Goal: Transaction & Acquisition: Purchase product/service

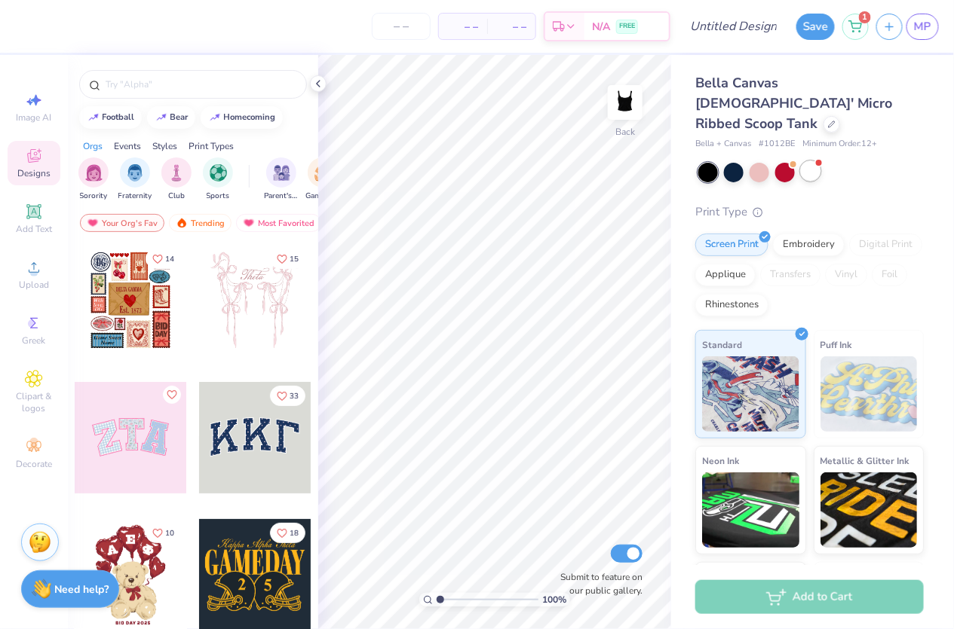
click at [812, 161] on div at bounding box center [811, 171] width 20 height 20
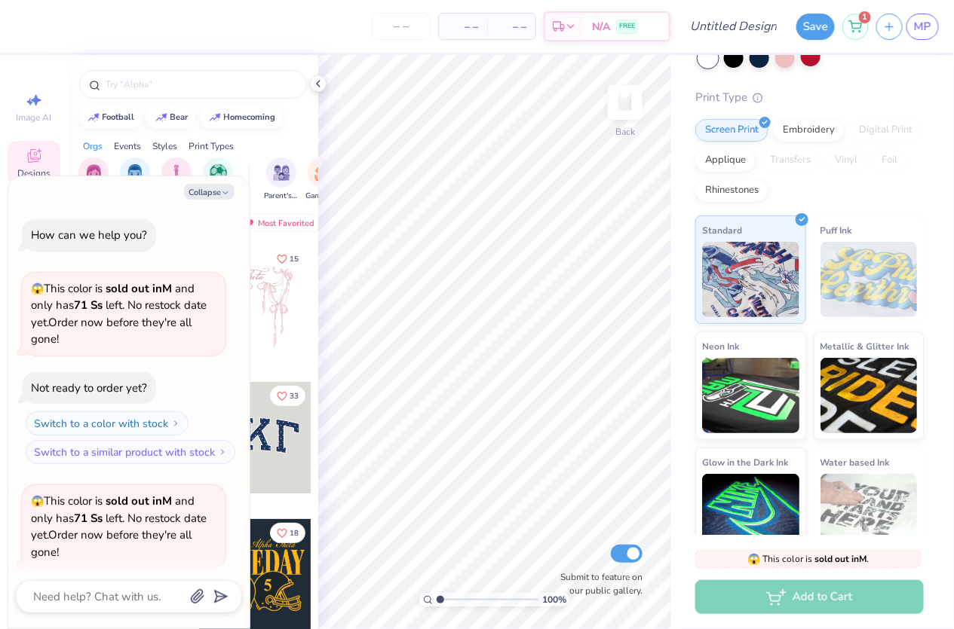
scroll to position [115, 0]
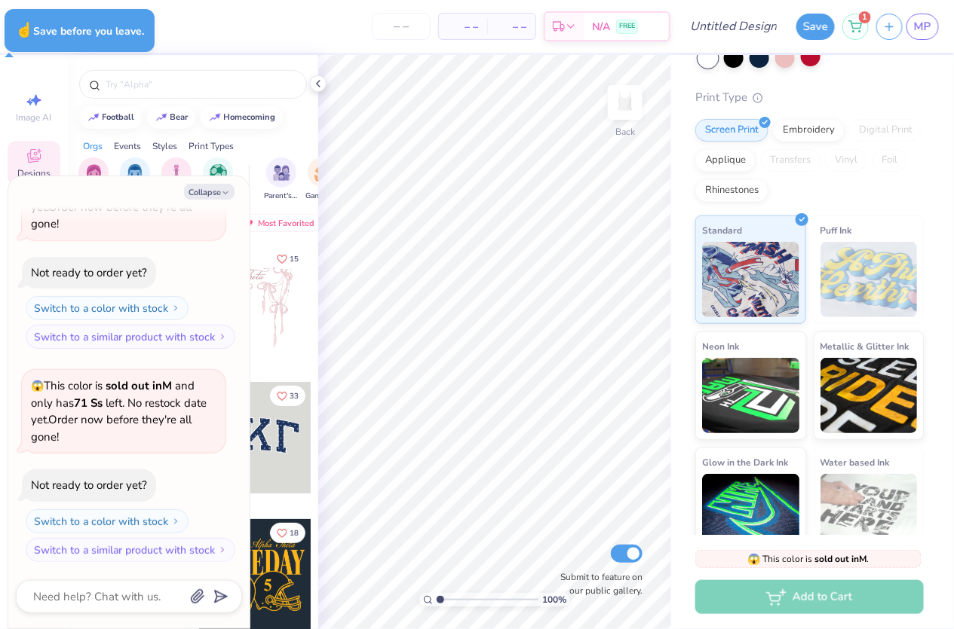
type textarea "x"
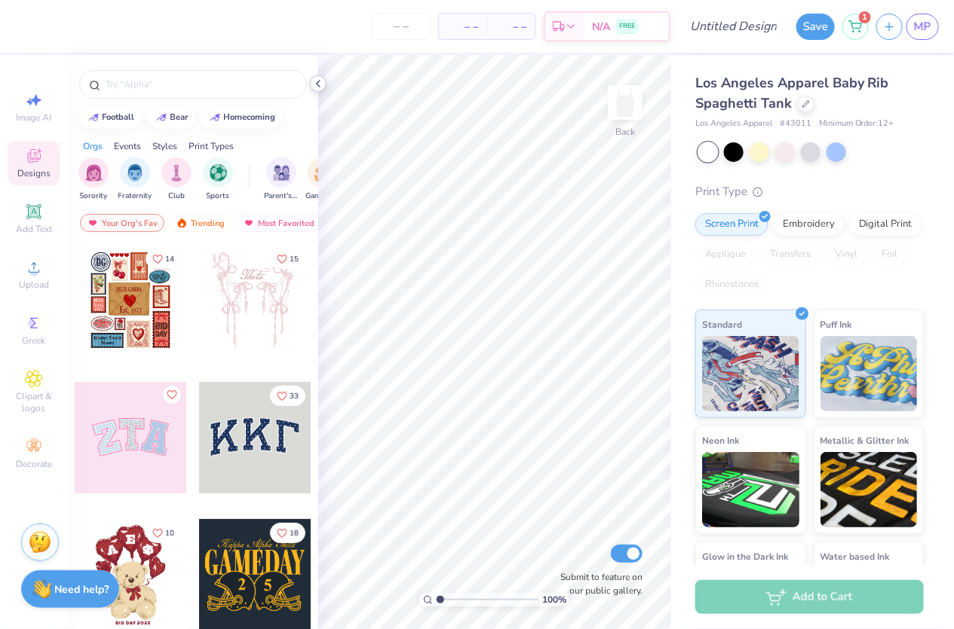
click at [314, 78] on icon at bounding box center [318, 84] width 12 height 12
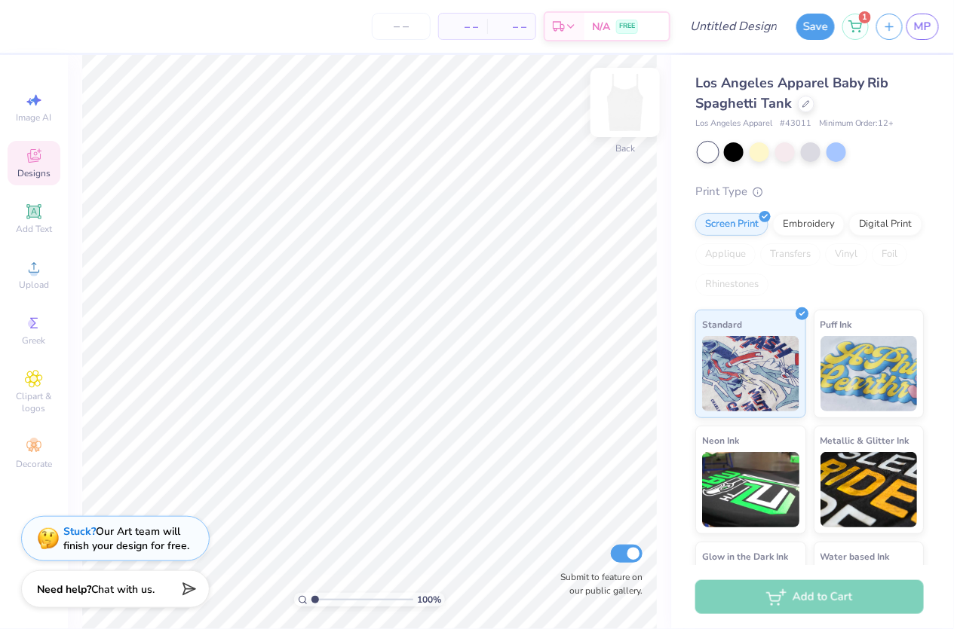
click at [626, 103] on img at bounding box center [625, 102] width 60 height 60
click at [615, 119] on img at bounding box center [625, 102] width 60 height 60
click at [31, 197] on div "Image AI Designs Add Text Upload Greek Clipart & logos Decorate" at bounding box center [34, 280] width 53 height 391
click at [30, 154] on icon at bounding box center [34, 156] width 14 height 14
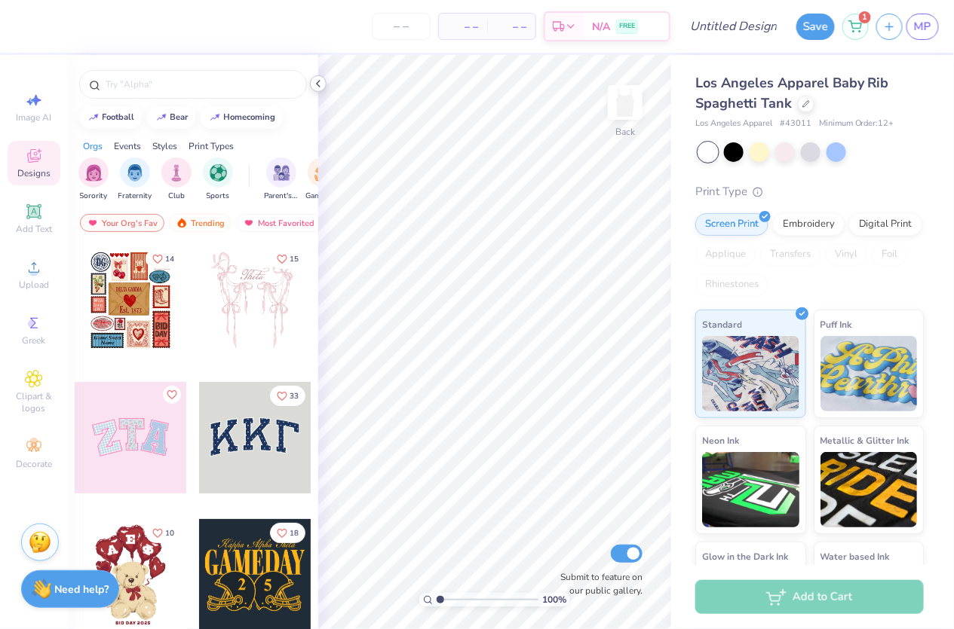
click at [323, 78] on icon at bounding box center [318, 84] width 12 height 12
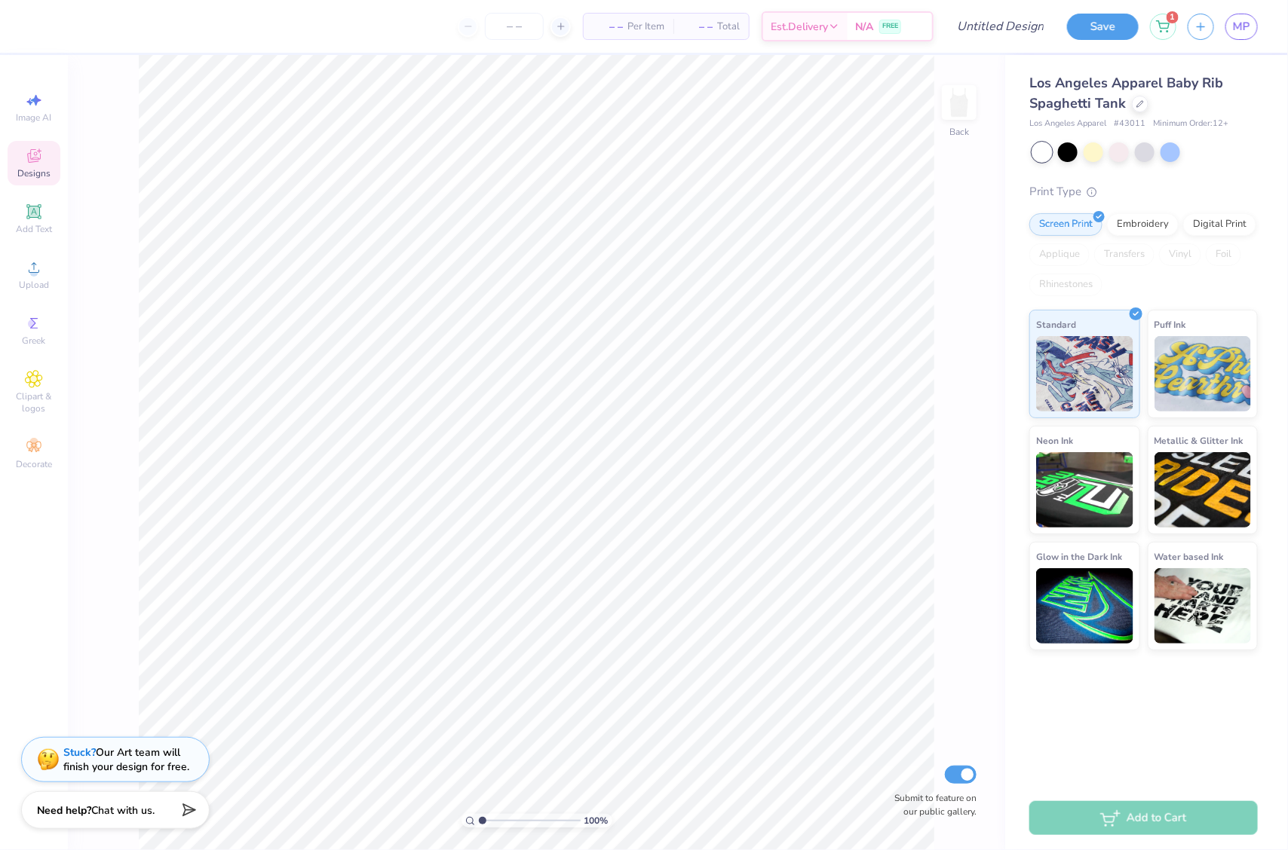
click at [953, 142] on div at bounding box center [1144, 152] width 225 height 20
click at [953, 143] on div at bounding box center [1068, 151] width 20 height 20
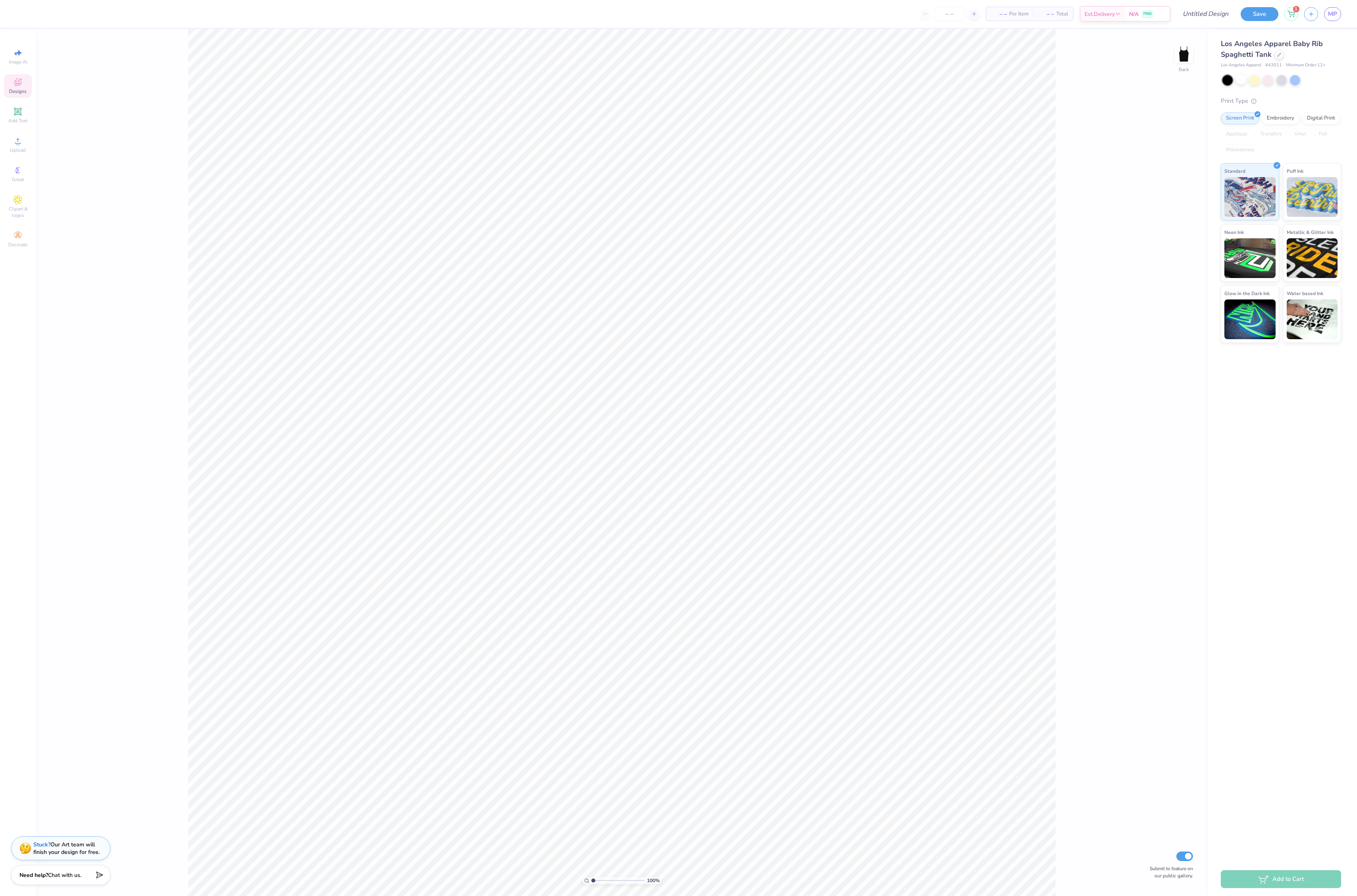
click at [502, 81] on div at bounding box center [1281, 80] width 119 height 11
click at [502, 81] on div at bounding box center [1241, 80] width 11 height 11
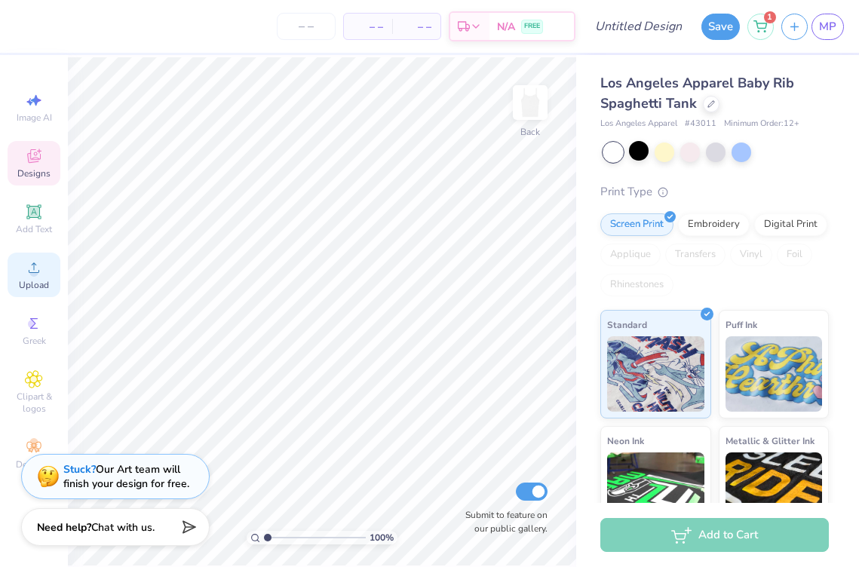
click at [44, 265] on div "Upload" at bounding box center [34, 275] width 53 height 44
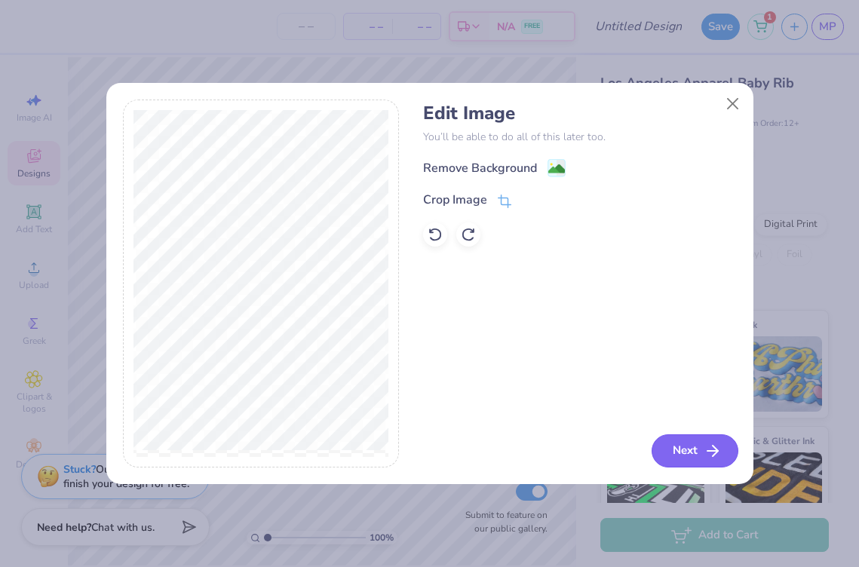
click at [695, 438] on button "Next" at bounding box center [694, 450] width 87 height 33
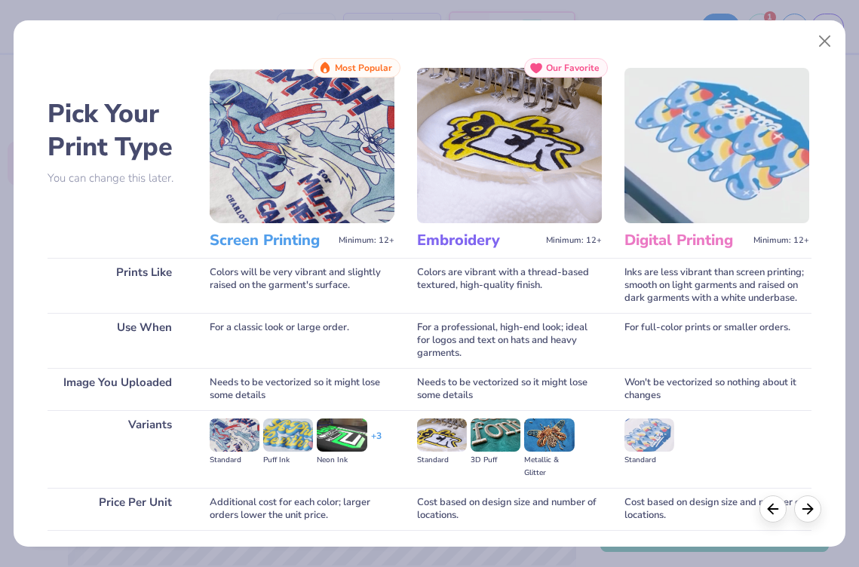
scroll to position [109, 0]
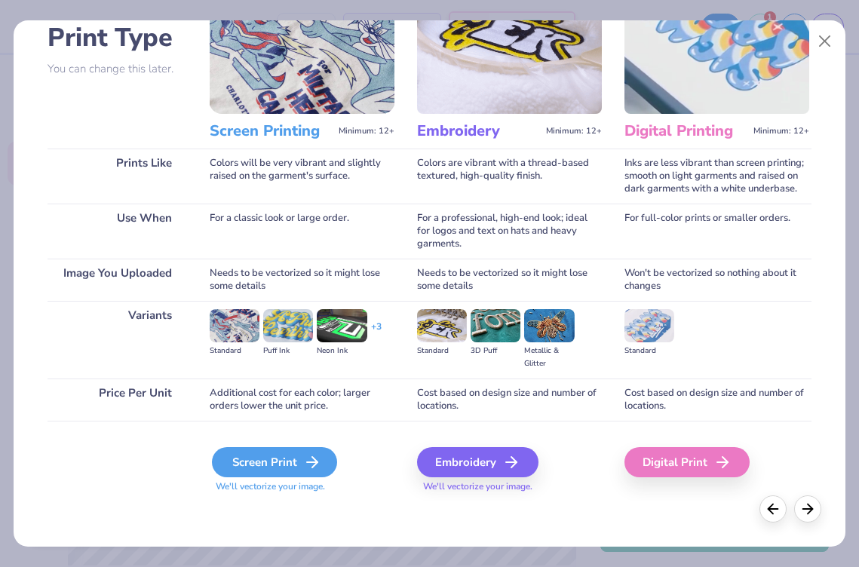
click at [275, 475] on div "Screen Print" at bounding box center [274, 462] width 125 height 30
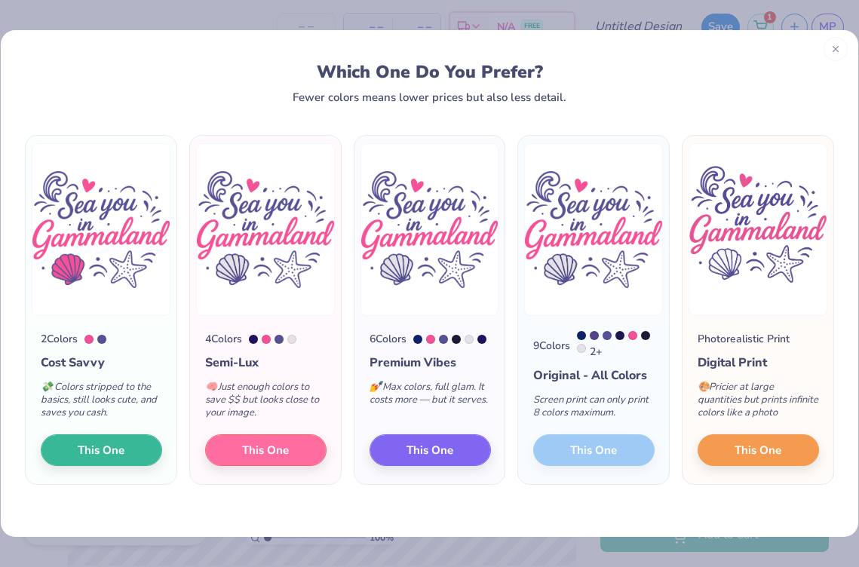
click at [835, 46] on icon at bounding box center [835, 49] width 11 height 11
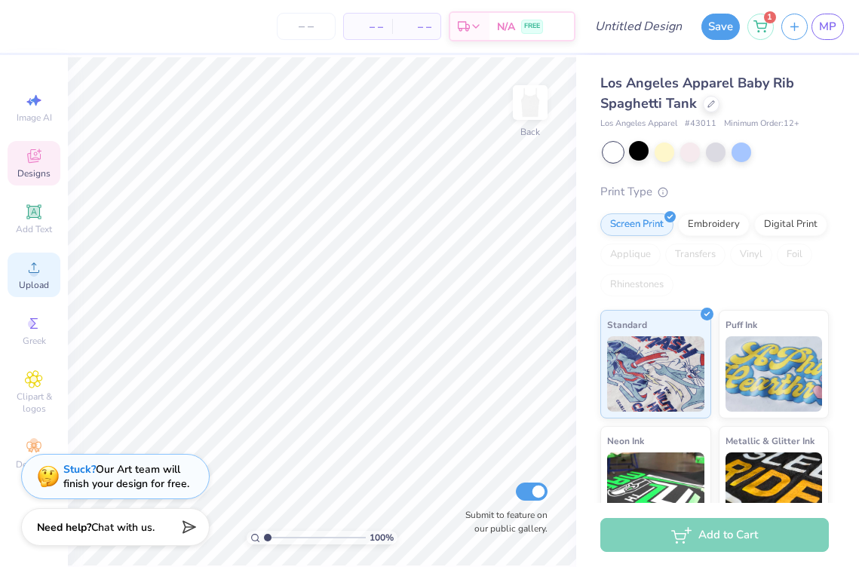
click at [52, 293] on div "Upload" at bounding box center [34, 275] width 53 height 44
click at [37, 274] on circle at bounding box center [33, 272] width 8 height 8
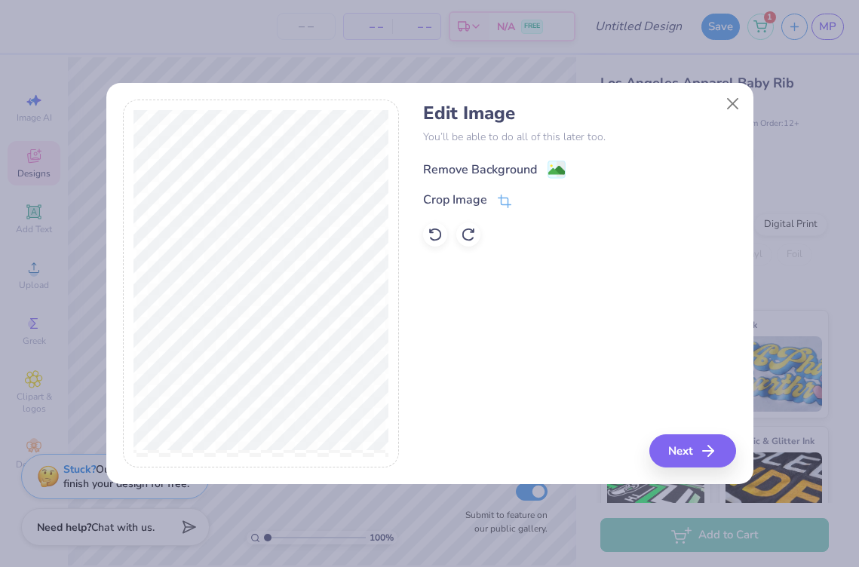
click at [549, 174] on image at bounding box center [556, 170] width 17 height 17
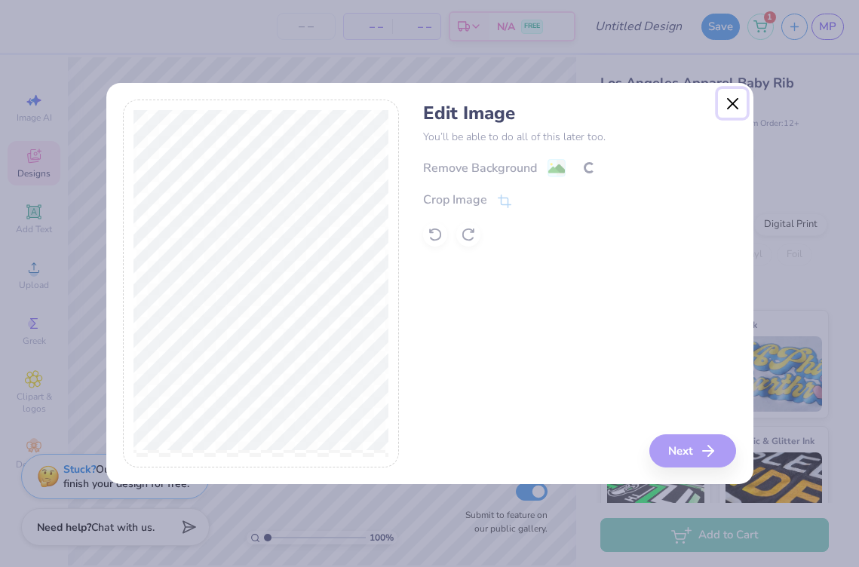
click at [733, 99] on button "Close" at bounding box center [732, 103] width 29 height 29
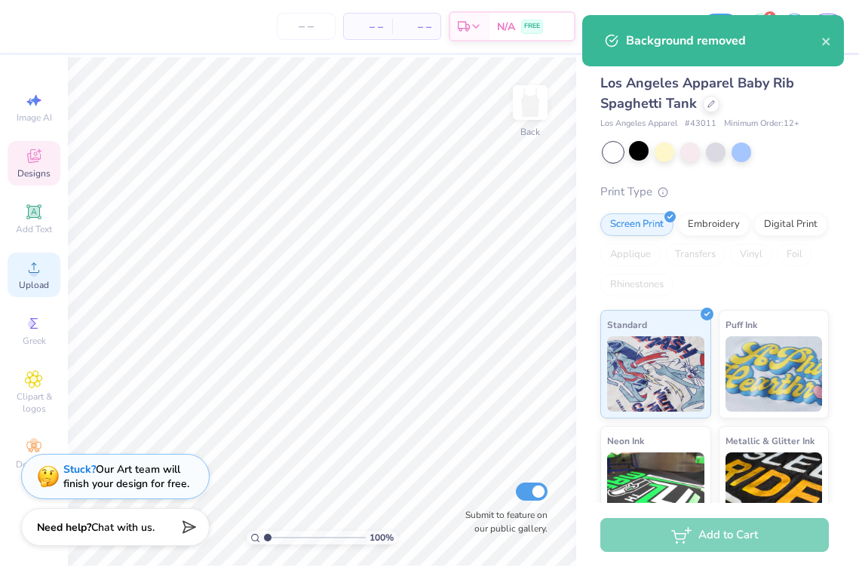
click at [40, 266] on icon at bounding box center [34, 268] width 18 height 18
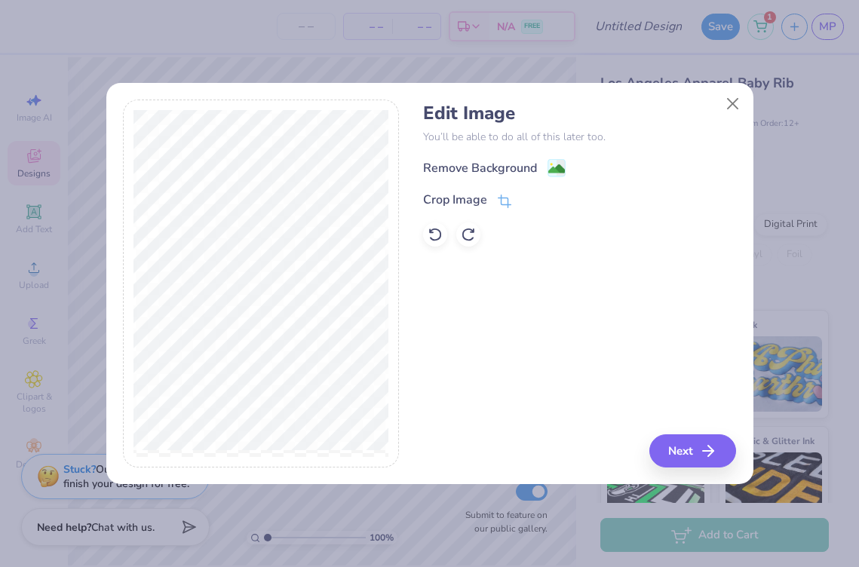
click at [568, 170] on div "Remove Background" at bounding box center [579, 167] width 313 height 19
click at [559, 170] on image at bounding box center [556, 170] width 17 height 17
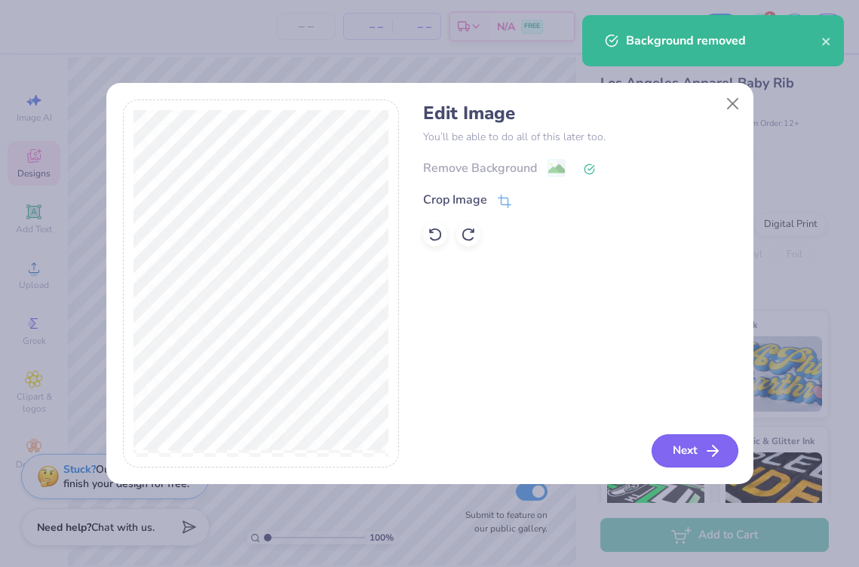
click at [694, 443] on button "Next" at bounding box center [694, 450] width 87 height 33
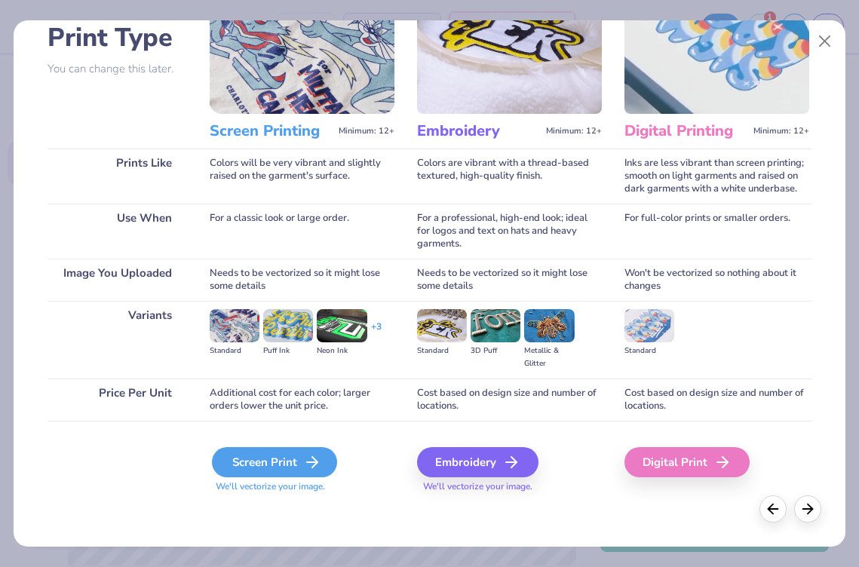
click at [283, 460] on div "Screen Print" at bounding box center [274, 462] width 125 height 30
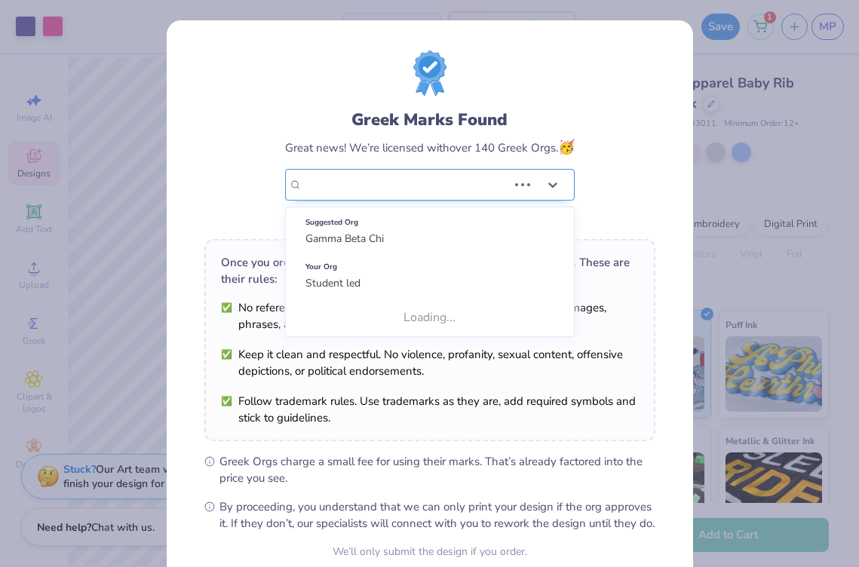
click at [326, 169] on div "Student led" at bounding box center [429, 185] width 289 height 32
type input "Sigma Lambda Gamma"
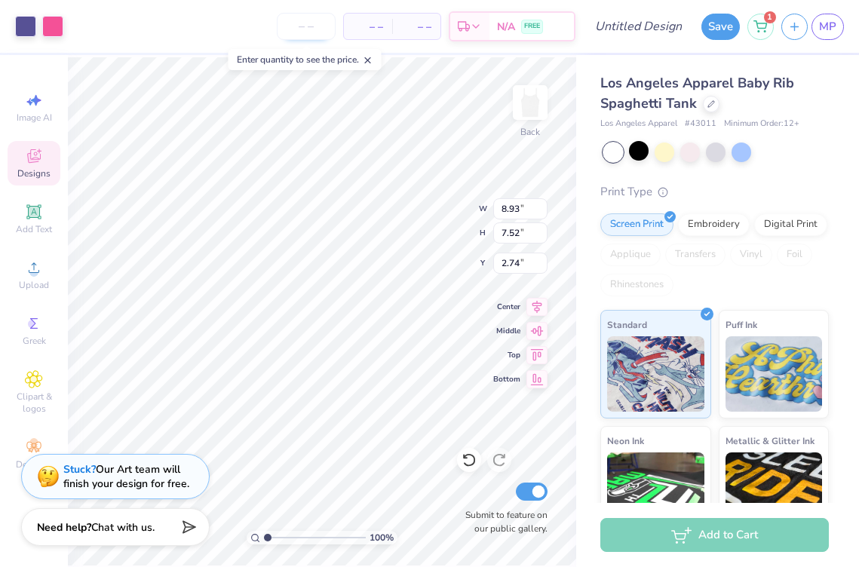
click at [309, 21] on input "number" at bounding box center [306, 26] width 59 height 27
type input "13"
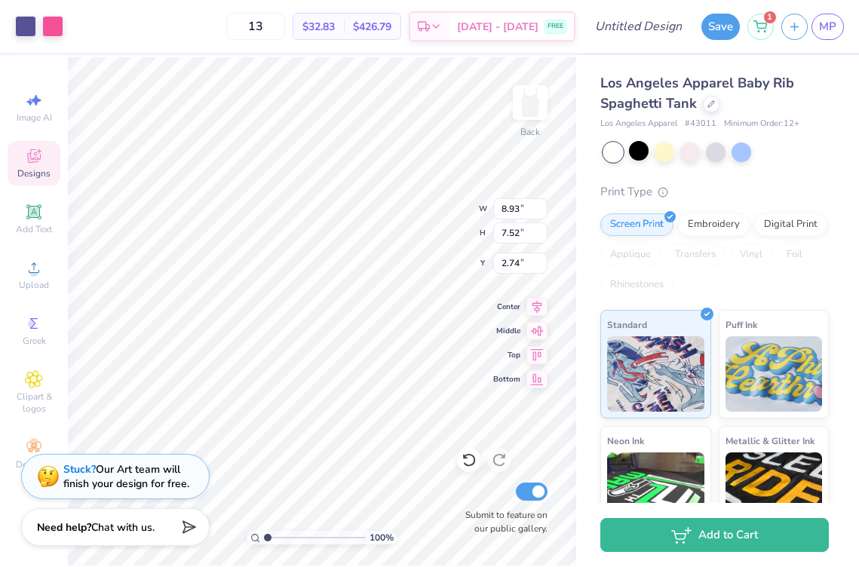
type input "6.77"
type input "5.70"
type input "2.68"
type input "0.50"
type input "2.57"
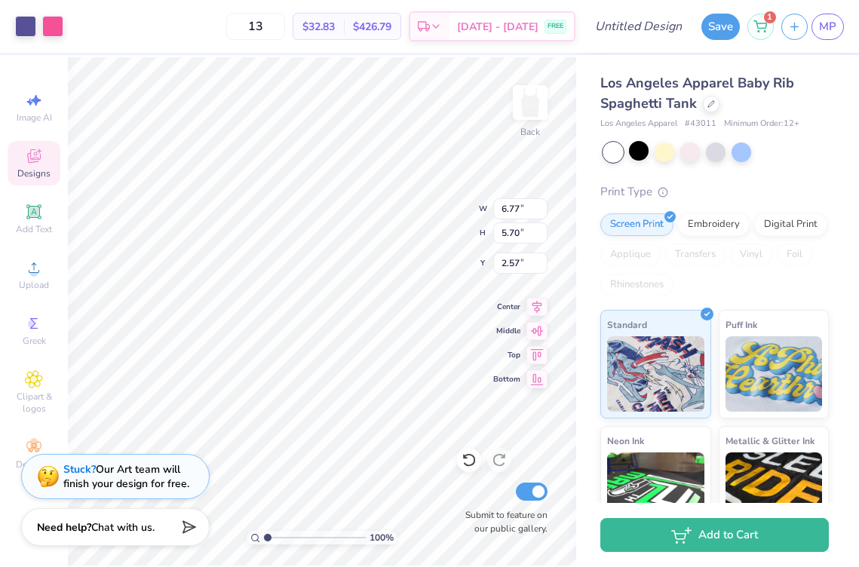
type input "2.53"
type input "6.50"
type input "7.41"
type input "6.33"
click at [467, 479] on div "100 % Back Submit to feature on our public gallery." at bounding box center [322, 311] width 508 height 512
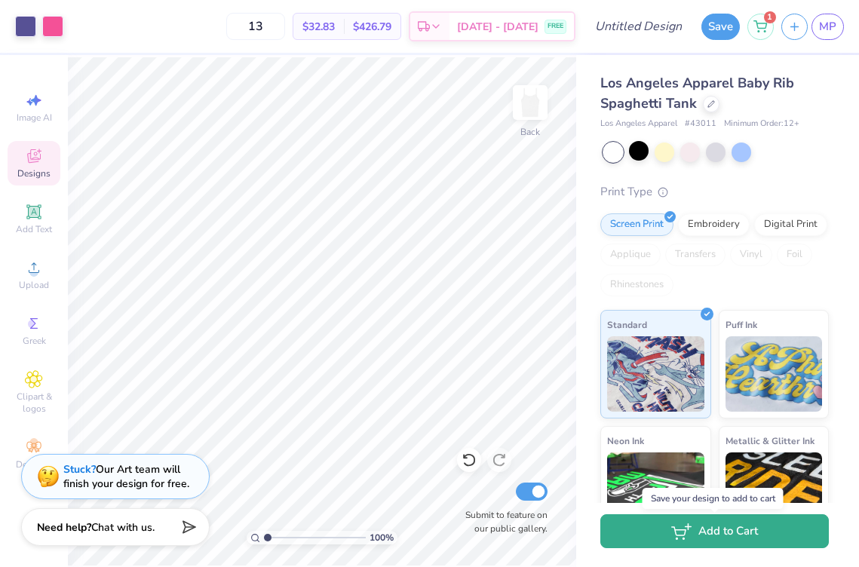
click at [673, 544] on button "Add to Cart" at bounding box center [714, 531] width 228 height 34
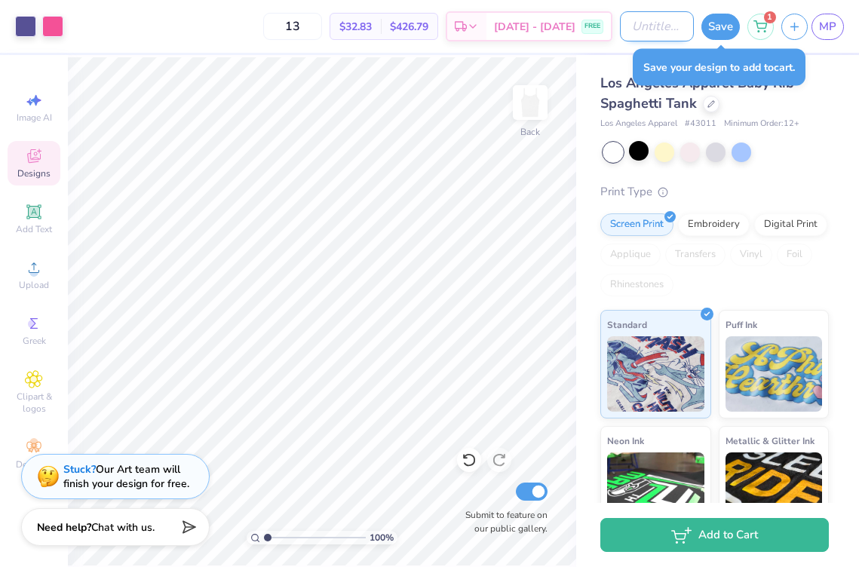
click at [620, 27] on input "Design Title" at bounding box center [657, 26] width 74 height 30
type input "tankseau"
click at [712, 0] on div "Save 1 MP" at bounding box center [780, 26] width 158 height 53
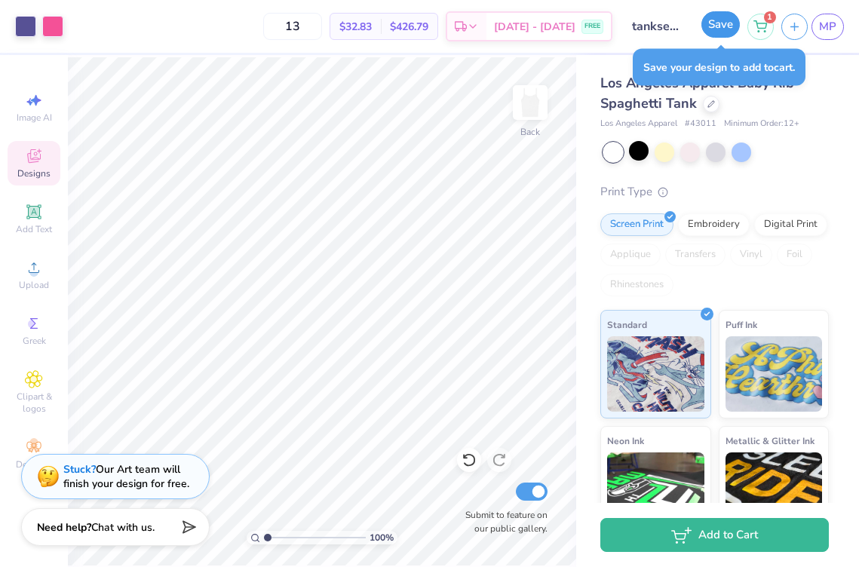
click at [713, 18] on button "Save" at bounding box center [720, 24] width 38 height 26
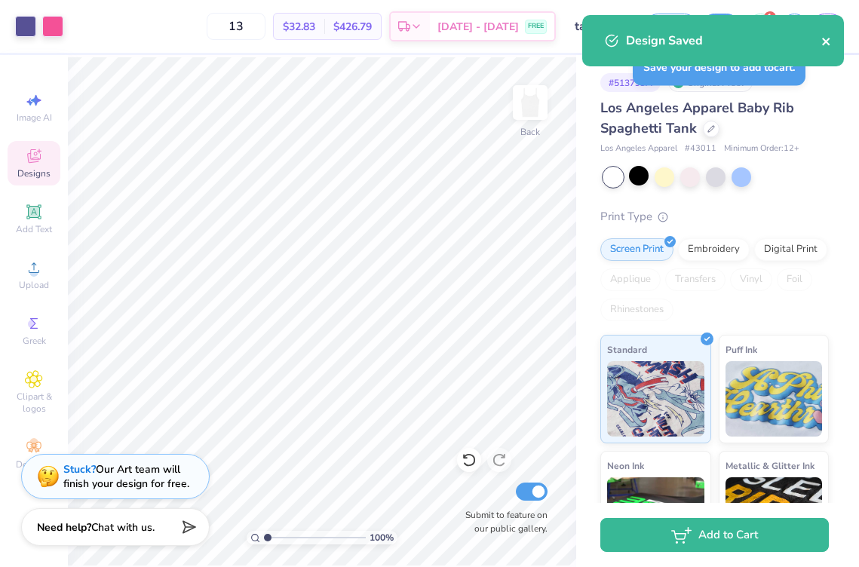
click at [827, 42] on icon "close" at bounding box center [826, 42] width 8 height 8
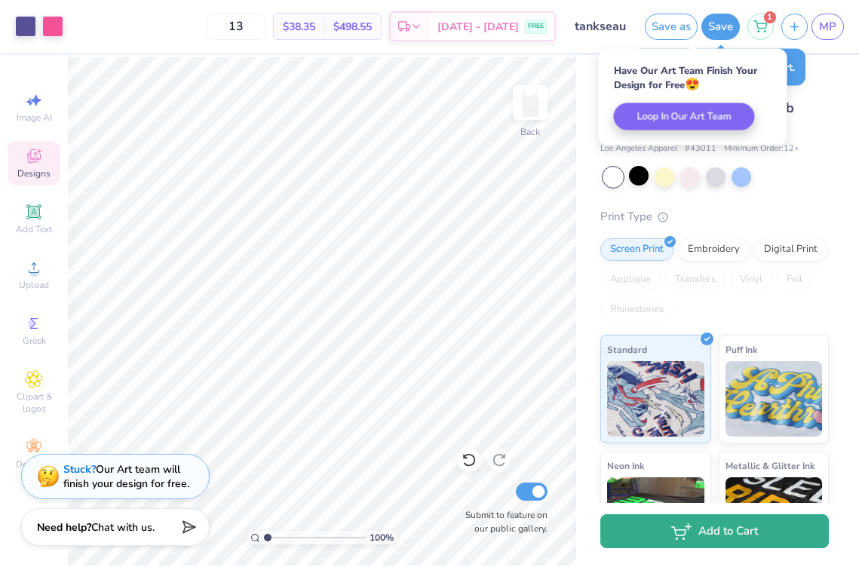
click at [706, 517] on button "Add to Cart" at bounding box center [714, 531] width 228 height 34
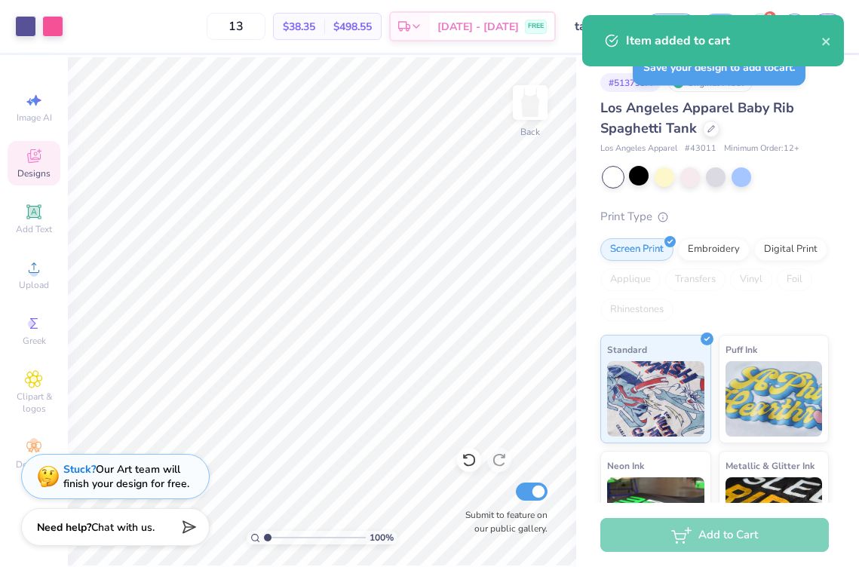
click at [817, 38] on div "Item added to cart" at bounding box center [723, 41] width 195 height 18
click at [830, 47] on button "close" at bounding box center [826, 41] width 11 height 18
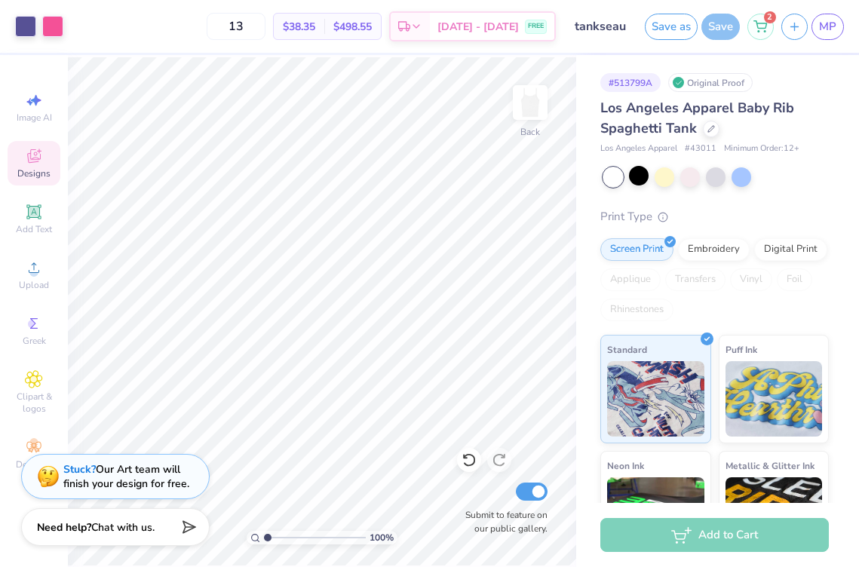
click at [765, 18] on div "Item added to cart" at bounding box center [713, 15] width 268 height 6
click at [767, 23] on icon at bounding box center [760, 24] width 14 height 12
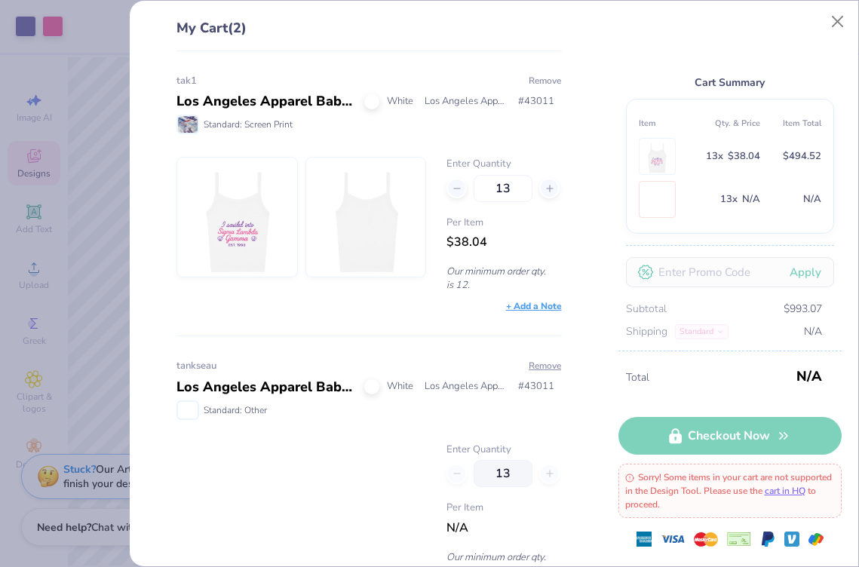
click at [544, 82] on button "Remove" at bounding box center [545, 81] width 34 height 14
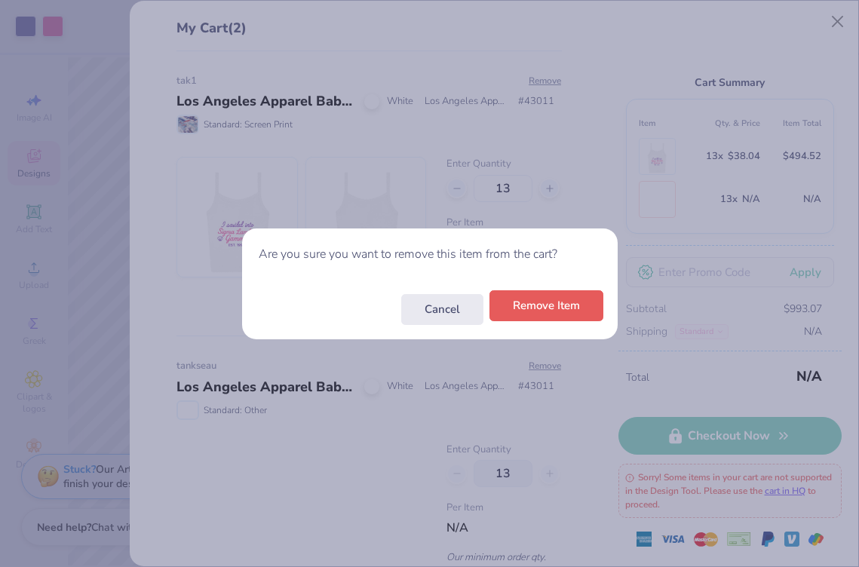
click at [525, 315] on button "Remove Item" at bounding box center [546, 305] width 114 height 31
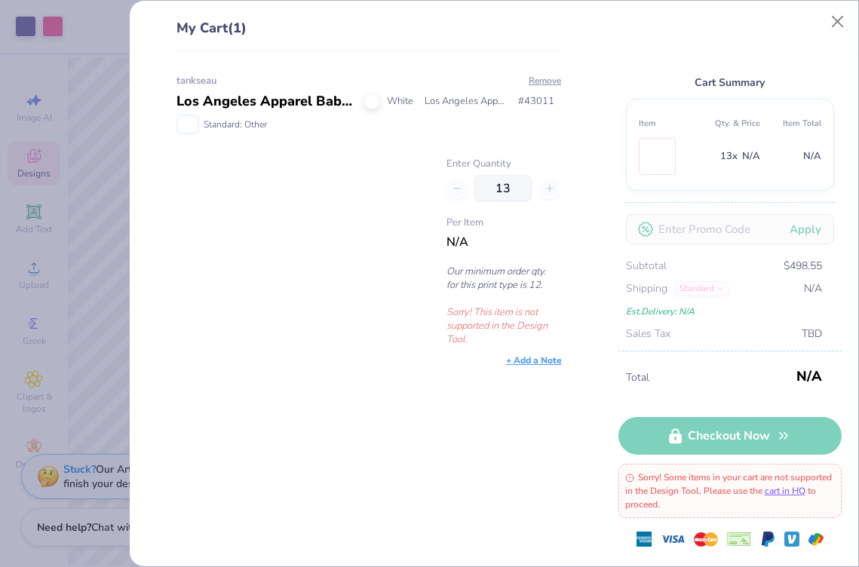
click at [371, 98] on div at bounding box center [371, 101] width 15 height 15
click at [544, 81] on button "Remove" at bounding box center [545, 81] width 34 height 14
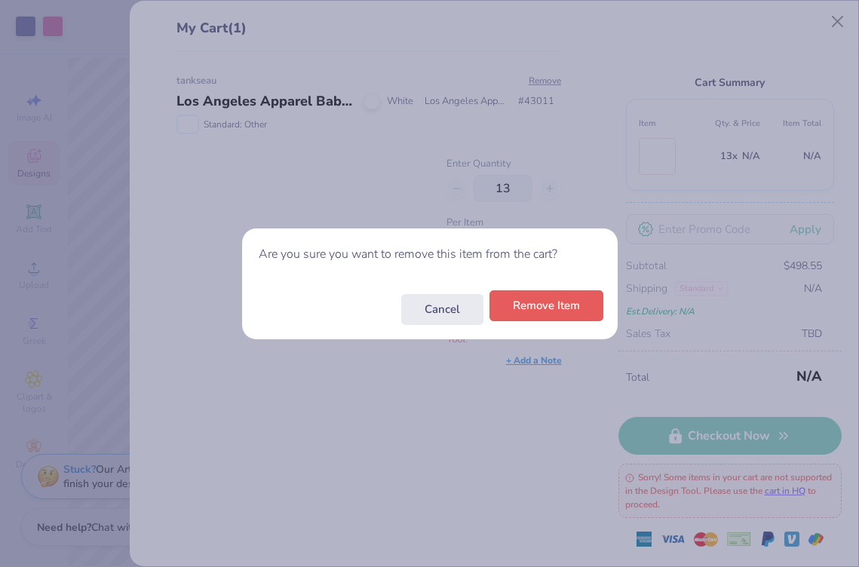
click at [553, 308] on button "Remove Item" at bounding box center [546, 305] width 114 height 31
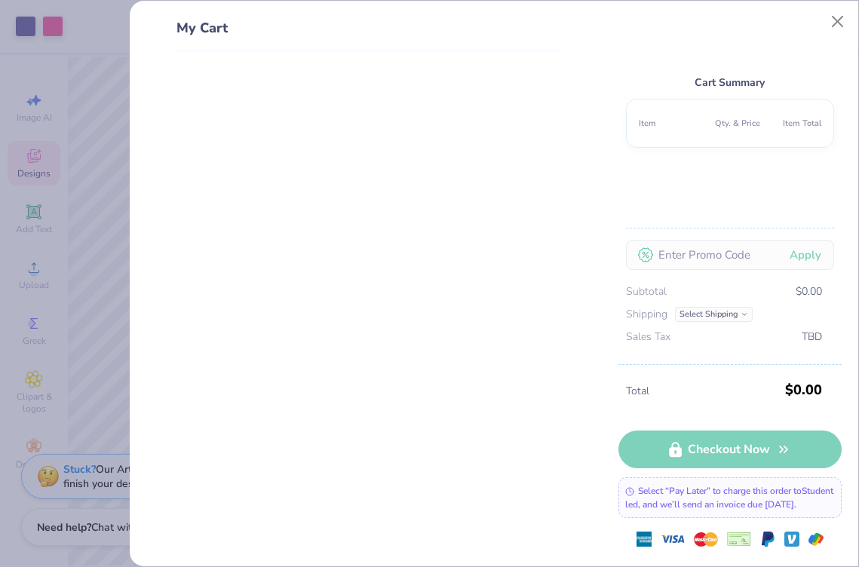
click at [842, 2] on div "My Cart Cart Summary Item Qty. & Price Item Total Apply Subtotal $0.00 Shipping…" at bounding box center [494, 283] width 728 height 565
click at [838, 19] on button "Close" at bounding box center [837, 22] width 29 height 29
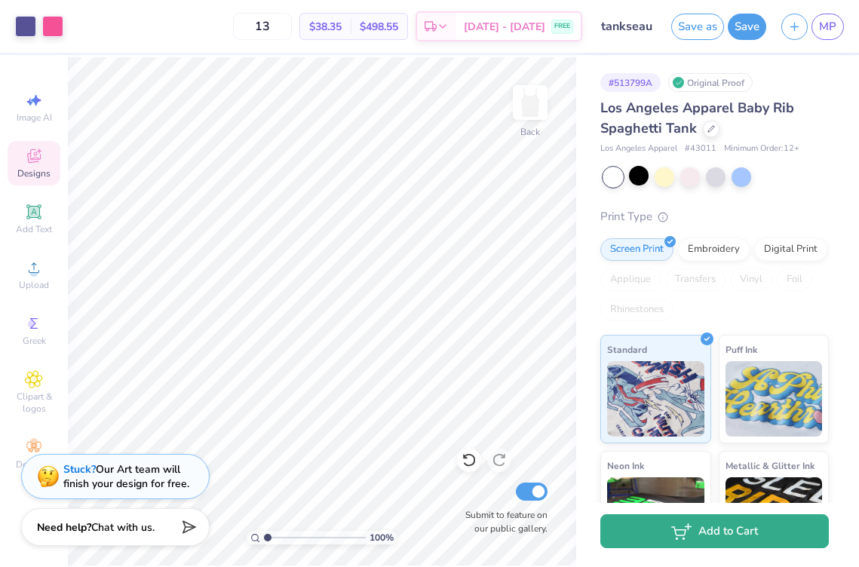
click at [677, 523] on icon "button" at bounding box center [681, 531] width 20 height 17
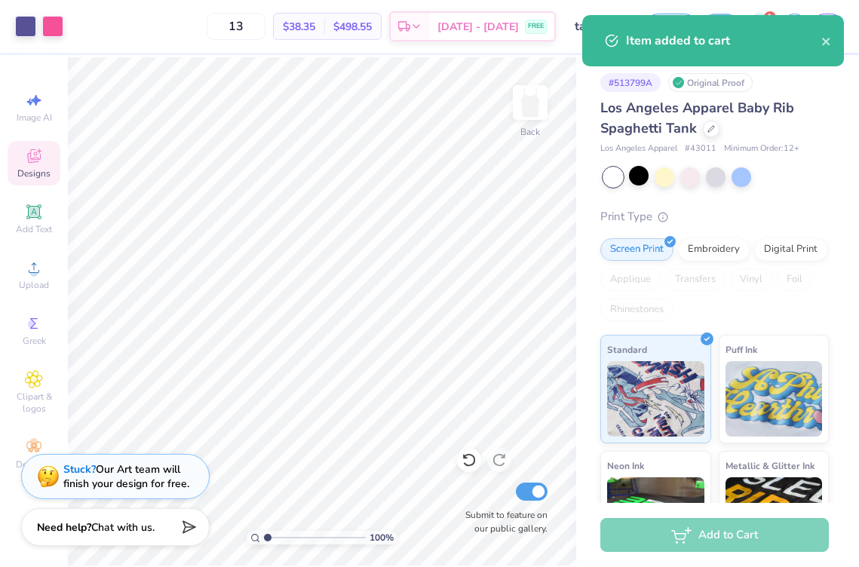
click at [847, 37] on div "Save as Save 1 MP" at bounding box center [752, 26] width 214 height 53
click at [835, 35] on div "Item added to cart" at bounding box center [713, 40] width 262 height 51
click at [823, 39] on icon "close" at bounding box center [826, 42] width 8 height 8
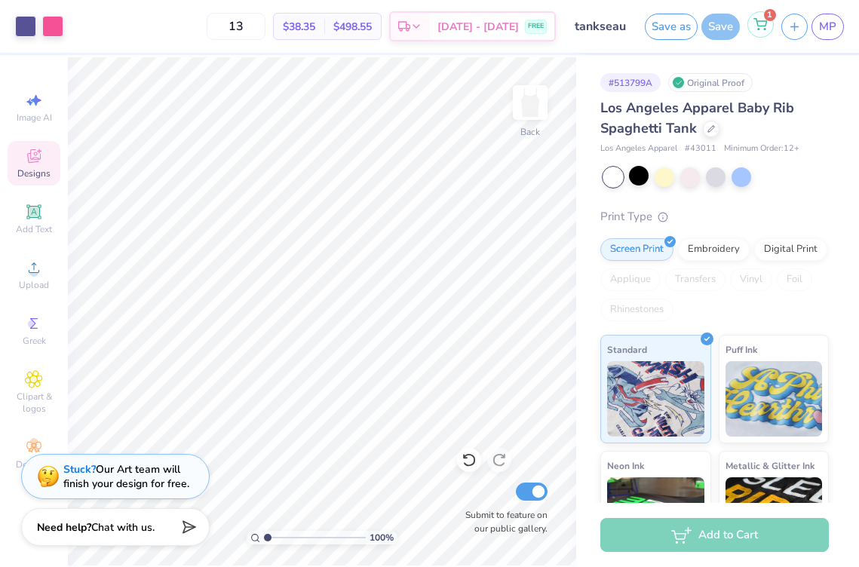
click at [762, 23] on icon at bounding box center [760, 24] width 14 height 12
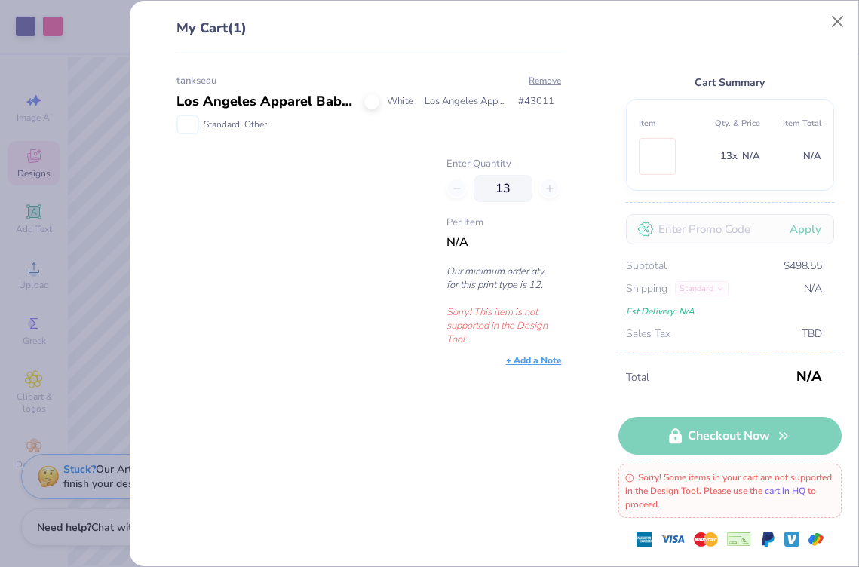
click at [488, 301] on div "Enter Quantity 13 Per Item N/A Our minimum order qty. for this print type is 12…" at bounding box center [503, 251] width 115 height 189
click at [488, 311] on p "Sorry! This item is not supported in the Design Tool." at bounding box center [503, 325] width 115 height 41
click at [372, 105] on div at bounding box center [371, 101] width 15 height 15
click at [805, 488] on link "cart in HQ" at bounding box center [784, 491] width 41 height 12
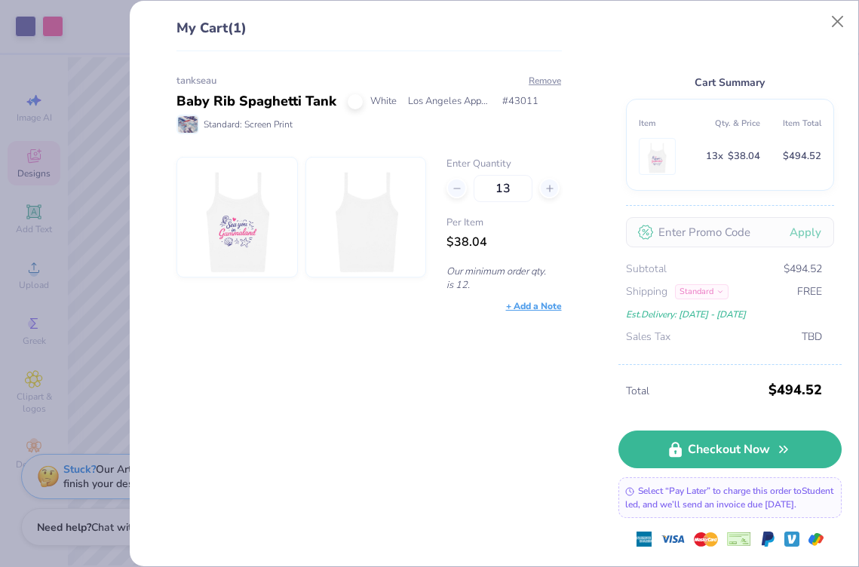
click at [53, 271] on div "My Cart (1) tankseau Baby Rib Spaghetti Tank White Los Angeles Apparel # 43011 …" at bounding box center [429, 283] width 859 height 567
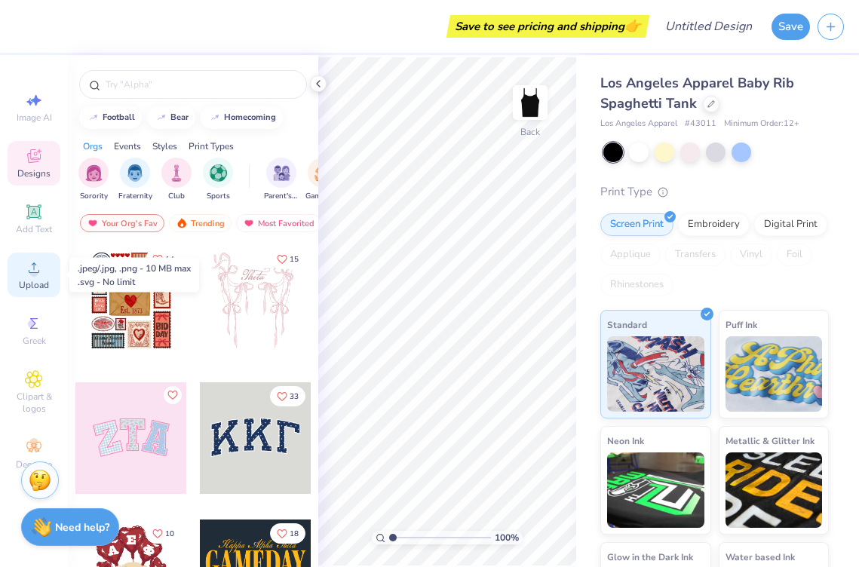
click at [38, 280] on span "Upload" at bounding box center [34, 285] width 30 height 12
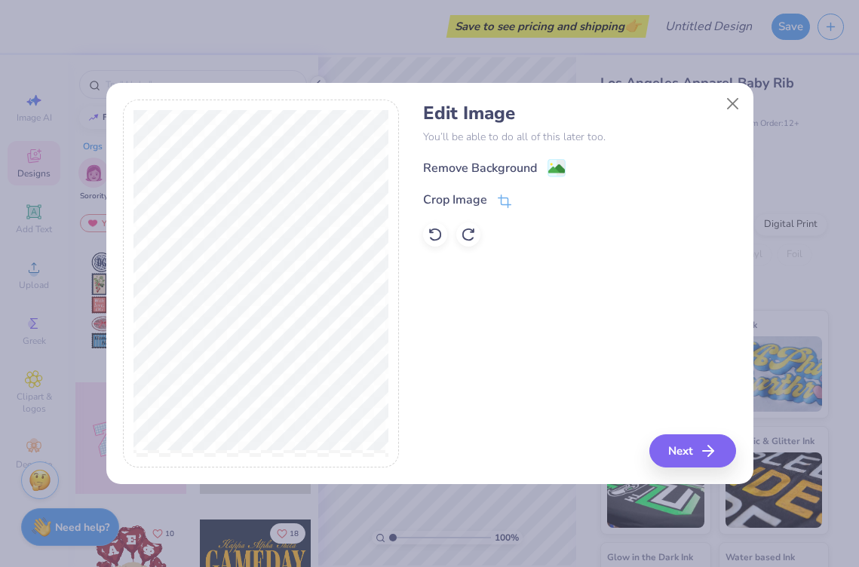
click at [558, 178] on div "Remove Background Crop Image" at bounding box center [579, 202] width 313 height 88
click at [554, 164] on image at bounding box center [556, 170] width 17 height 17
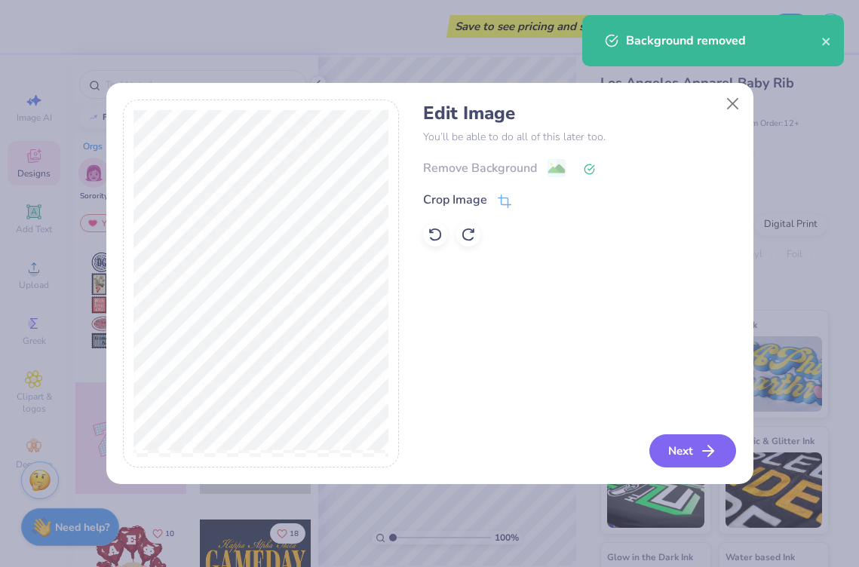
click at [700, 451] on button "Next" at bounding box center [692, 450] width 87 height 33
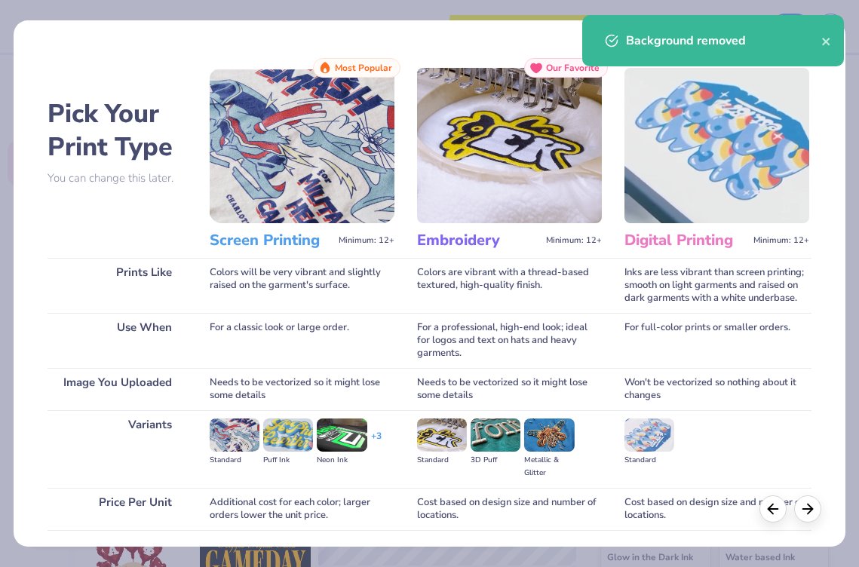
scroll to position [109, 0]
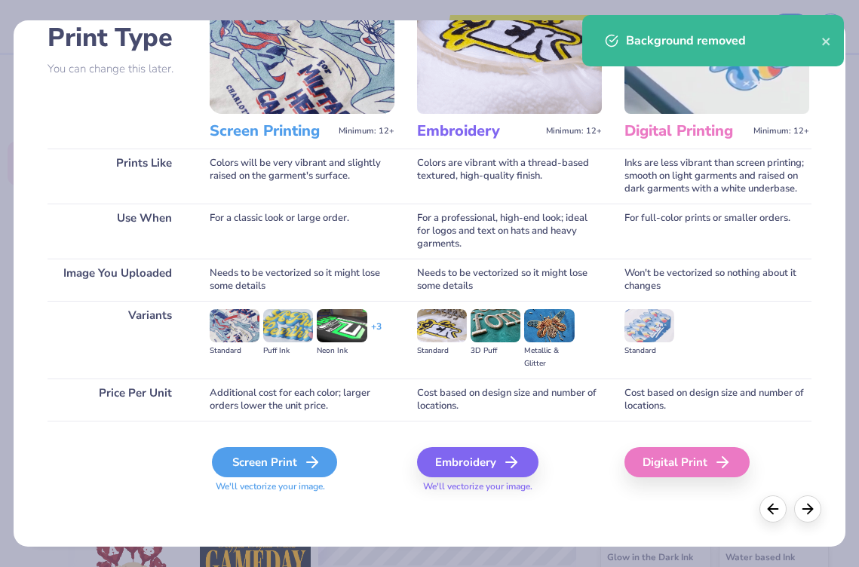
click at [267, 461] on div "Screen Print" at bounding box center [274, 462] width 125 height 30
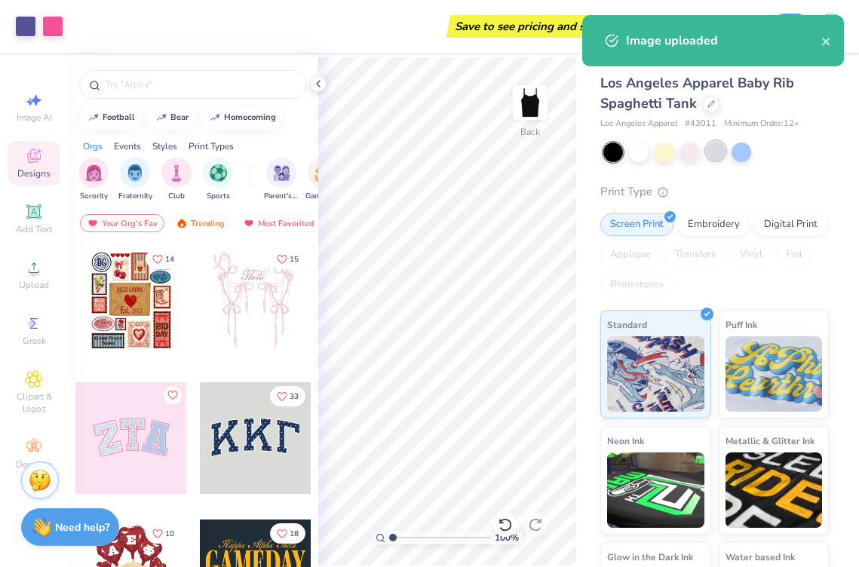
click at [706, 155] on div at bounding box center [716, 151] width 20 height 20
click at [697, 155] on div at bounding box center [690, 151] width 20 height 20
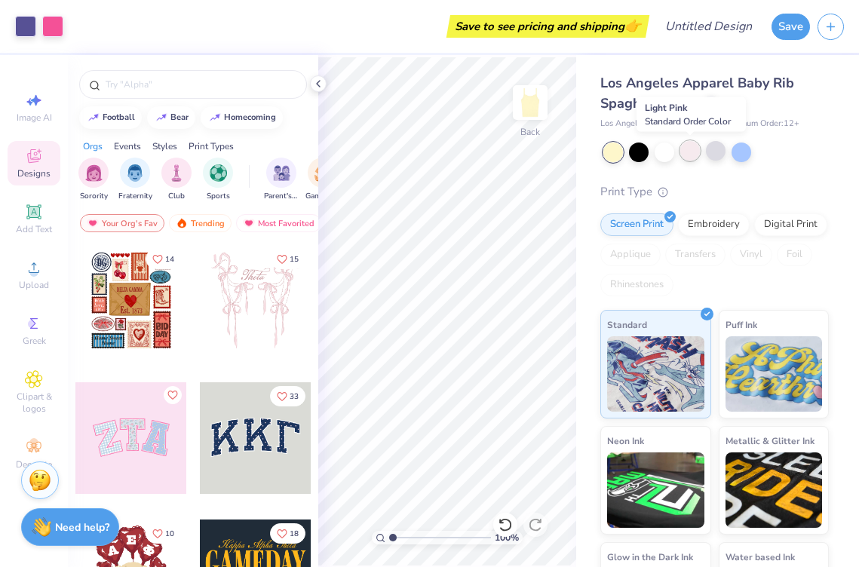
click at [693, 155] on div at bounding box center [690, 151] width 20 height 20
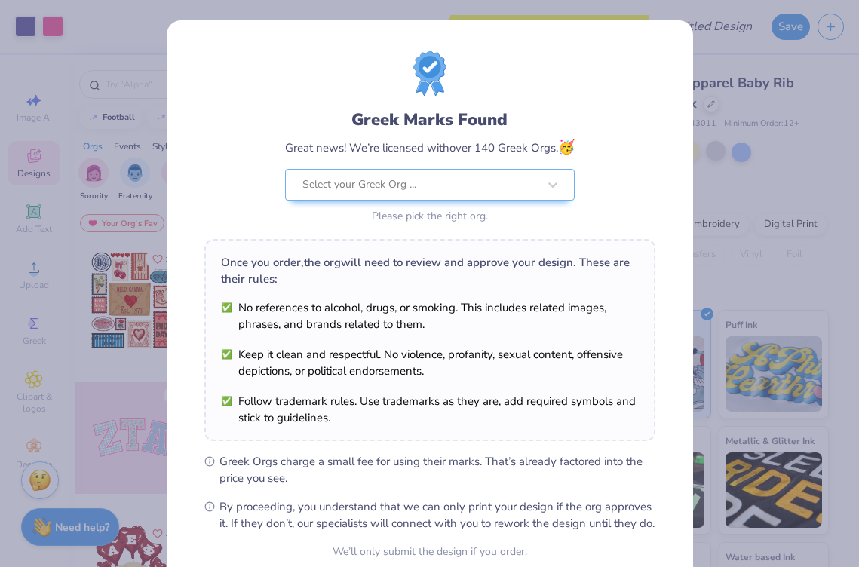
click at [425, 163] on div "Greek Marks Found Great news! We’re licensed with over 140 Greek Orgs. 🥳 Select…" at bounding box center [429, 167] width 289 height 119
click at [426, 179] on div at bounding box center [419, 185] width 235 height 20
click at [410, 180] on div at bounding box center [419, 185] width 235 height 20
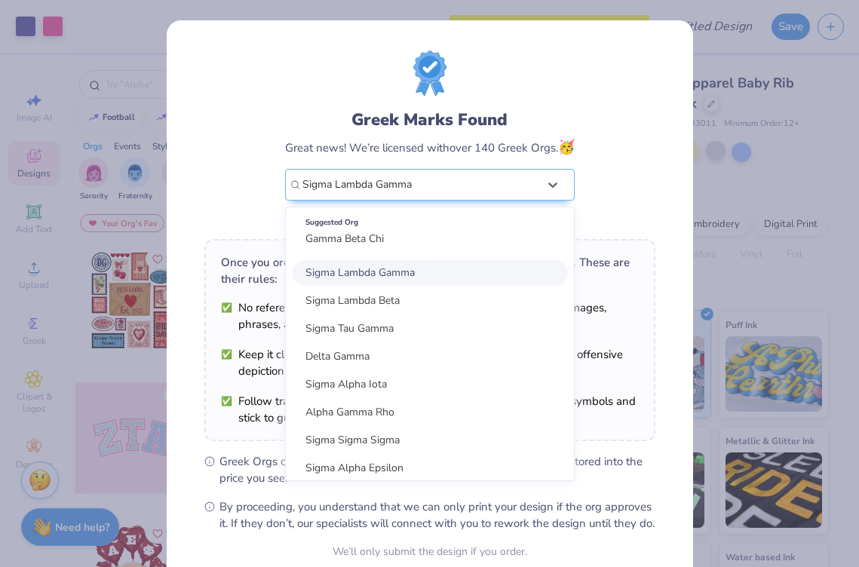
click at [435, 270] on div "Sigma Lambda Gamma" at bounding box center [430, 273] width 276 height 26
type input "Sigma Lambda Gamma"
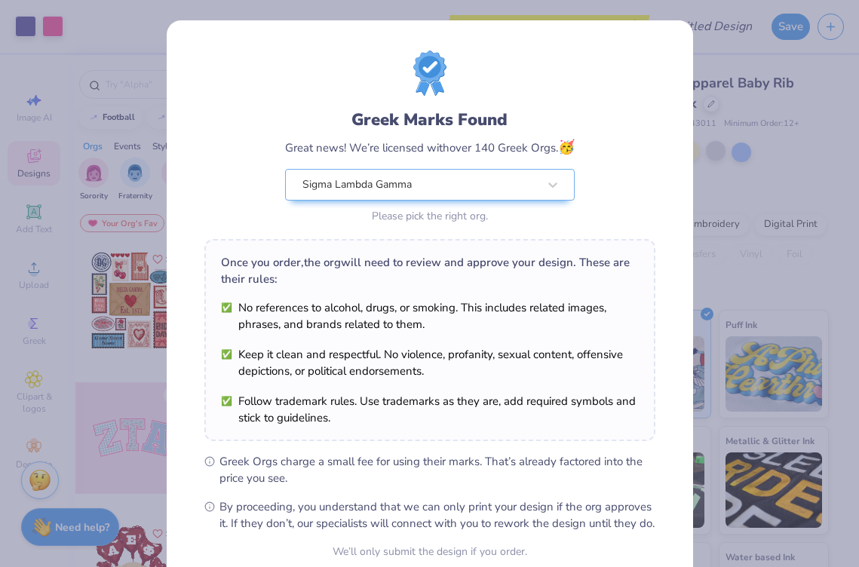
scroll to position [139, 0]
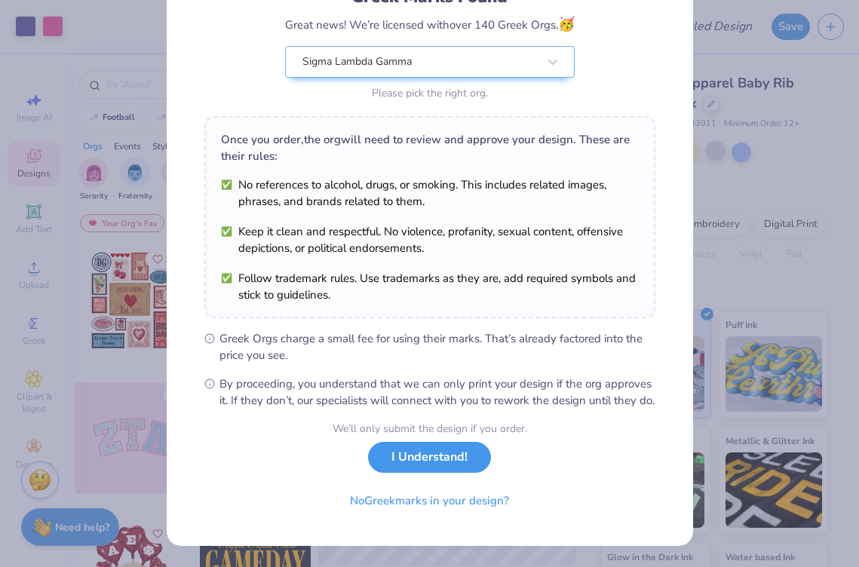
click at [440, 454] on button "I Understand!" at bounding box center [429, 457] width 123 height 31
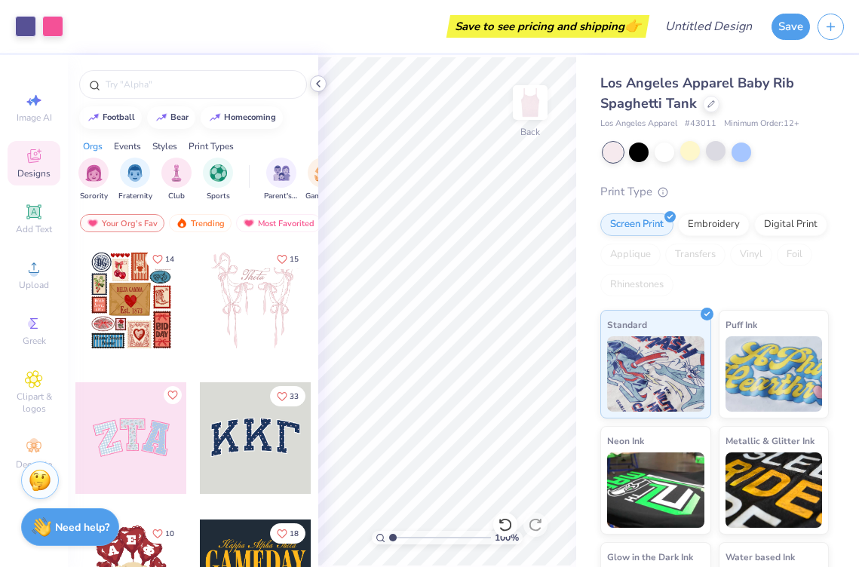
click at [314, 80] on icon at bounding box center [318, 84] width 12 height 12
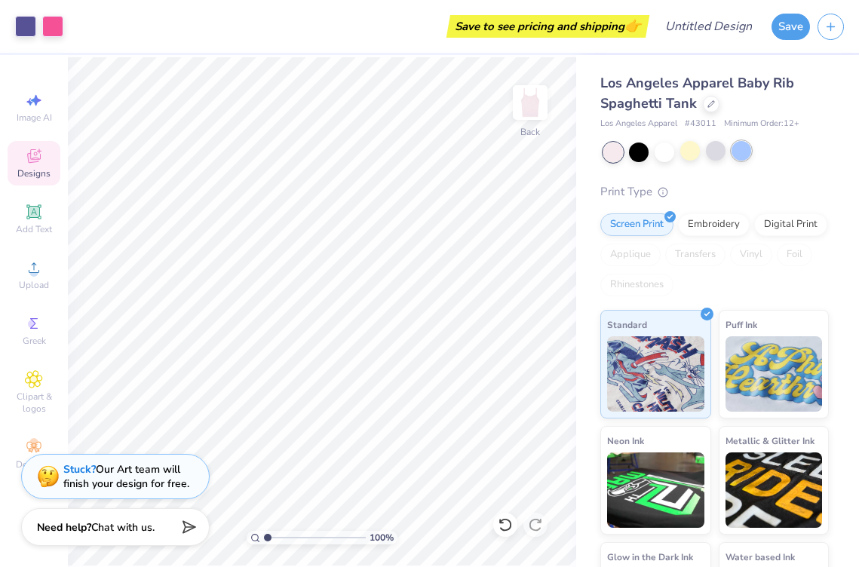
click at [743, 144] on div at bounding box center [741, 151] width 20 height 20
click at [660, 148] on div at bounding box center [664, 151] width 20 height 20
click at [712, 152] on div at bounding box center [716, 151] width 20 height 20
click at [685, 152] on div at bounding box center [690, 151] width 20 height 20
click at [707, 155] on div at bounding box center [716, 151] width 20 height 20
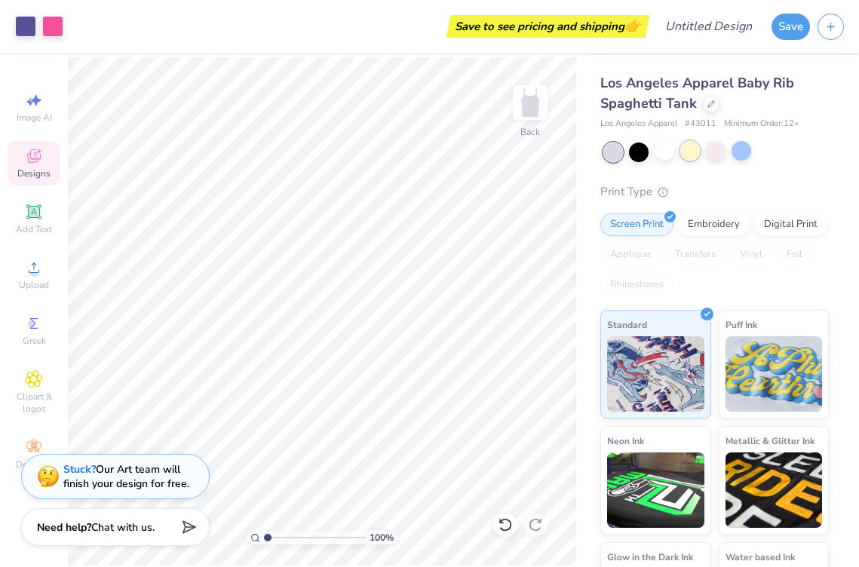
click at [691, 154] on div at bounding box center [690, 151] width 20 height 20
click at [696, 148] on div at bounding box center [690, 151] width 20 height 20
type input "5.64"
type input "4.75"
type input "8.09"
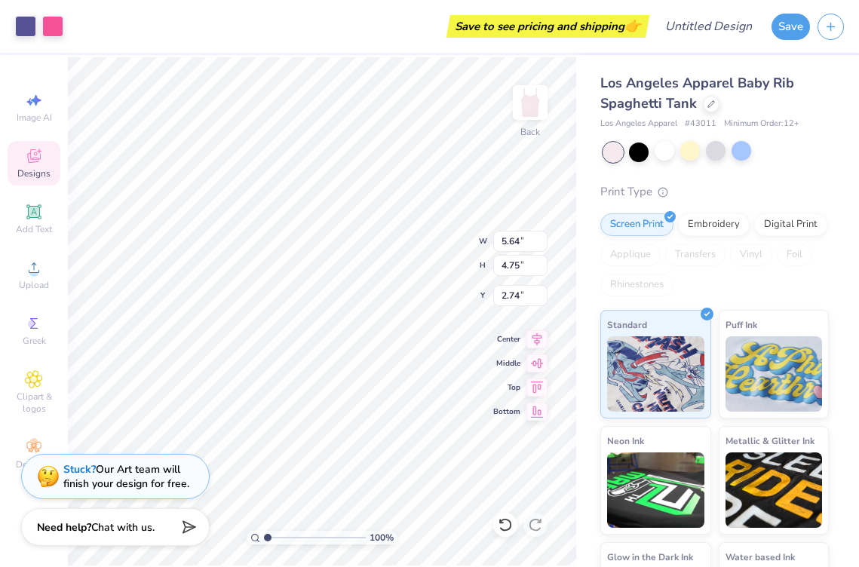
type input "6.82"
type input "2.28"
type input "2.43"
click at [660, 152] on div at bounding box center [664, 151] width 20 height 20
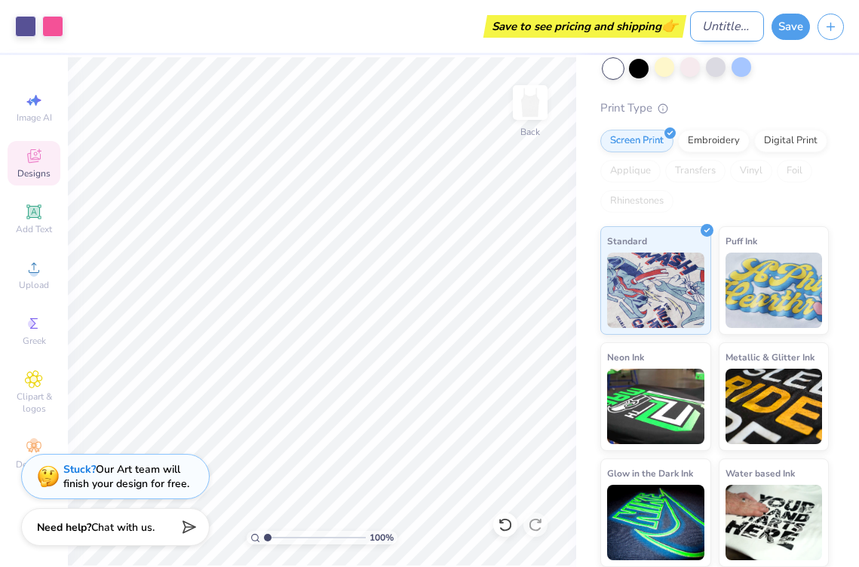
click at [694, 15] on input "Design Title" at bounding box center [727, 26] width 74 height 30
click at [716, 24] on input "see u" at bounding box center [727, 26] width 74 height 30
click at [741, 26] on input "sea u" at bounding box center [727, 26] width 74 height 30
type input "sea u tanktop"
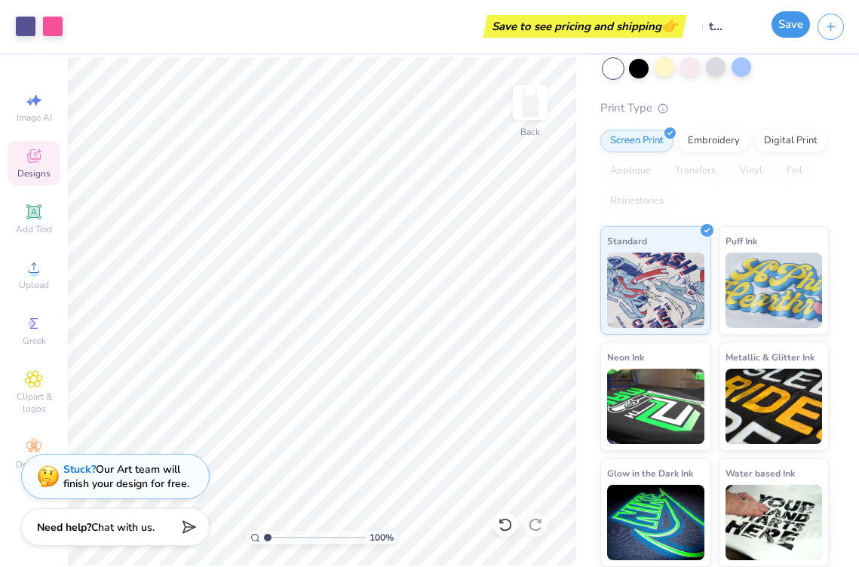
scroll to position [0, 0]
click at [774, 22] on button "Save" at bounding box center [790, 24] width 38 height 26
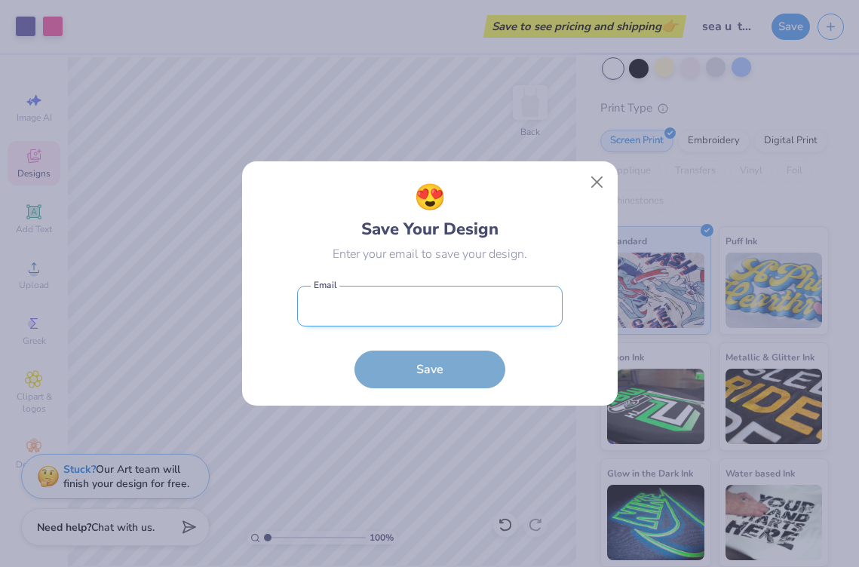
click at [441, 314] on input "email" at bounding box center [429, 306] width 265 height 41
type input "cloudzmal@gmail.com"
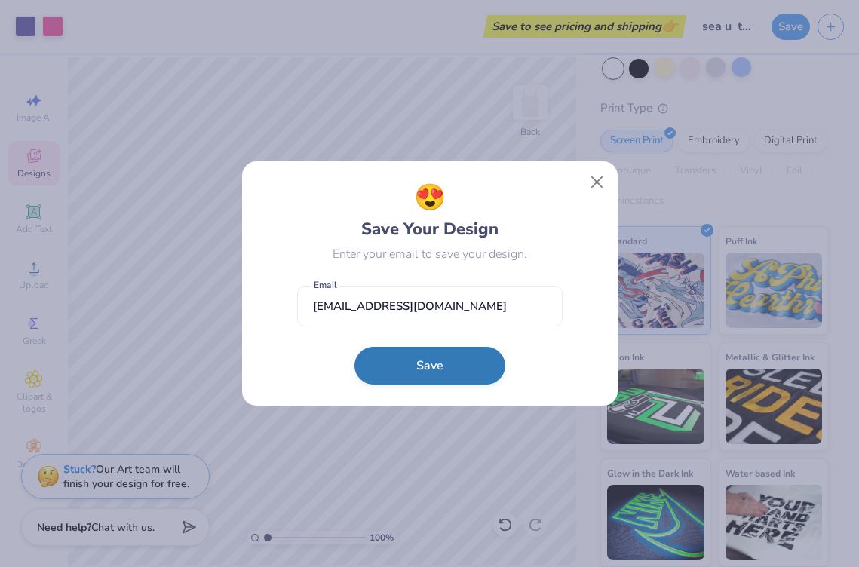
click at [443, 359] on button "Save" at bounding box center [429, 366] width 151 height 38
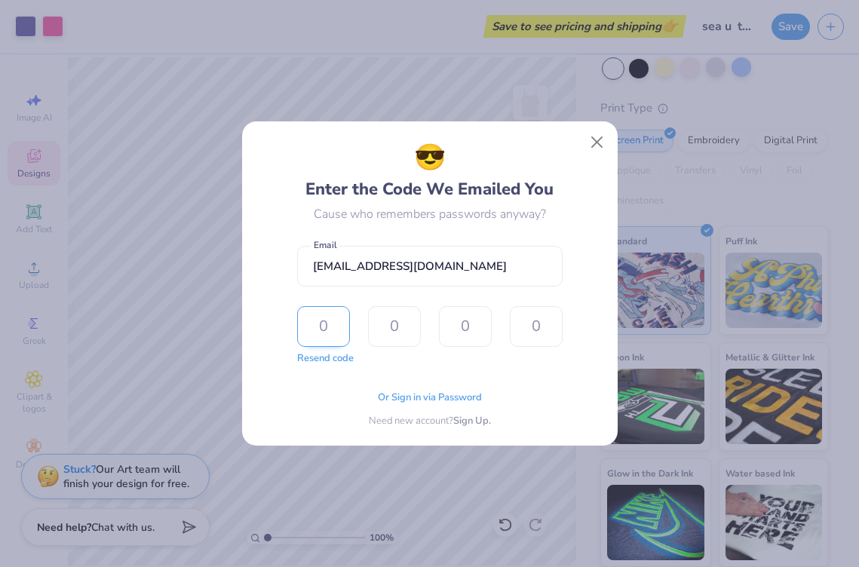
click at [306, 321] on input "text" at bounding box center [323, 326] width 53 height 41
click at [331, 363] on button "Resend code" at bounding box center [325, 356] width 57 height 15
click at [322, 331] on input "text" at bounding box center [323, 326] width 53 height 41
type input "1"
type input "5"
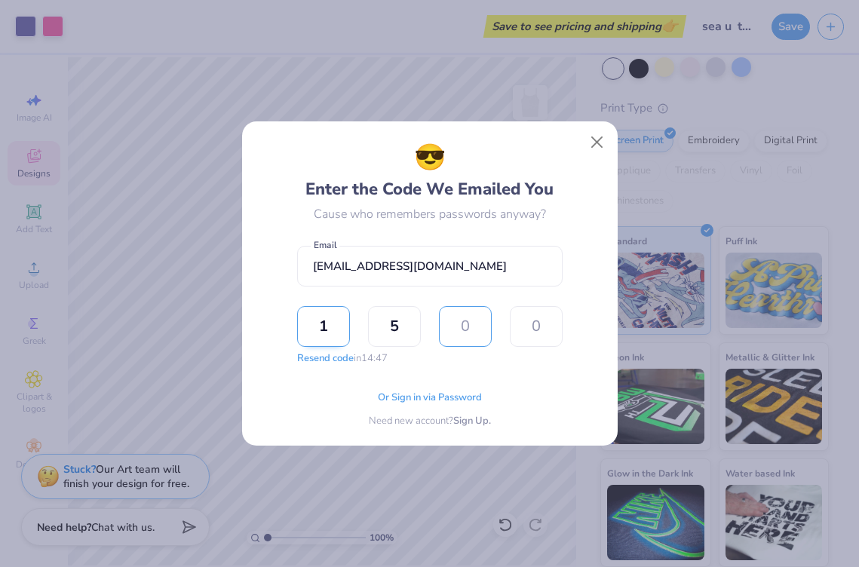
type input "6"
type input "9"
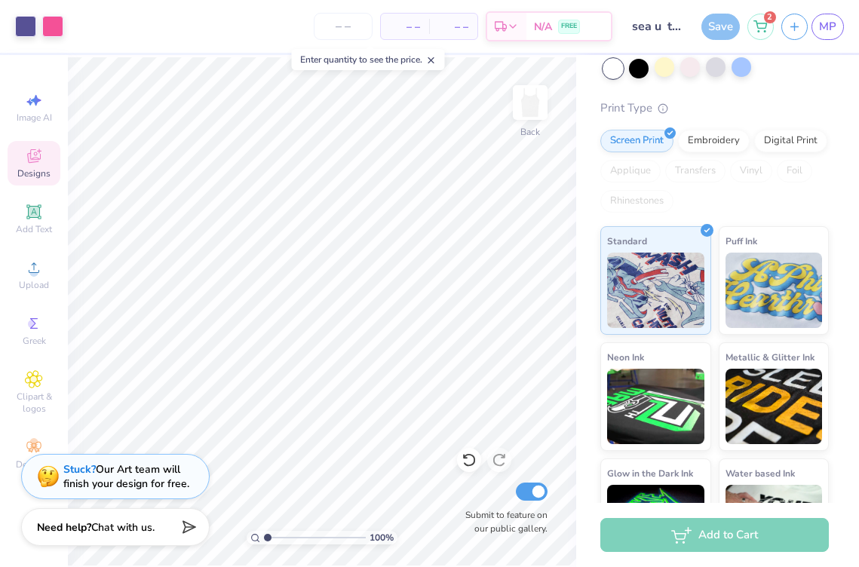
click at [403, 35] on div "– – Per Item – – Total" at bounding box center [429, 26] width 98 height 27
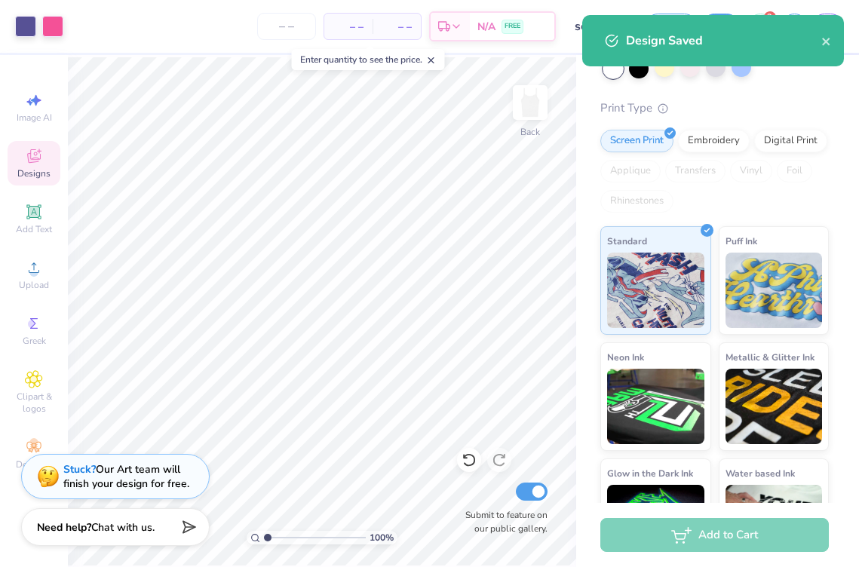
click at [345, 23] on span "– –" at bounding box center [348, 27] width 30 height 16
click at [299, 23] on input "number" at bounding box center [286, 26] width 59 height 27
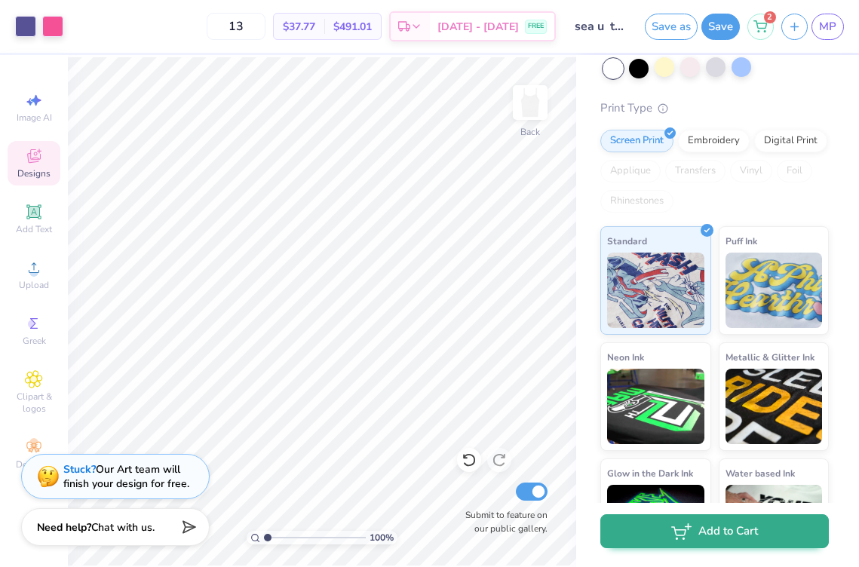
type input "13"
click at [667, 525] on button "Add to Cart" at bounding box center [714, 531] width 228 height 34
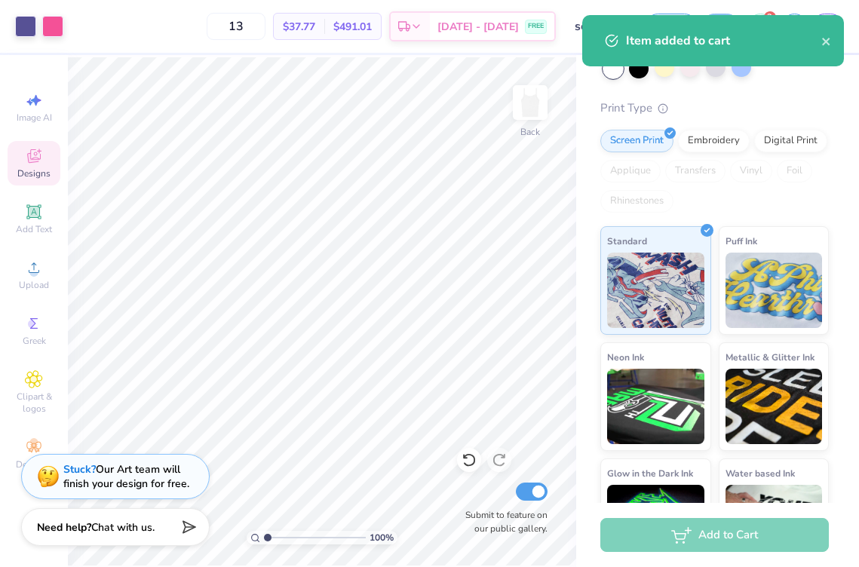
click at [832, 47] on div "Item added to cart" at bounding box center [713, 40] width 262 height 51
click at [826, 45] on icon "close" at bounding box center [826, 41] width 11 height 12
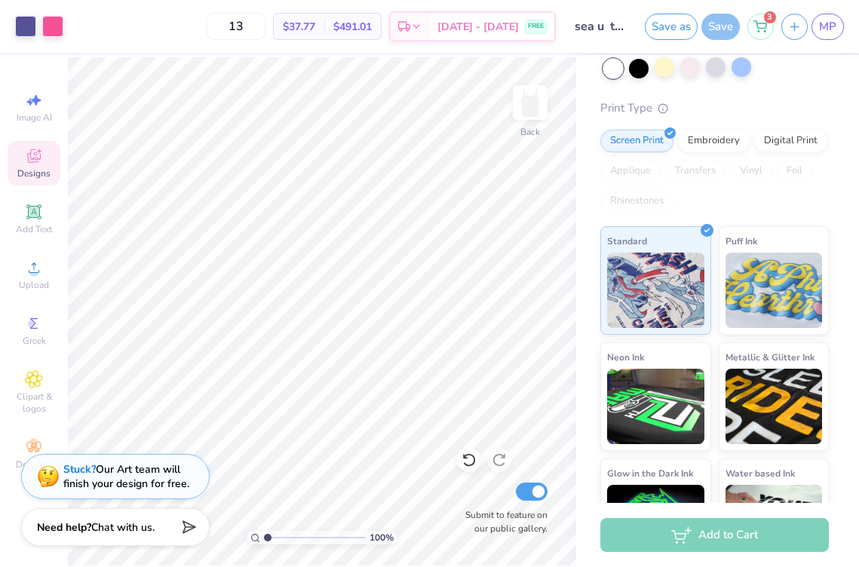
click at [763, 24] on div "Item added to cart" at bounding box center [713, 46] width 268 height 69
click at [756, 24] on icon at bounding box center [760, 24] width 14 height 12
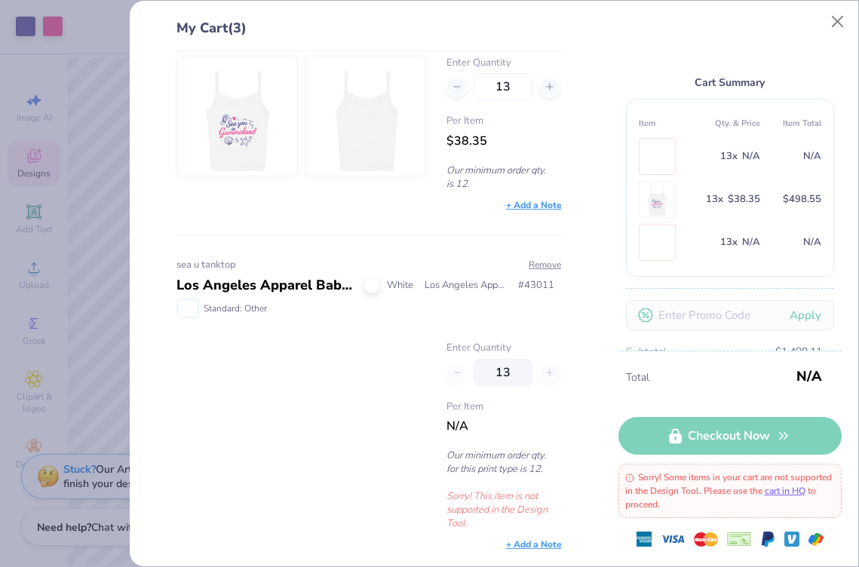
scroll to position [0, 0]
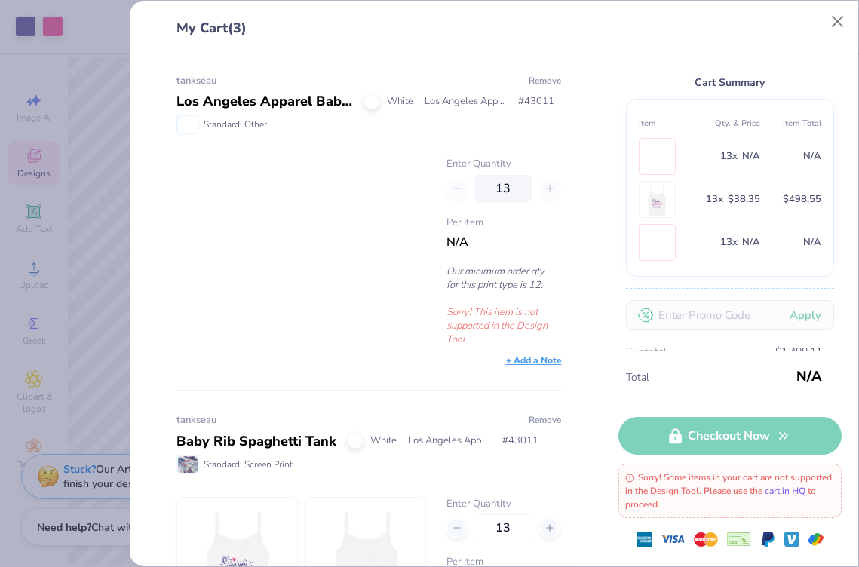
click at [540, 80] on button "Remove" at bounding box center [545, 81] width 34 height 14
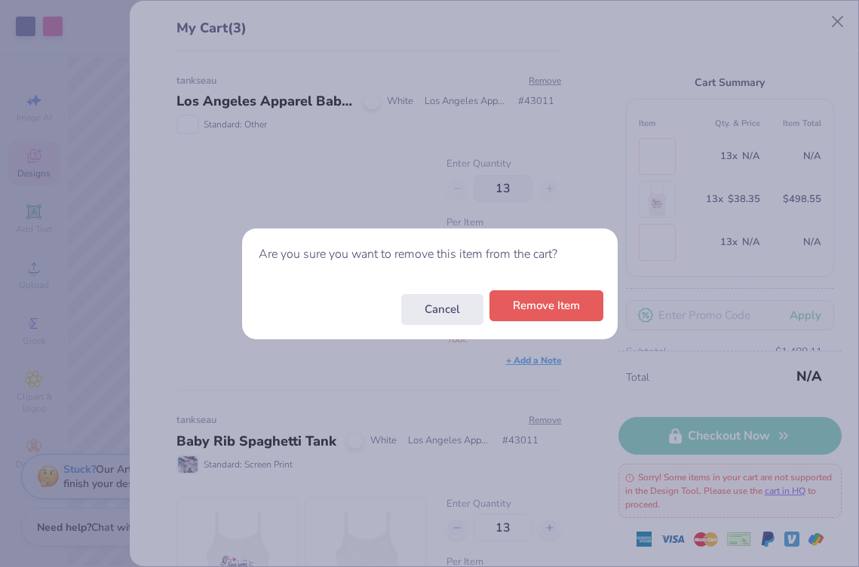
click at [543, 310] on button "Remove Item" at bounding box center [546, 305] width 114 height 31
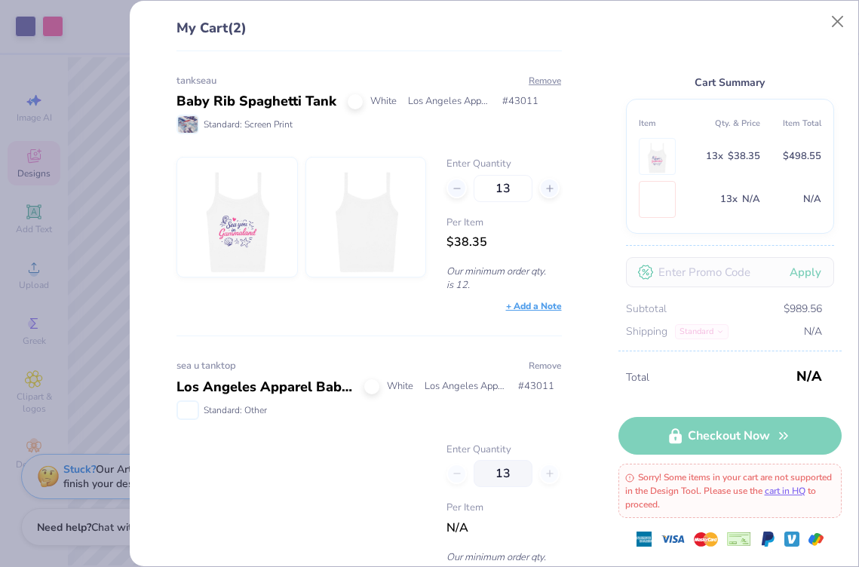
click at [536, 363] on button "Remove" at bounding box center [545, 366] width 34 height 14
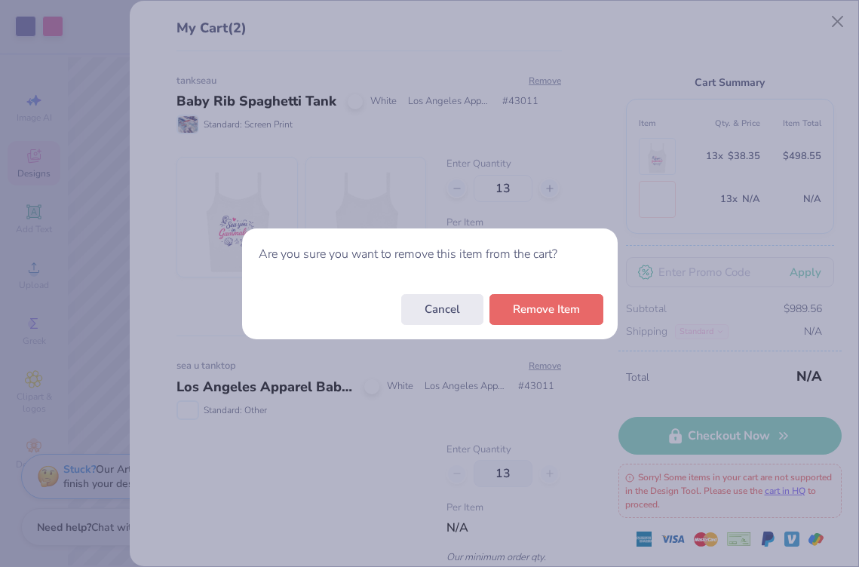
click at [538, 326] on div "Cancel Remove Item" at bounding box center [429, 309] width 375 height 59
click at [538, 311] on button "Remove Item" at bounding box center [546, 305] width 114 height 31
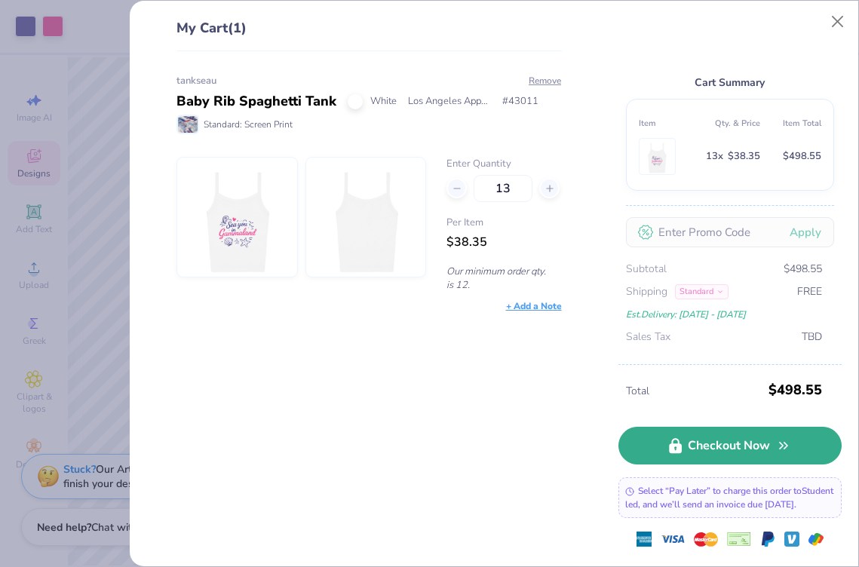
click at [653, 427] on link "Checkout Now" at bounding box center [729, 446] width 223 height 38
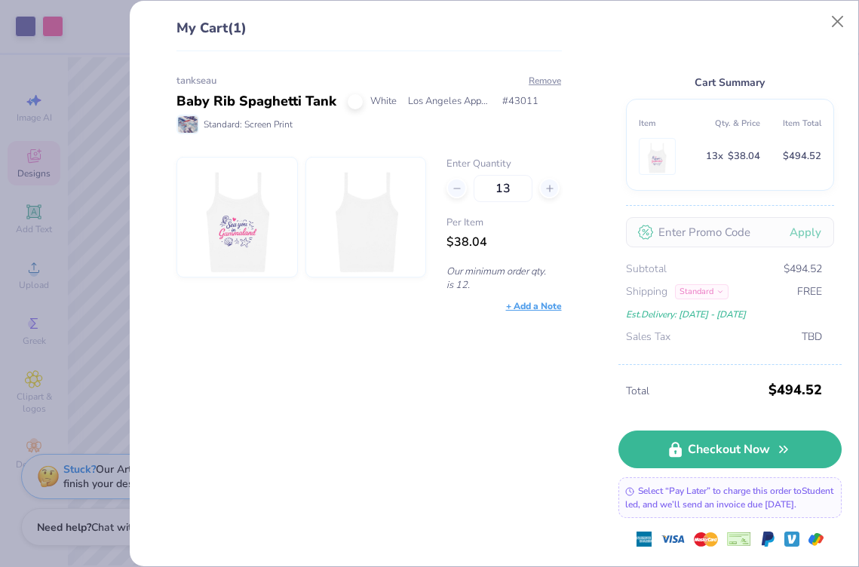
click at [818, 25] on div "Cart Summary Item Qty. & Price Item Total 13 x $38.04 $494.52 Apply Subtotal $4…" at bounding box center [729, 191] width 223 height 347
click at [825, 24] on button "Close" at bounding box center [837, 22] width 29 height 29
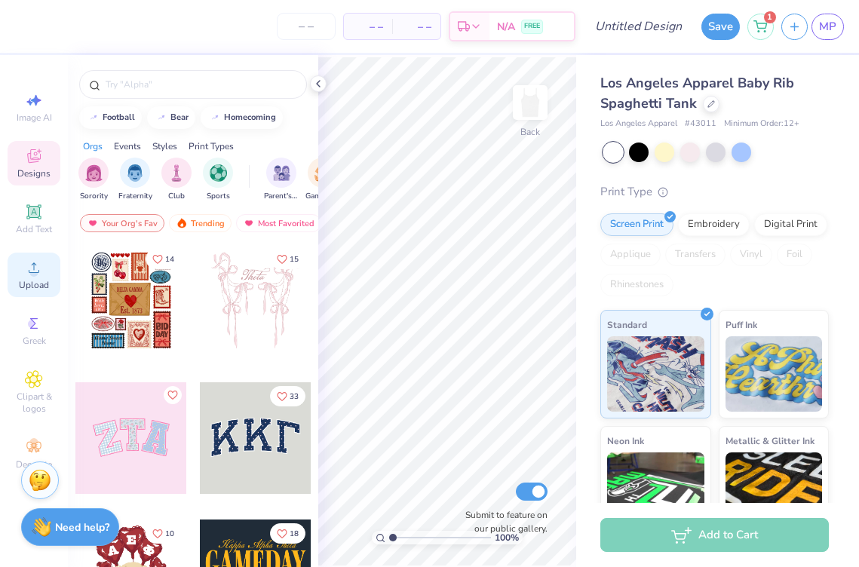
click at [40, 291] on div "Upload" at bounding box center [34, 275] width 53 height 44
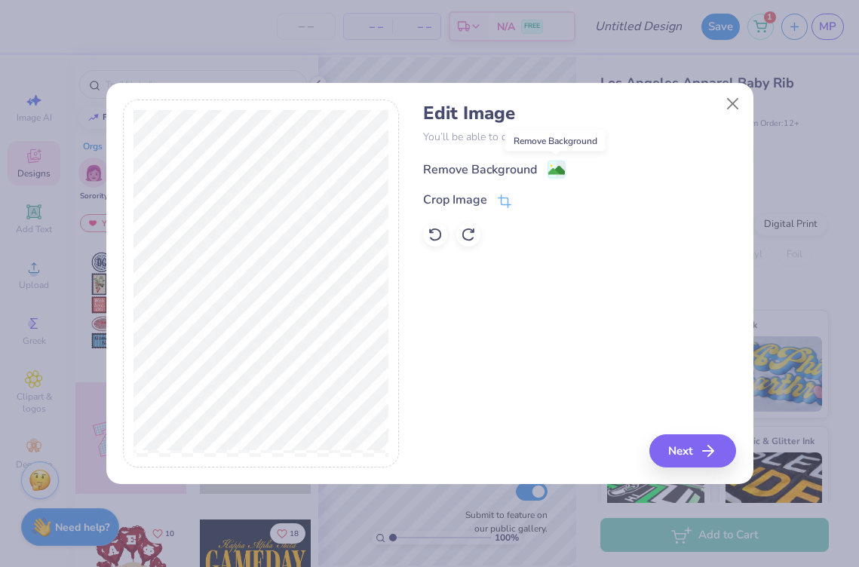
click at [556, 167] on image at bounding box center [556, 170] width 17 height 17
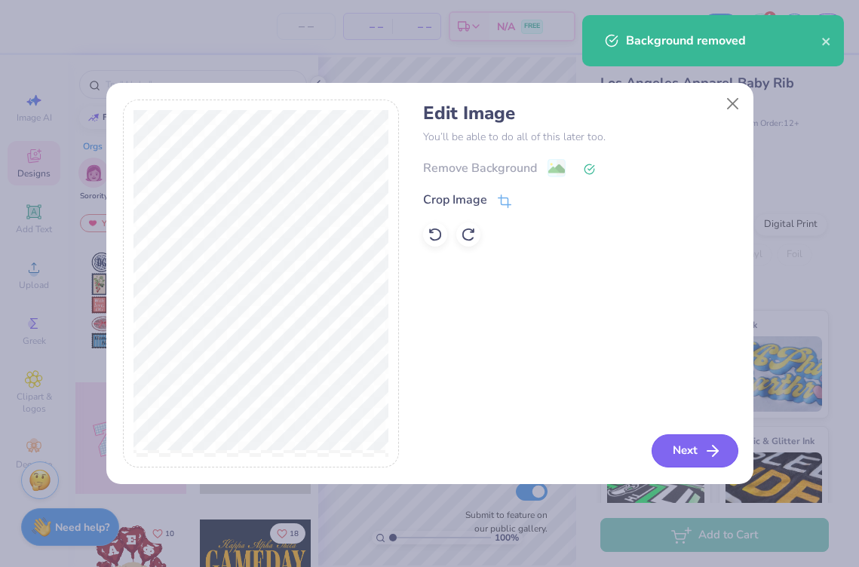
click at [679, 451] on button "Next" at bounding box center [694, 450] width 87 height 33
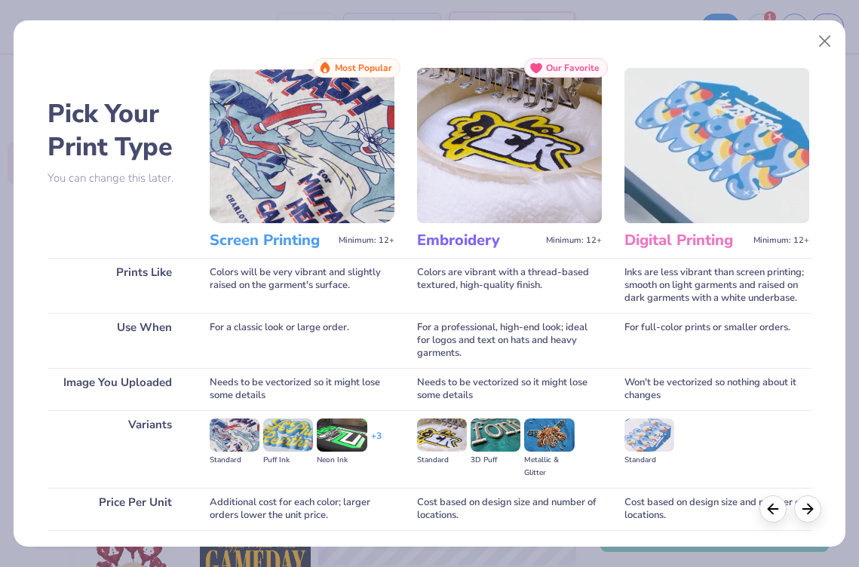
scroll to position [109, 0]
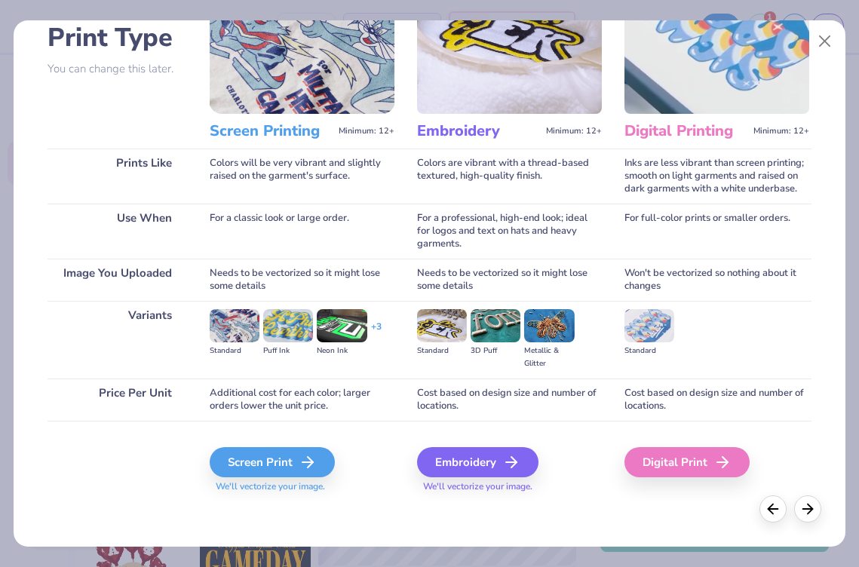
click at [323, 442] on div "Screen Print We'll vectorize your image." at bounding box center [302, 461] width 185 height 81
click at [310, 465] on icon at bounding box center [312, 462] width 18 height 18
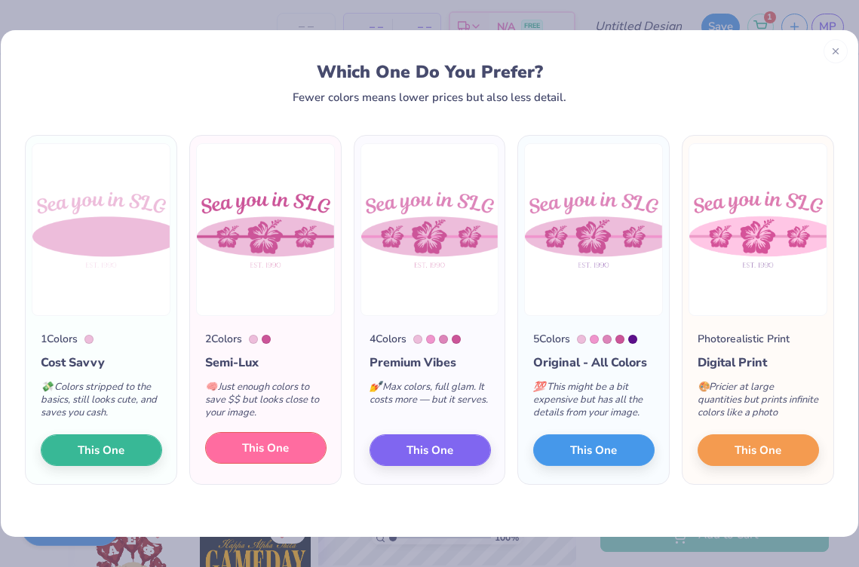
click at [271, 442] on span "This One" at bounding box center [265, 448] width 47 height 17
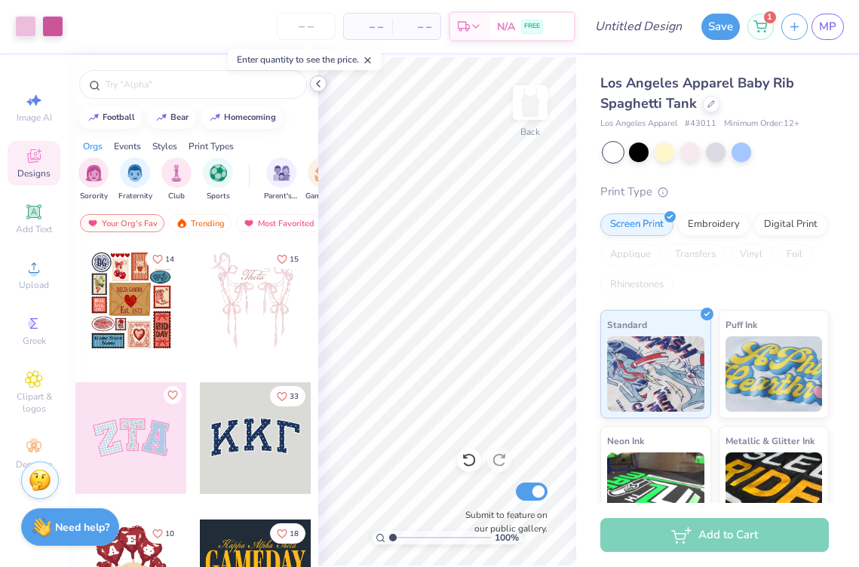
click at [317, 84] on polyline at bounding box center [318, 84] width 3 height 6
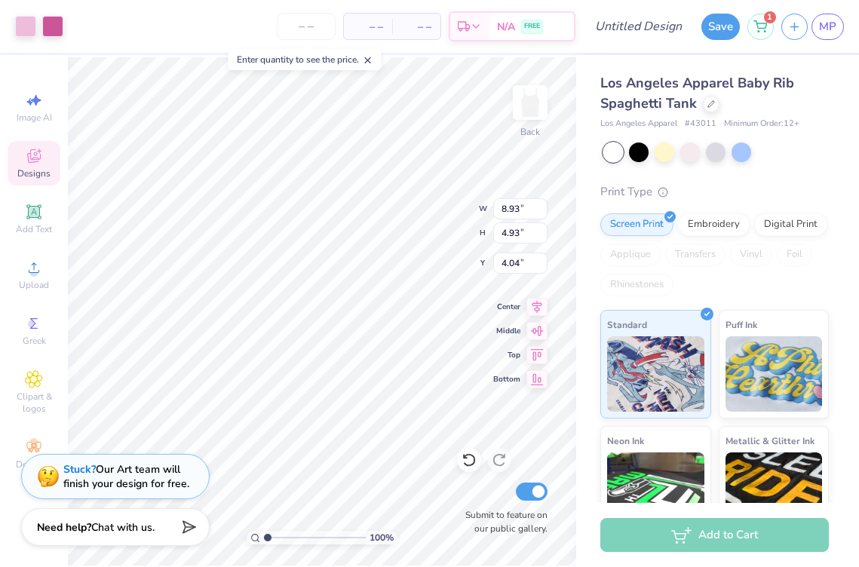
type input "3.38"
type input "3.33"
click at [30, 259] on icon at bounding box center [34, 268] width 18 height 18
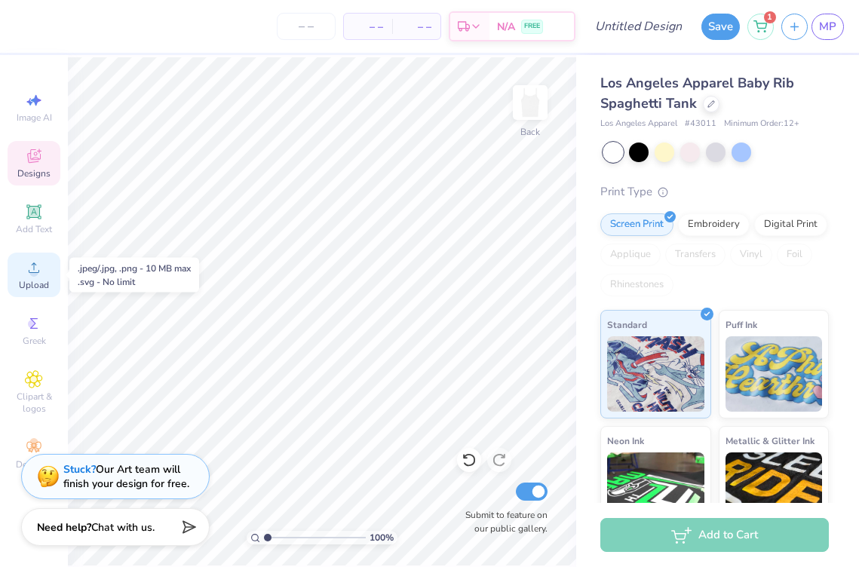
click at [37, 274] on circle at bounding box center [33, 272] width 8 height 8
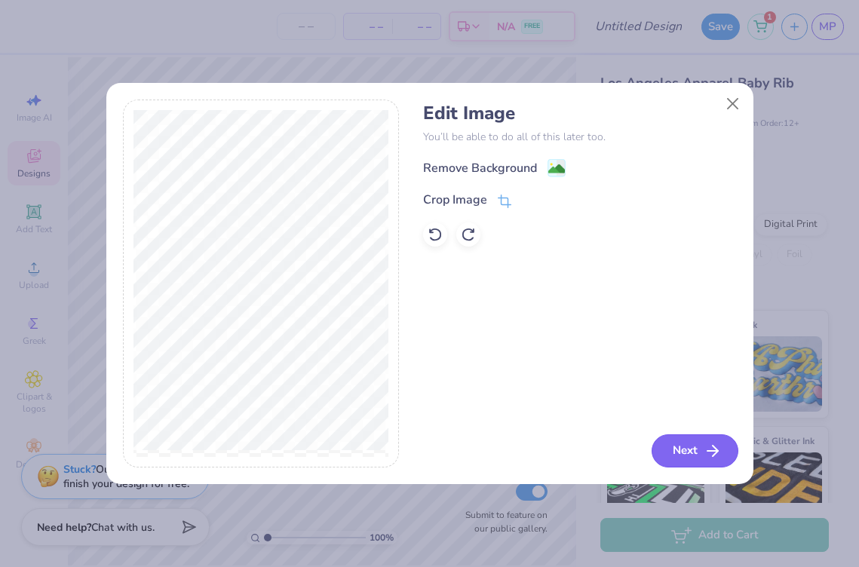
click at [666, 448] on button "Next" at bounding box center [694, 450] width 87 height 33
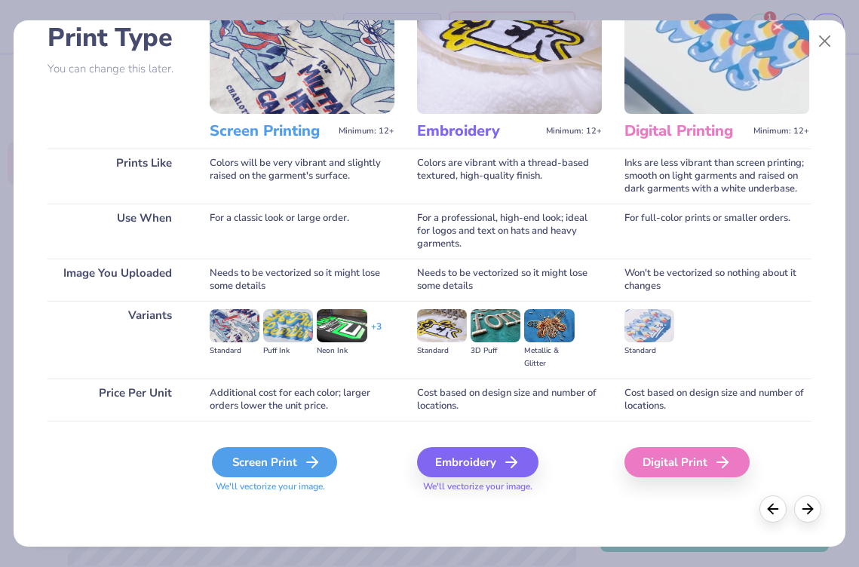
click at [296, 448] on div "Screen Print" at bounding box center [274, 462] width 125 height 30
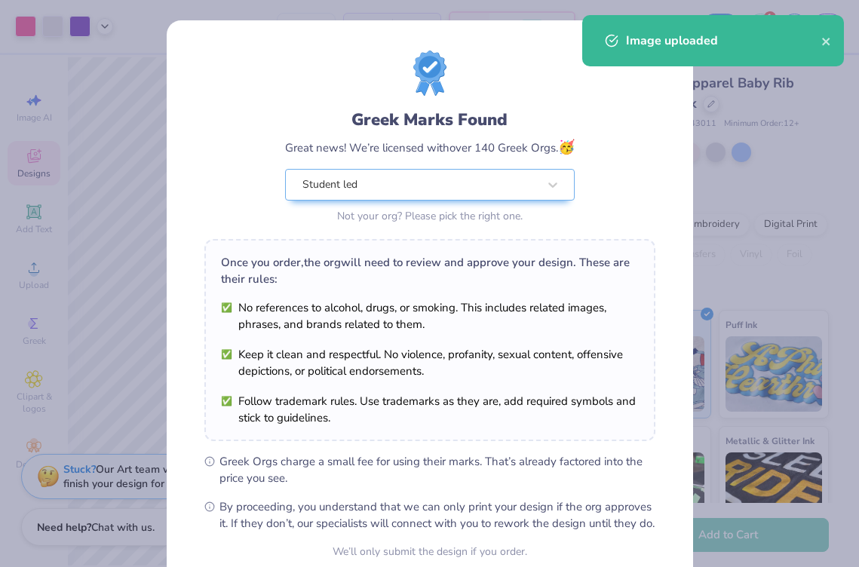
click at [386, 423] on div "Once you order, the org will need to review and approve your design. These are …" at bounding box center [429, 340] width 451 height 202
click at [417, 194] on div at bounding box center [419, 185] width 235 height 20
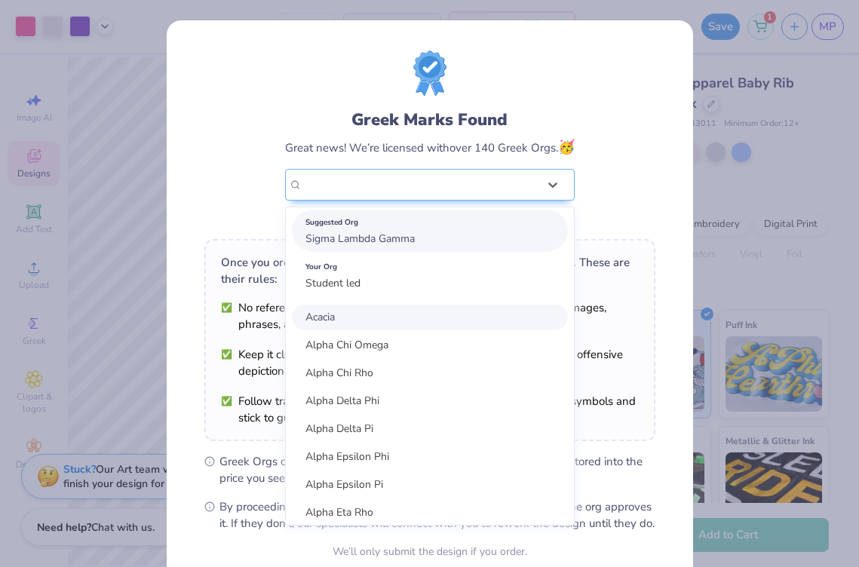
click at [417, 222] on div "Suggested Org" at bounding box center [429, 222] width 249 height 17
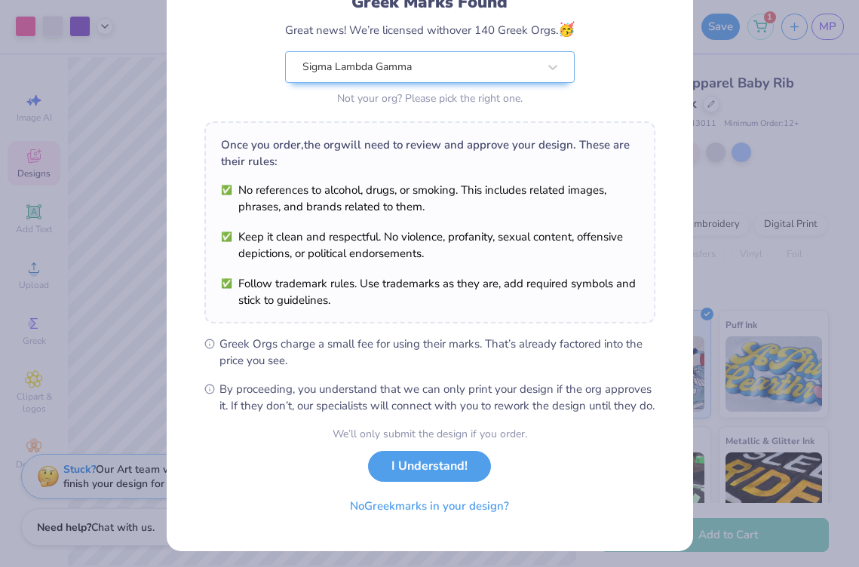
scroll to position [139, 0]
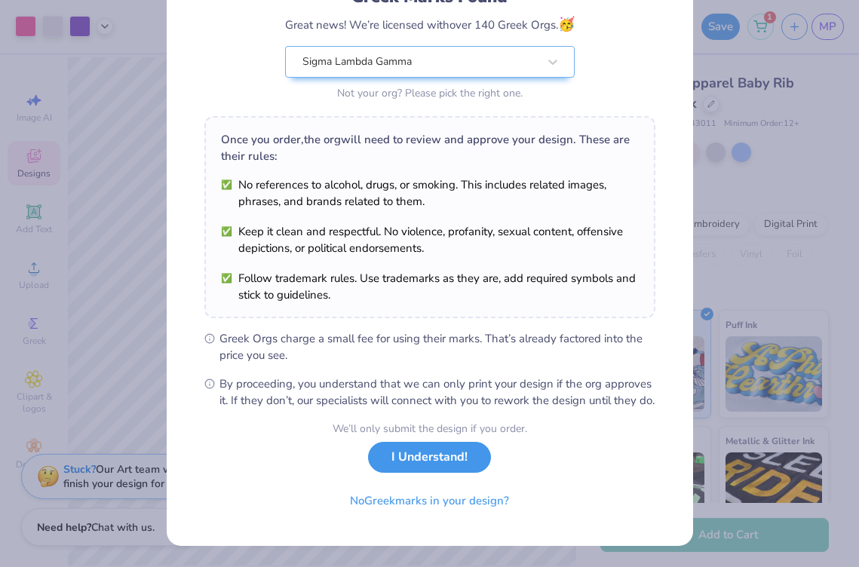
click at [418, 457] on button "I Understand!" at bounding box center [429, 457] width 123 height 31
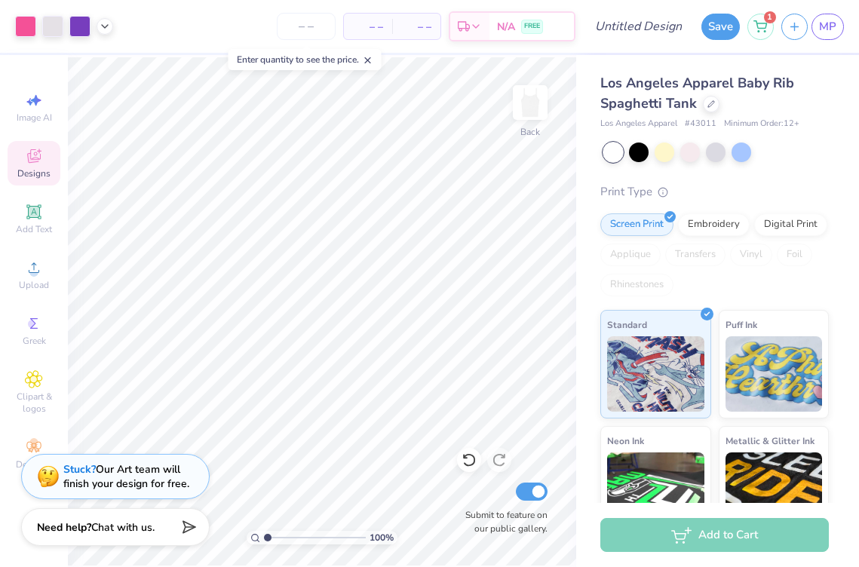
scroll to position [0, 0]
type input "2.88"
click at [90, 27] on div at bounding box center [79, 24] width 21 height 21
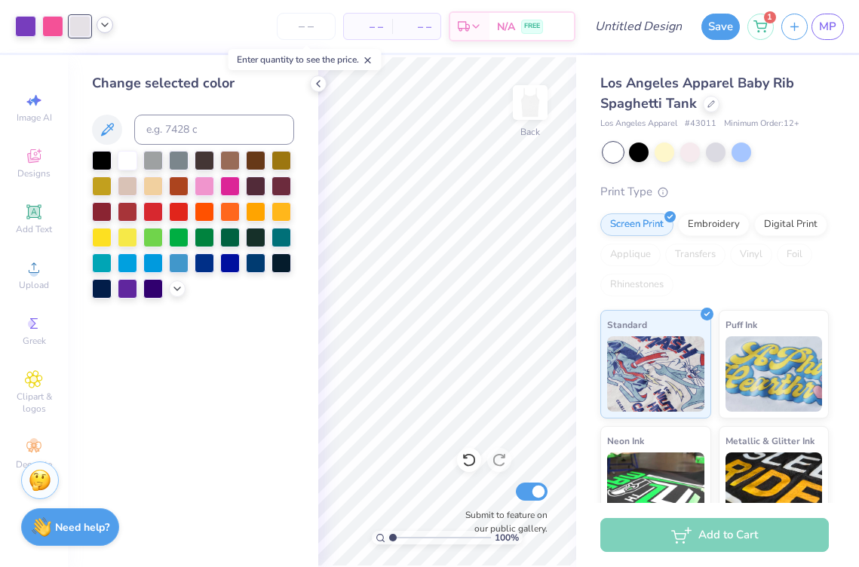
click at [103, 26] on icon at bounding box center [105, 25] width 12 height 12
click at [303, 20] on input "number" at bounding box center [306, 26] width 59 height 27
type input "13"
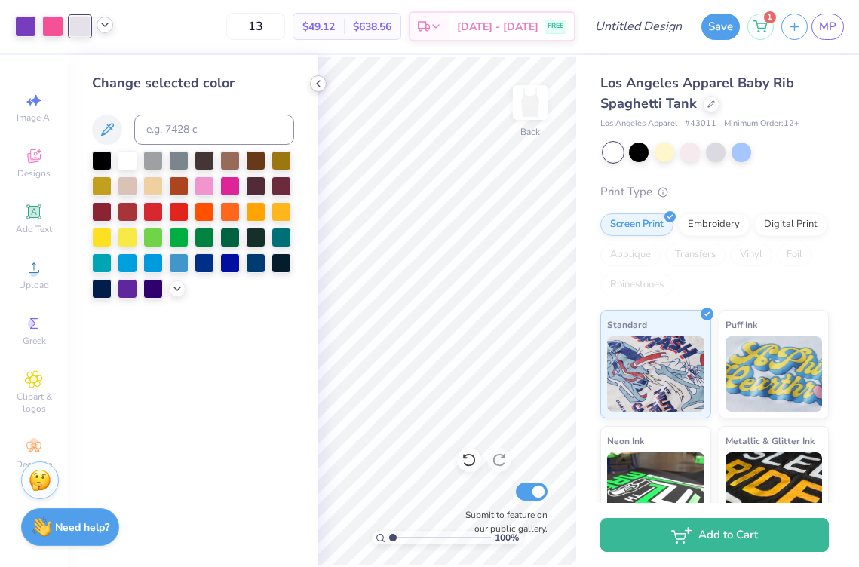
click at [317, 81] on polyline at bounding box center [318, 84] width 3 height 6
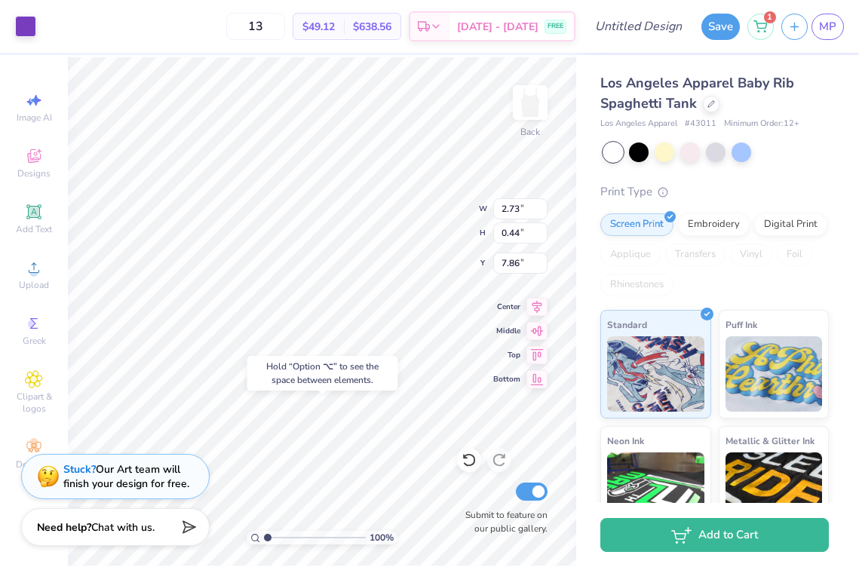
type input "7.86"
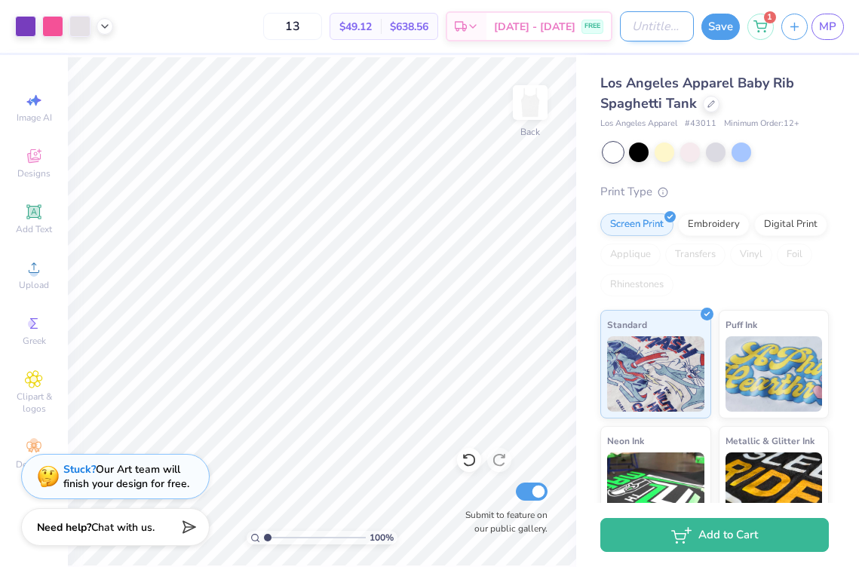
click at [673, 28] on input "Design Title" at bounding box center [657, 26] width 74 height 30
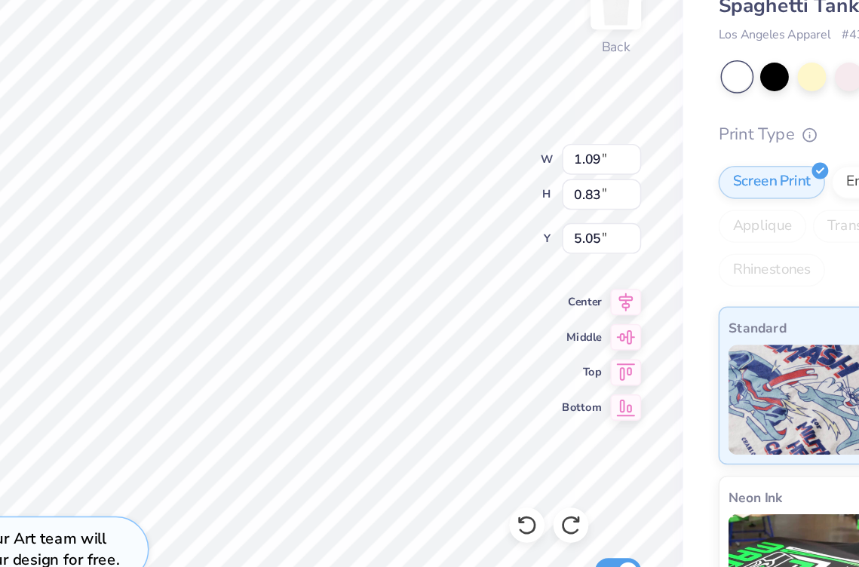
type input "5.25"
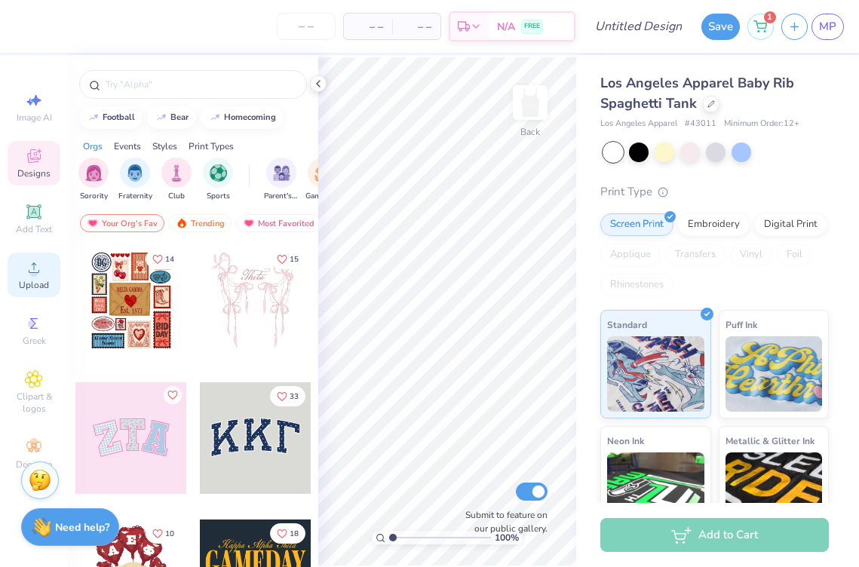
click at [51, 263] on div "Upload" at bounding box center [34, 275] width 53 height 44
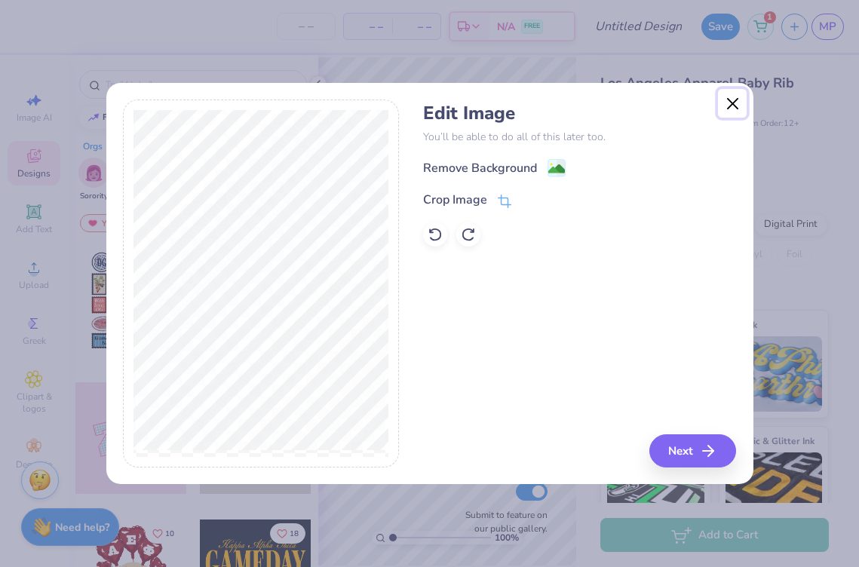
click at [739, 97] on button "Close" at bounding box center [732, 103] width 29 height 29
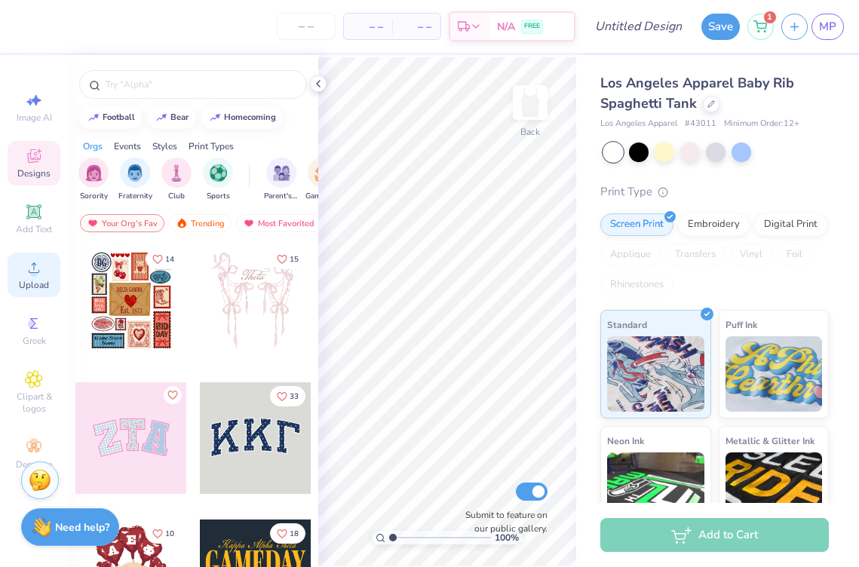
click at [35, 268] on icon at bounding box center [34, 268] width 18 height 18
click at [36, 268] on icon at bounding box center [34, 268] width 18 height 18
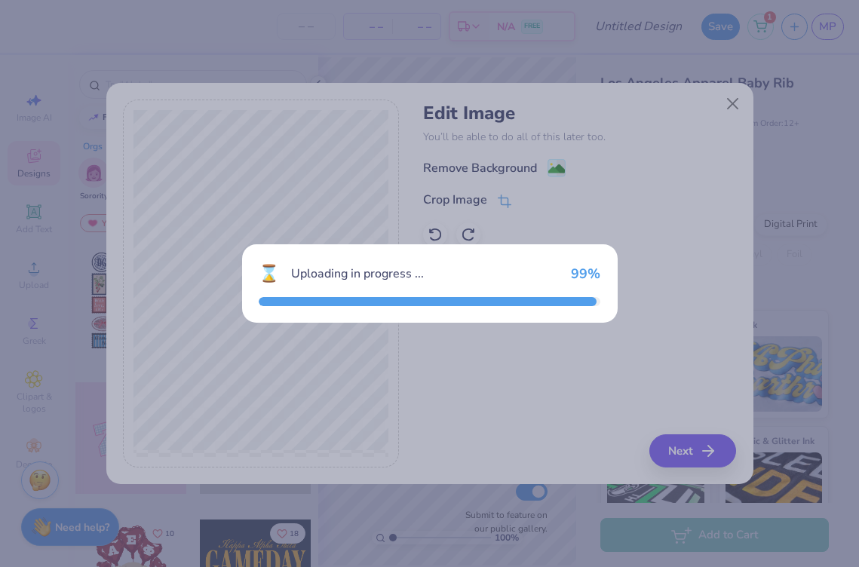
click at [653, 520] on div "⌛ Uploading in progress ... 99 %" at bounding box center [429, 283] width 859 height 567
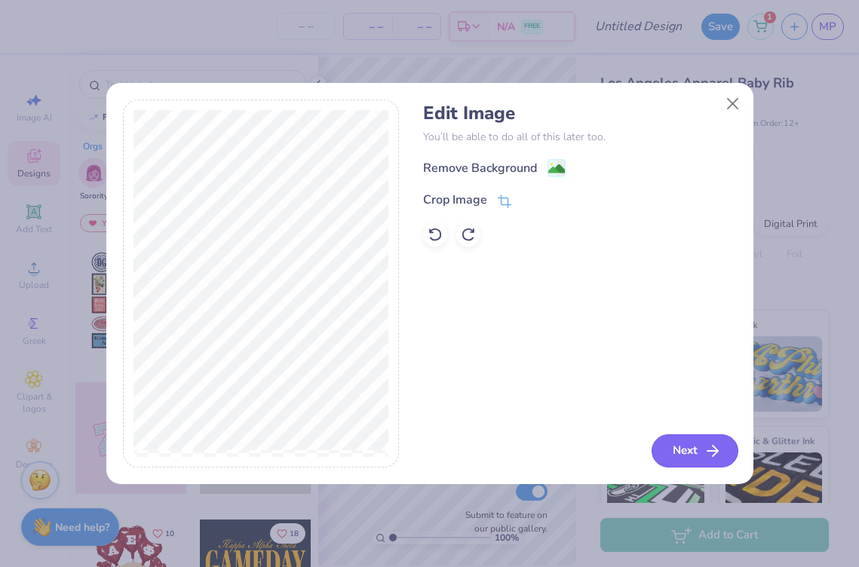
click at [681, 436] on button "Next" at bounding box center [694, 450] width 87 height 33
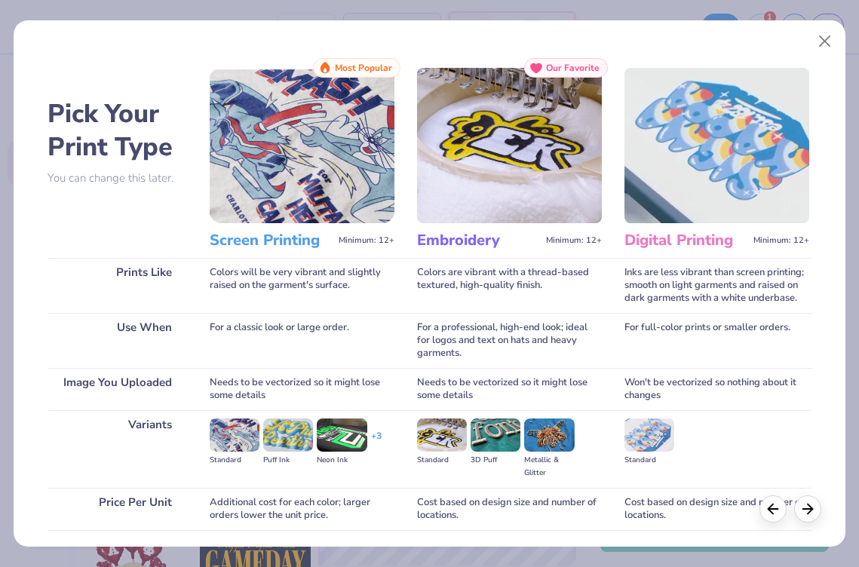
scroll to position [109, 0]
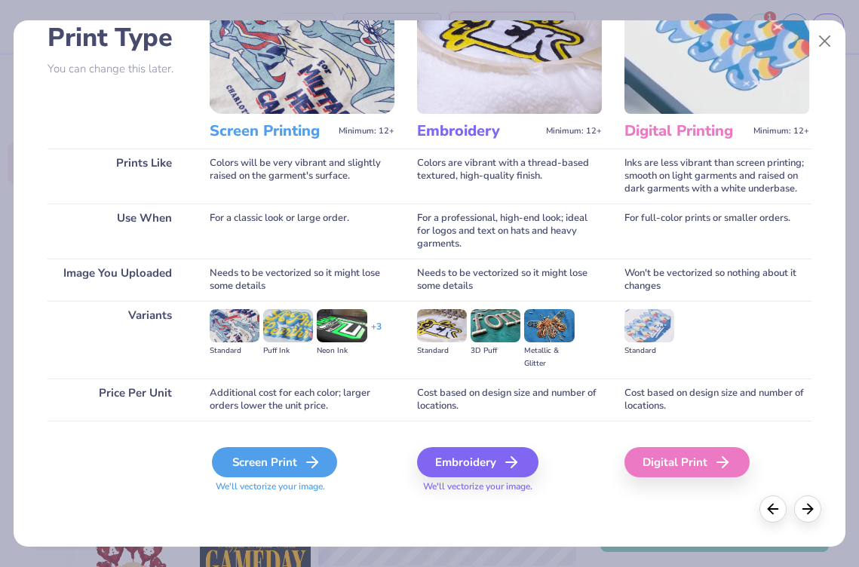
click at [247, 460] on div "Screen Print" at bounding box center [274, 462] width 125 height 30
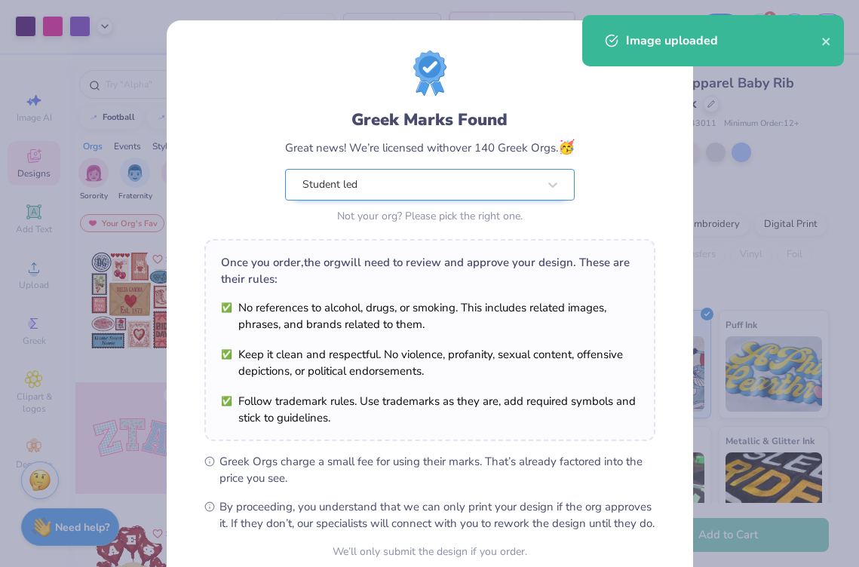
click at [497, 182] on div "Student led" at bounding box center [420, 185] width 238 height 30
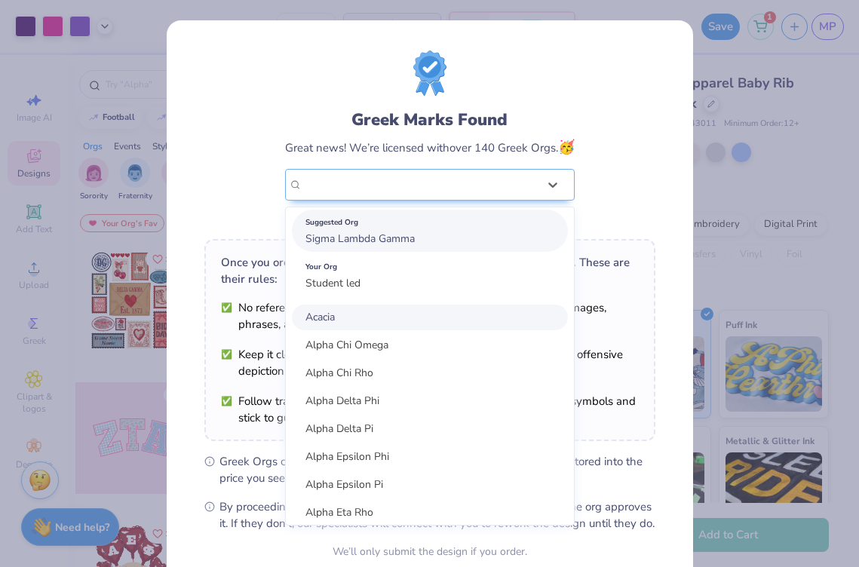
click at [473, 229] on div "Suggested Org" at bounding box center [429, 222] width 249 height 17
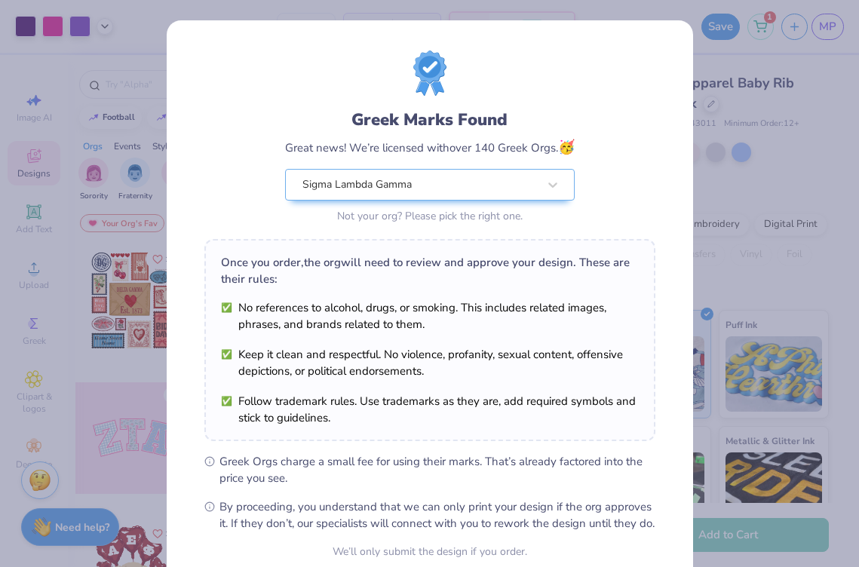
scroll to position [139, 0]
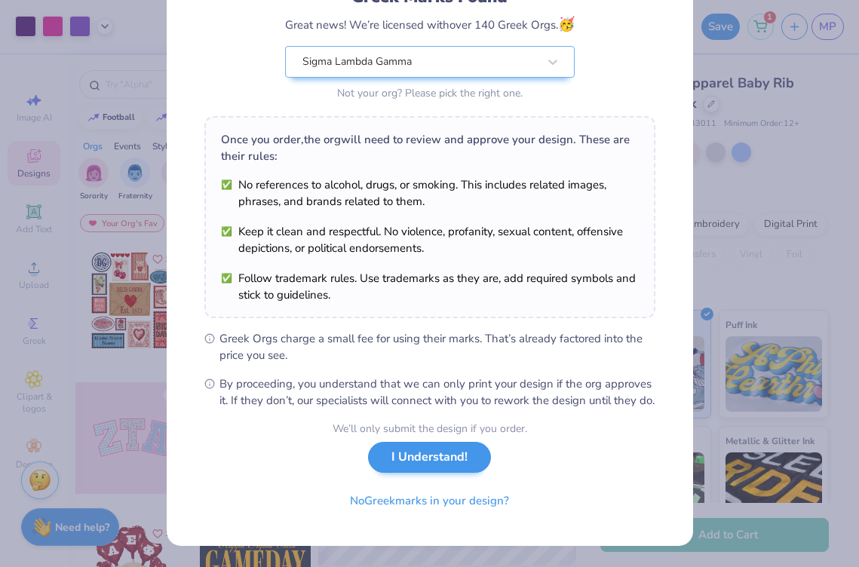
click at [449, 476] on div "We’ll only submit the design if you order. I Understand! No Greek marks in your…" at bounding box center [429, 468] width 195 height 95
click at [444, 459] on button "I Understand!" at bounding box center [429, 457] width 123 height 31
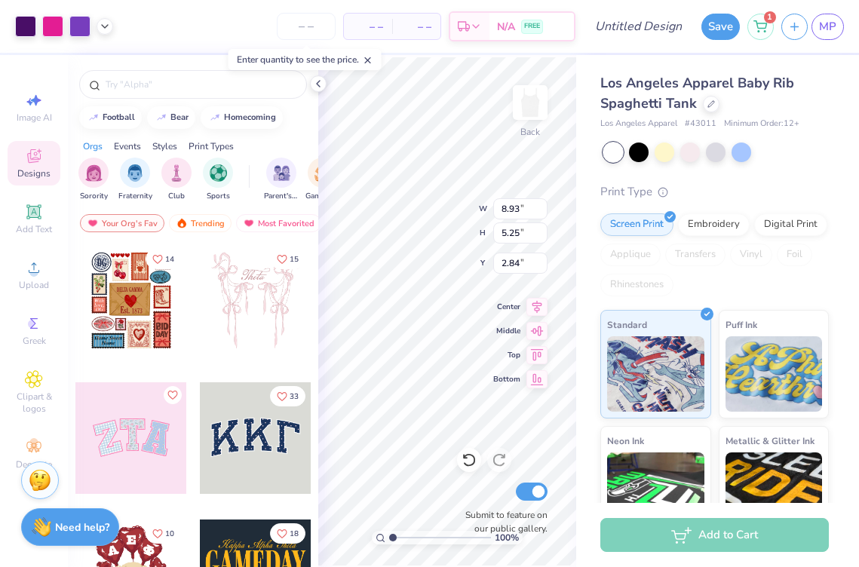
type input "2.84"
click at [313, 85] on icon at bounding box center [318, 84] width 12 height 12
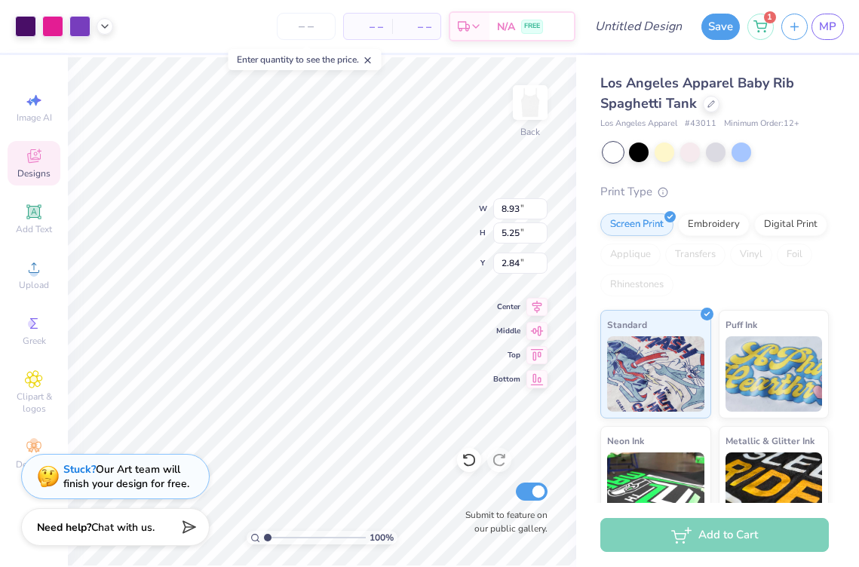
type input "3.27"
click at [300, 23] on input "number" at bounding box center [306, 26] width 59 height 27
type input "13"
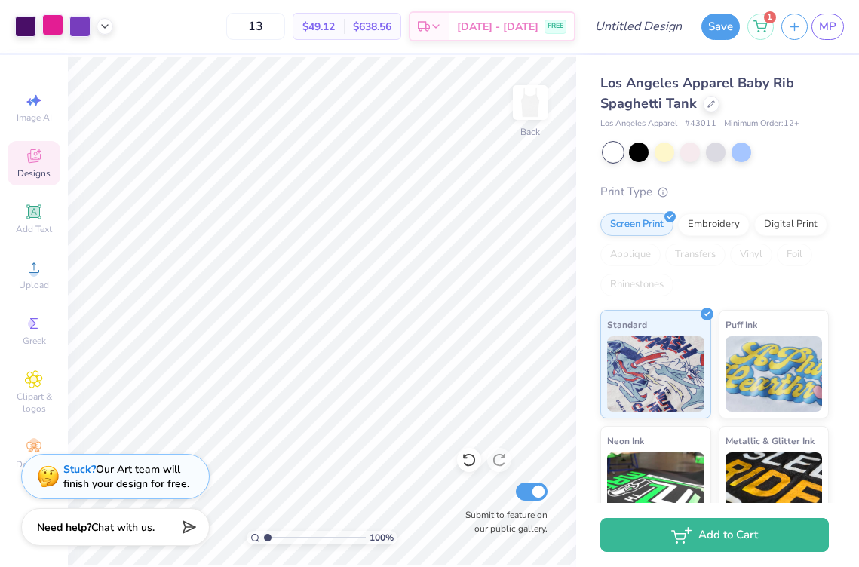
click at [48, 22] on div at bounding box center [52, 24] width 21 height 21
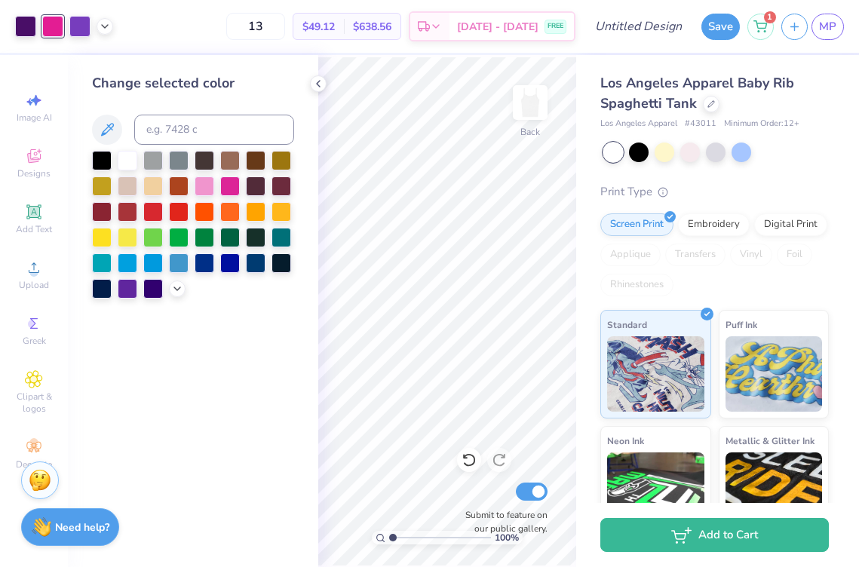
click at [50, 52] on div "Art colors" at bounding box center [56, 26] width 113 height 53
click at [73, 20] on div at bounding box center [79, 24] width 21 height 21
click at [318, 75] on div "Art colors 13 $49.12 Per Item $638.56 Total Est. Delivery Sep 12 - 15 FREE Desi…" at bounding box center [429, 283] width 859 height 567
click at [308, 66] on div "Change selected color" at bounding box center [193, 311] width 250 height 512
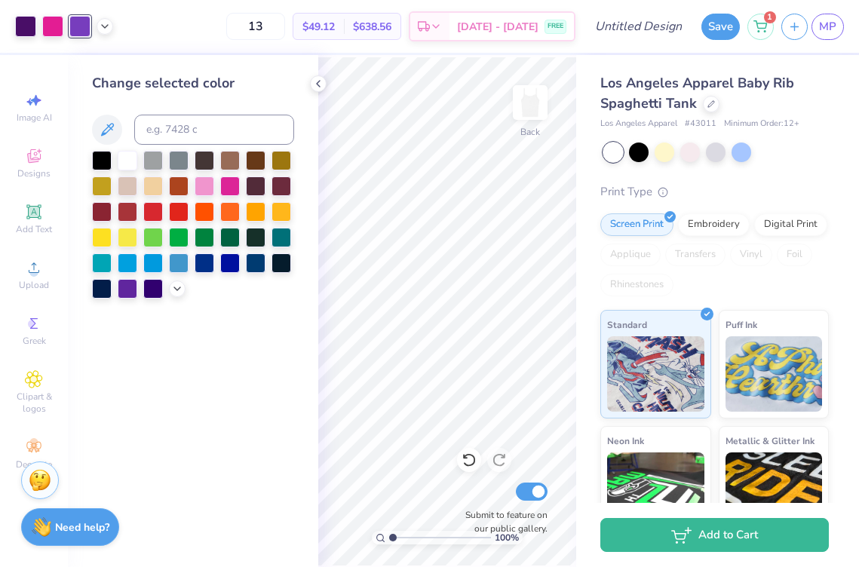
click at [312, 73] on div "Change selected color" at bounding box center [193, 311] width 250 height 512
click at [323, 78] on icon at bounding box center [318, 84] width 12 height 12
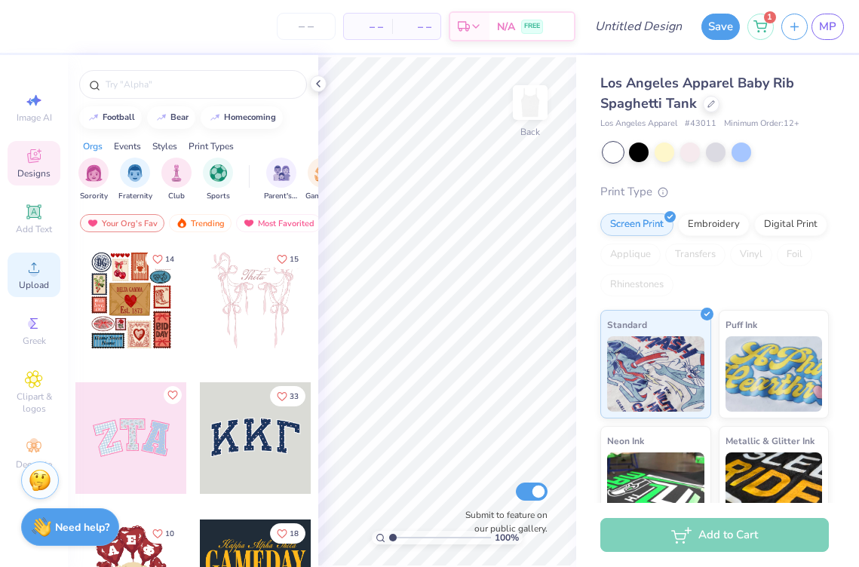
click at [49, 270] on div "Upload" at bounding box center [34, 275] width 53 height 44
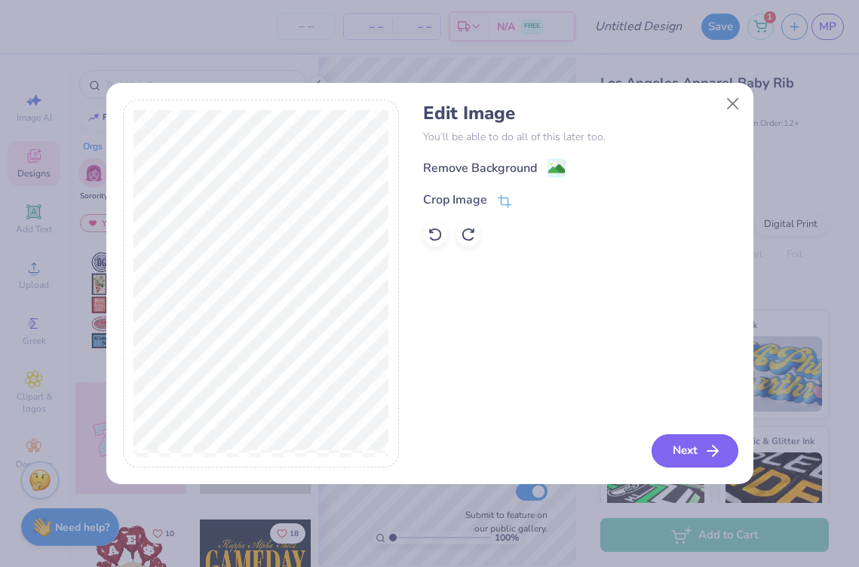
click at [695, 458] on button "Next" at bounding box center [694, 450] width 87 height 33
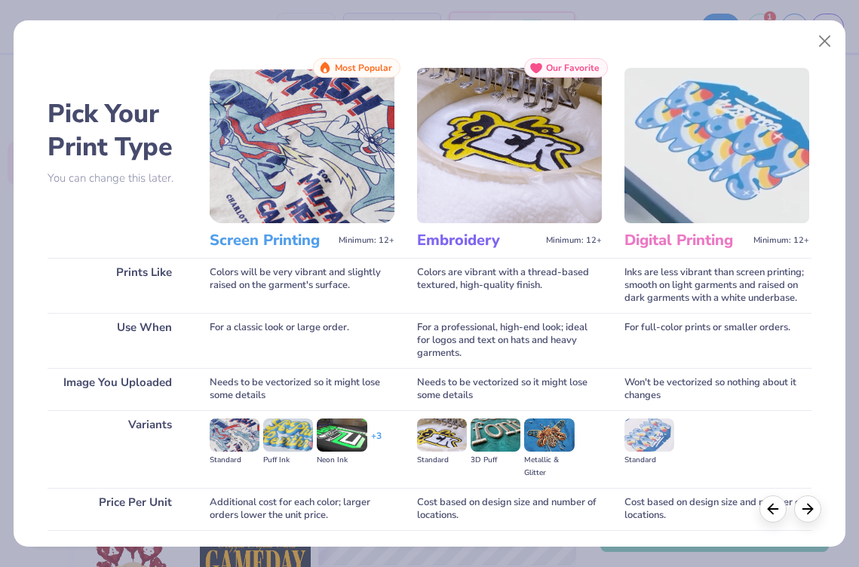
scroll to position [109, 0]
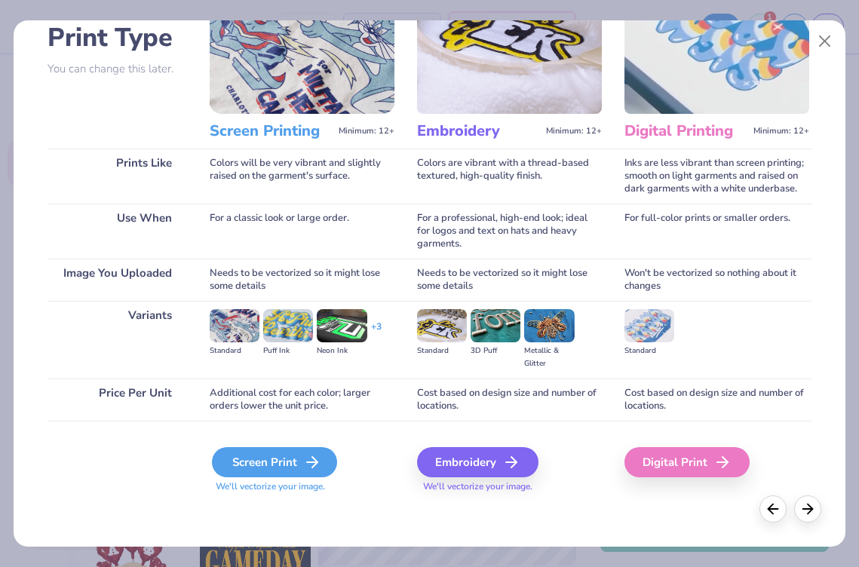
click at [293, 472] on div "Screen Print" at bounding box center [274, 462] width 125 height 30
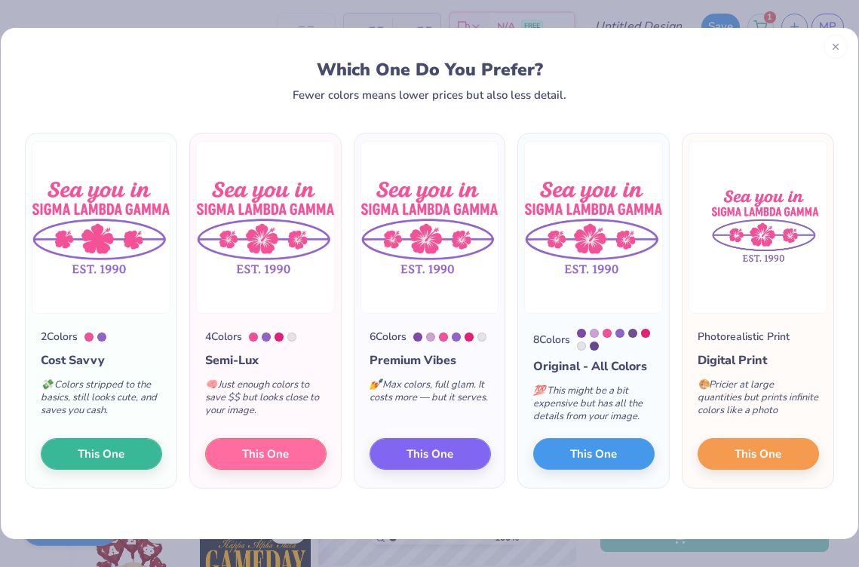
click at [838, 44] on icon at bounding box center [835, 46] width 11 height 11
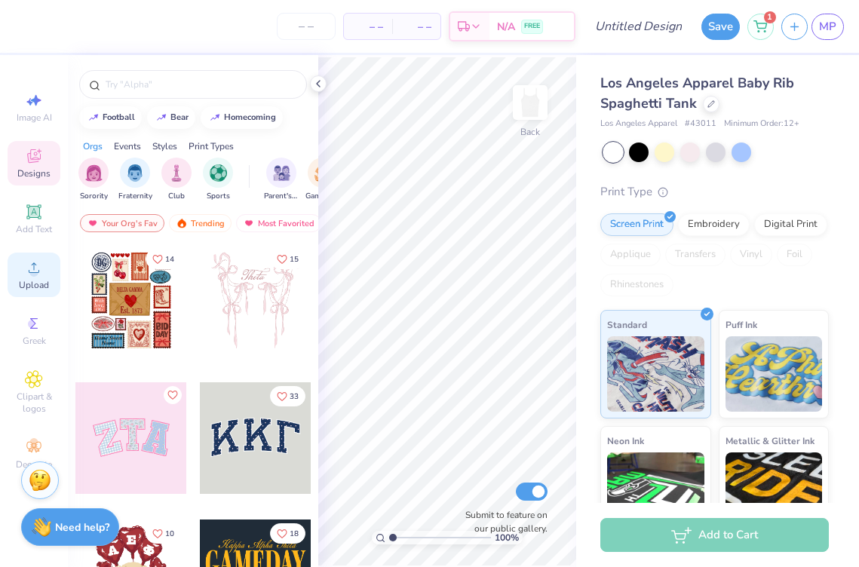
click at [43, 281] on span "Upload" at bounding box center [34, 285] width 30 height 12
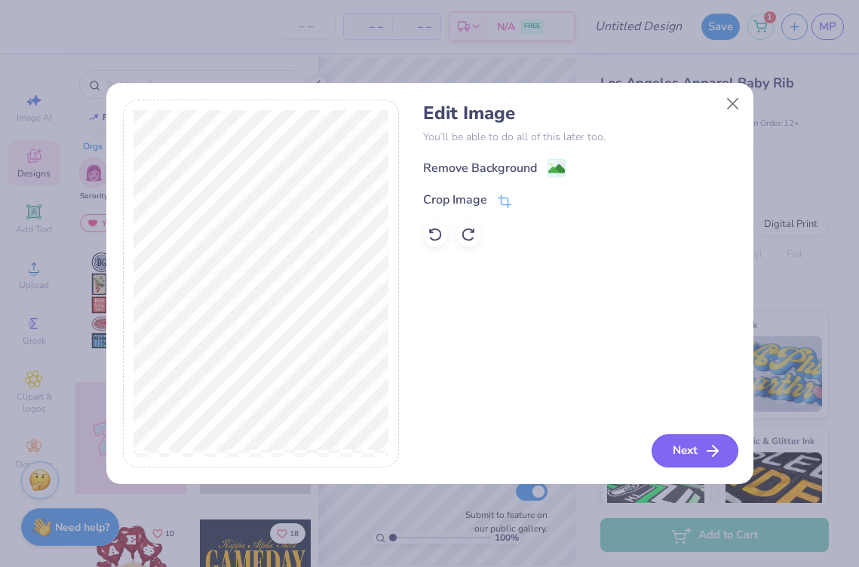
click at [674, 439] on button "Next" at bounding box center [694, 450] width 87 height 33
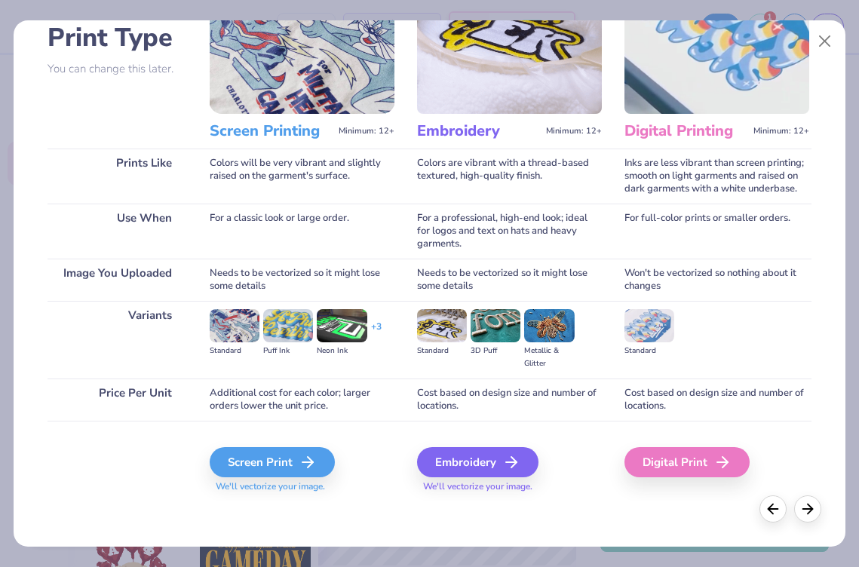
click at [319, 421] on div "Screen Print We'll vectorize your image." at bounding box center [302, 461] width 185 height 81
click at [295, 471] on div "Screen Print" at bounding box center [274, 462] width 125 height 30
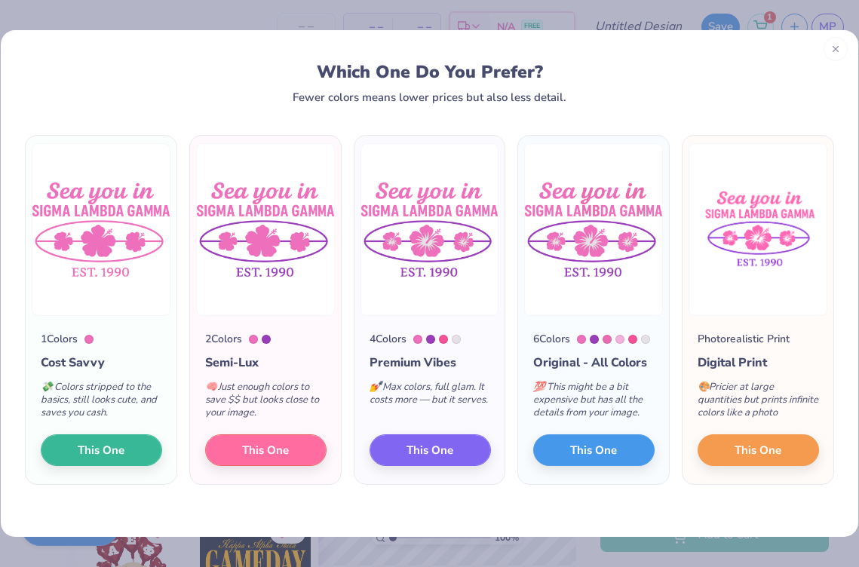
click at [832, 50] on icon at bounding box center [835, 49] width 11 height 11
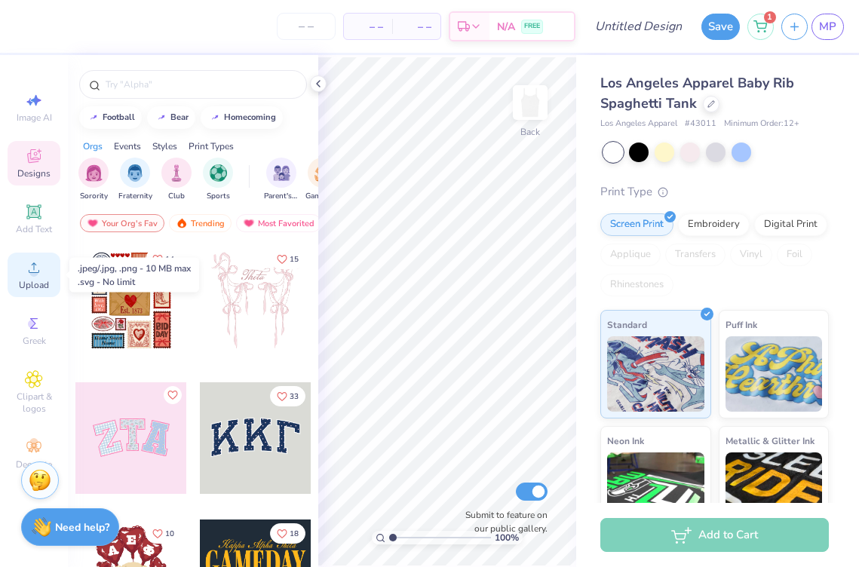
click at [41, 257] on div "Upload" at bounding box center [34, 275] width 53 height 44
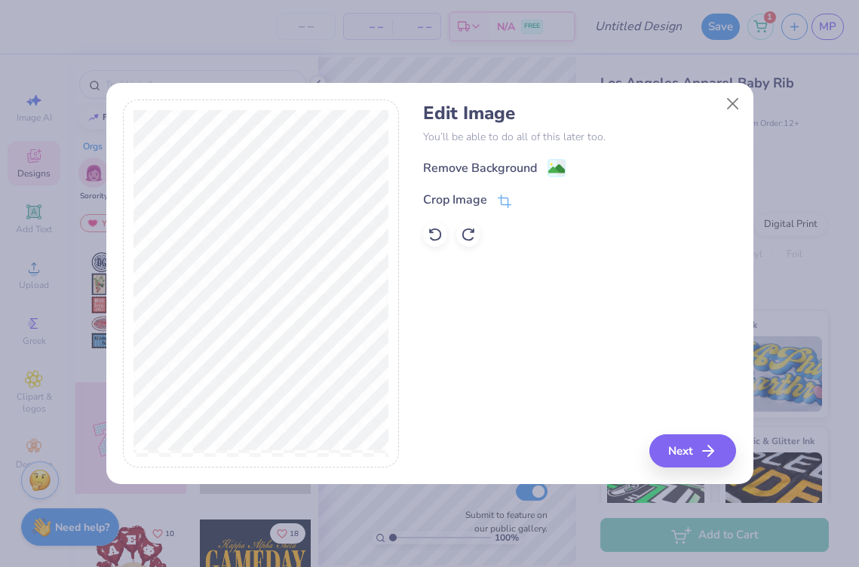
click at [684, 430] on div "Edit Image You’ll be able to do all of this later too. Remove Background Crop I…" at bounding box center [579, 284] width 313 height 368
click at [685, 434] on button "Next" at bounding box center [694, 450] width 87 height 33
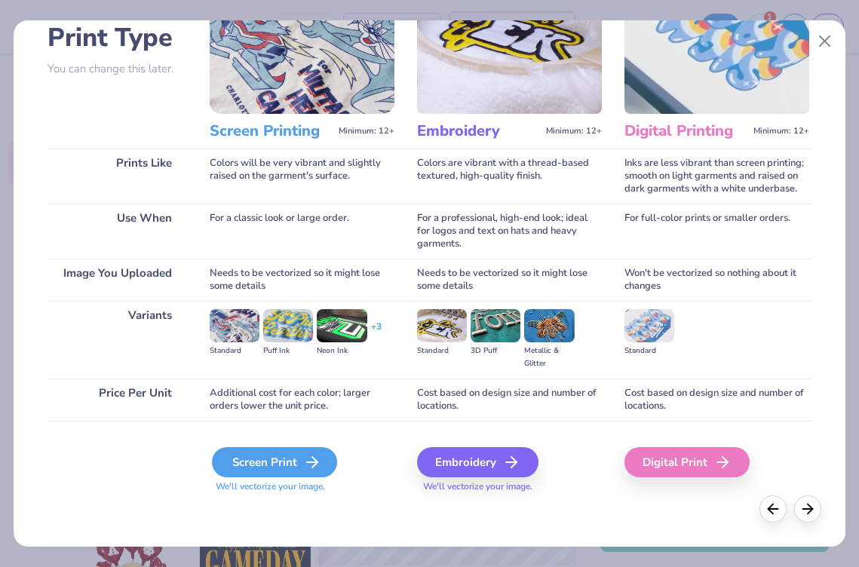
click at [265, 451] on div "Screen Print" at bounding box center [274, 462] width 125 height 30
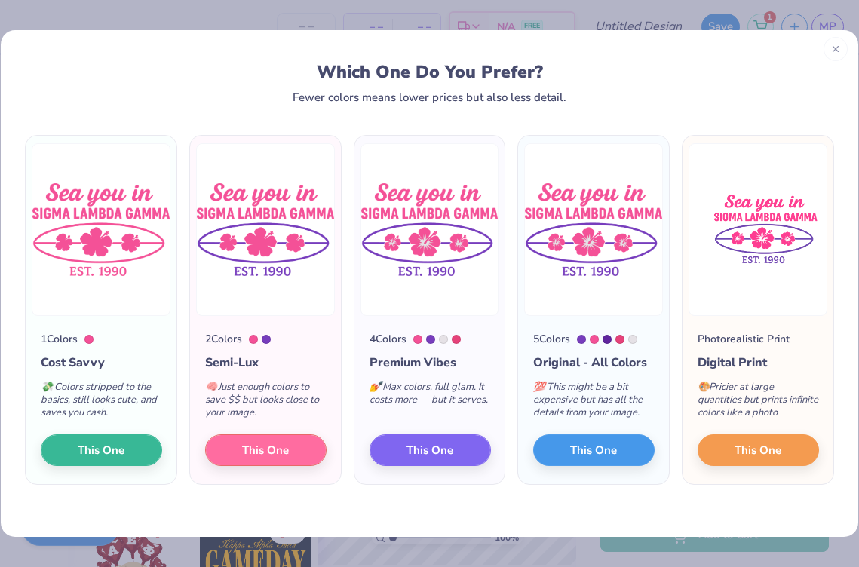
click at [839, 52] on icon at bounding box center [835, 49] width 11 height 11
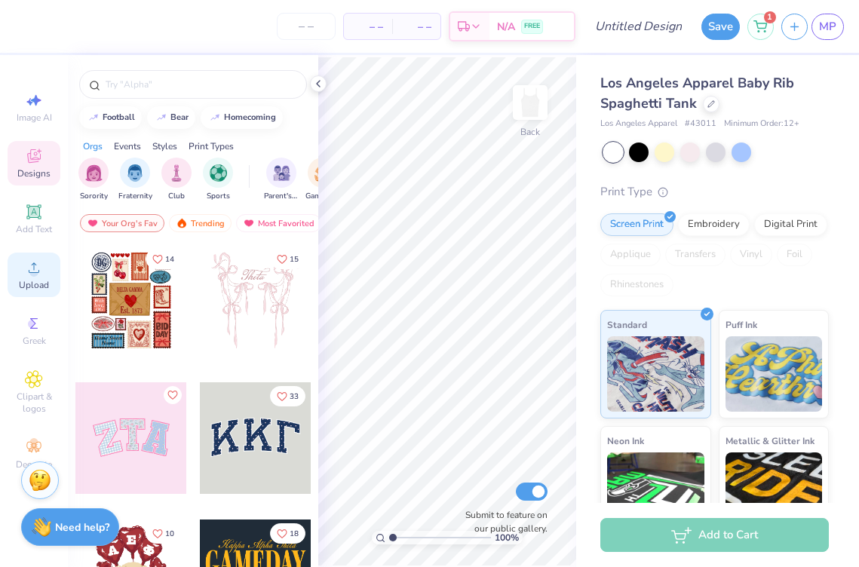
click at [44, 272] on div "Upload" at bounding box center [34, 275] width 53 height 44
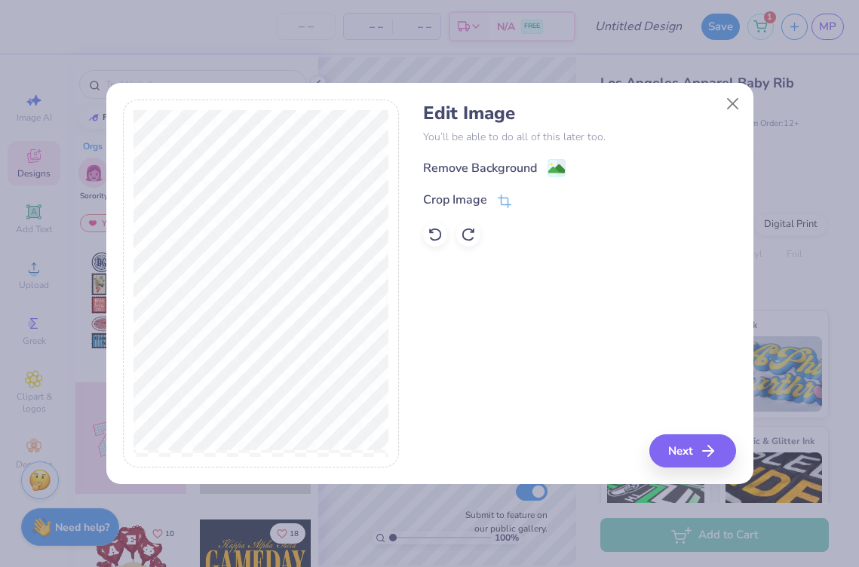
click at [566, 161] on div "Remove Background" at bounding box center [579, 167] width 313 height 19
click at [700, 452] on button "Next" at bounding box center [694, 450] width 87 height 33
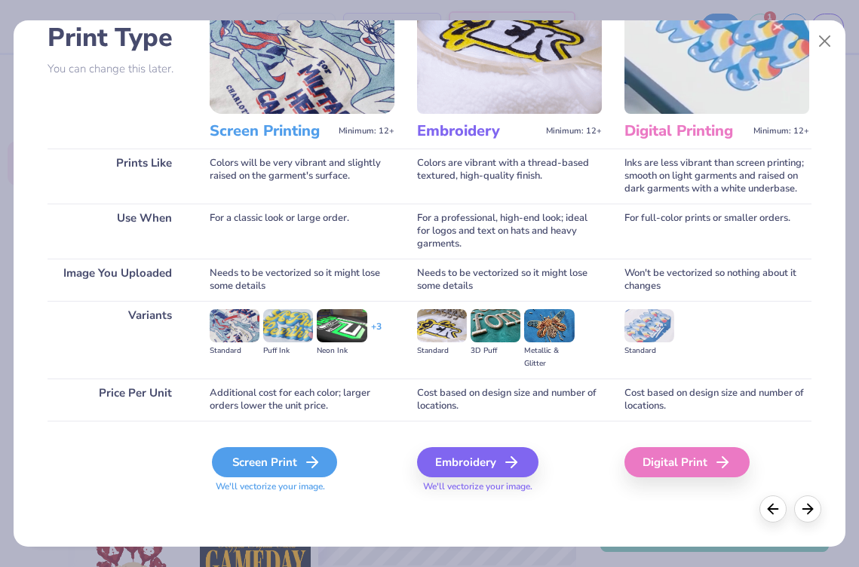
click at [278, 458] on div "Screen Print" at bounding box center [274, 462] width 125 height 30
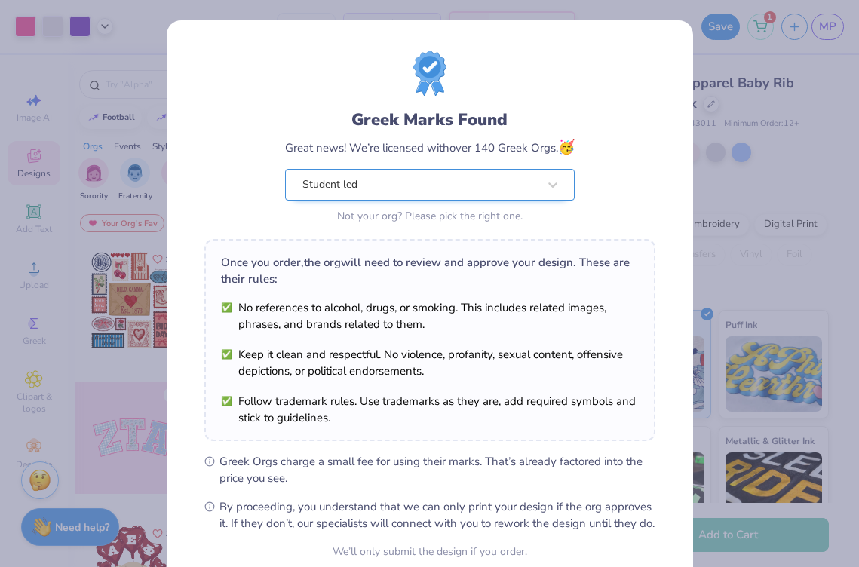
click at [362, 179] on div "Student led" at bounding box center [420, 185] width 238 height 30
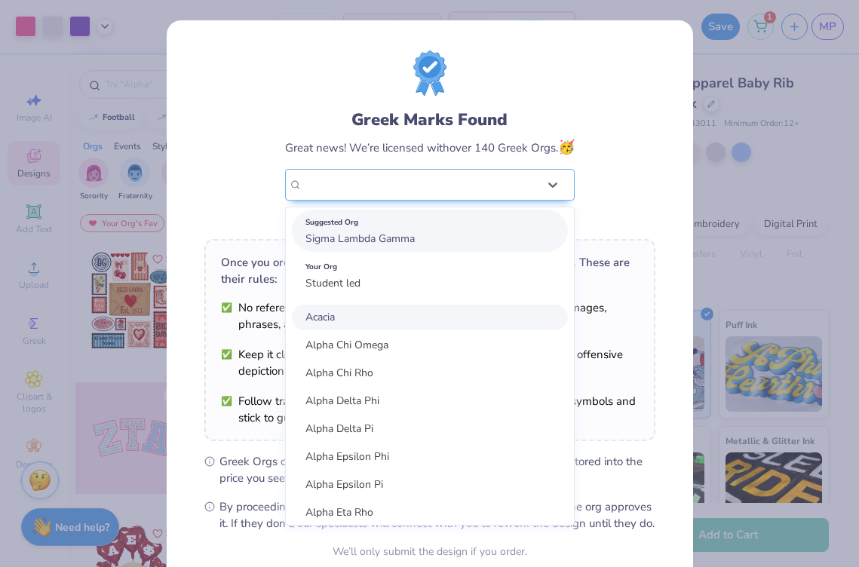
click at [376, 231] on span "Sigma Lambda Gamma" at bounding box center [359, 238] width 109 height 14
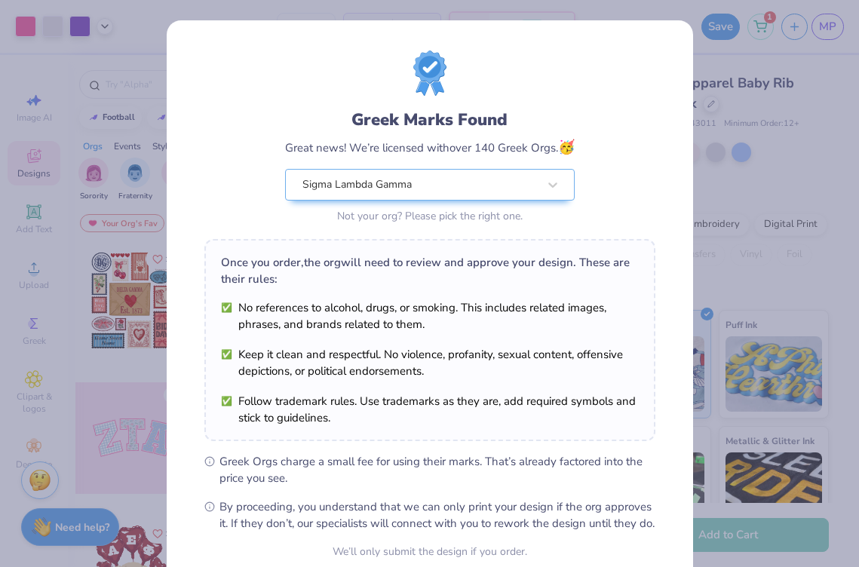
scroll to position [139, 0]
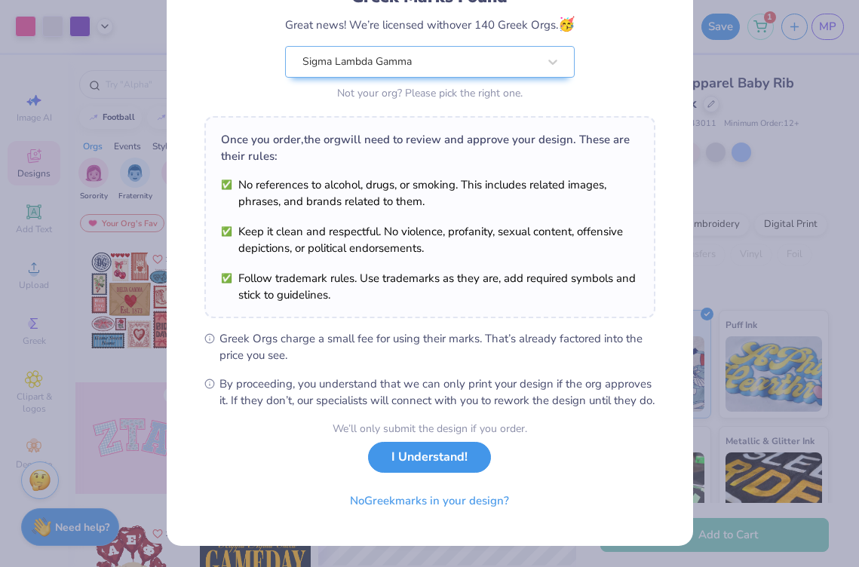
click at [440, 461] on button "I Understand!" at bounding box center [429, 457] width 123 height 31
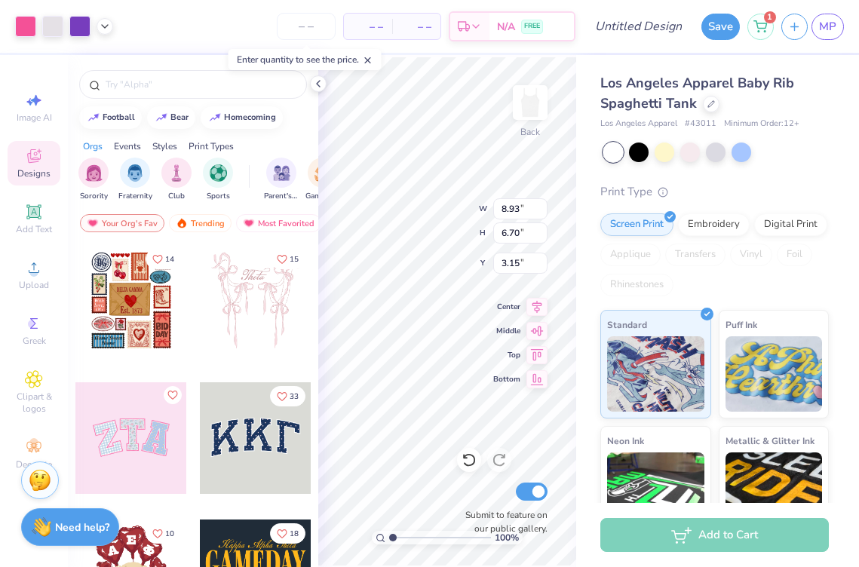
scroll to position [0, 0]
click at [26, 265] on icon at bounding box center [34, 268] width 18 height 18
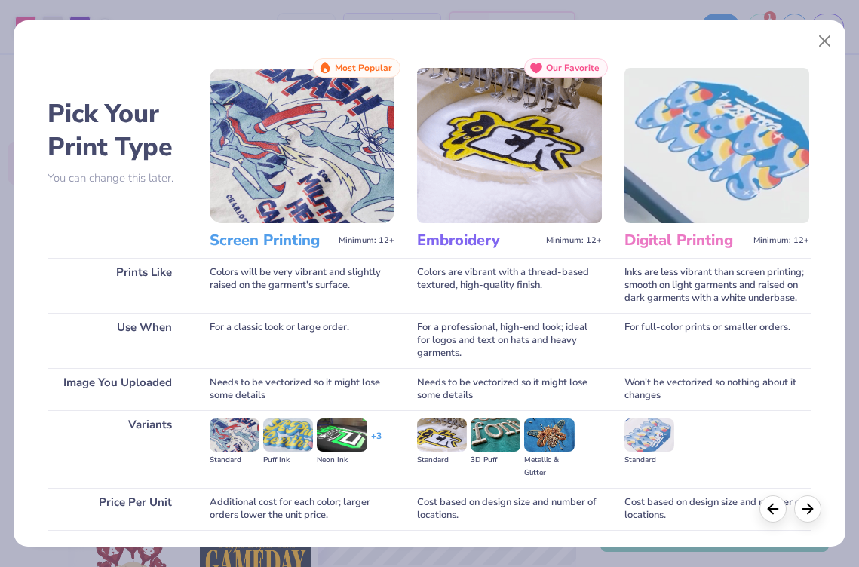
scroll to position [109, 0]
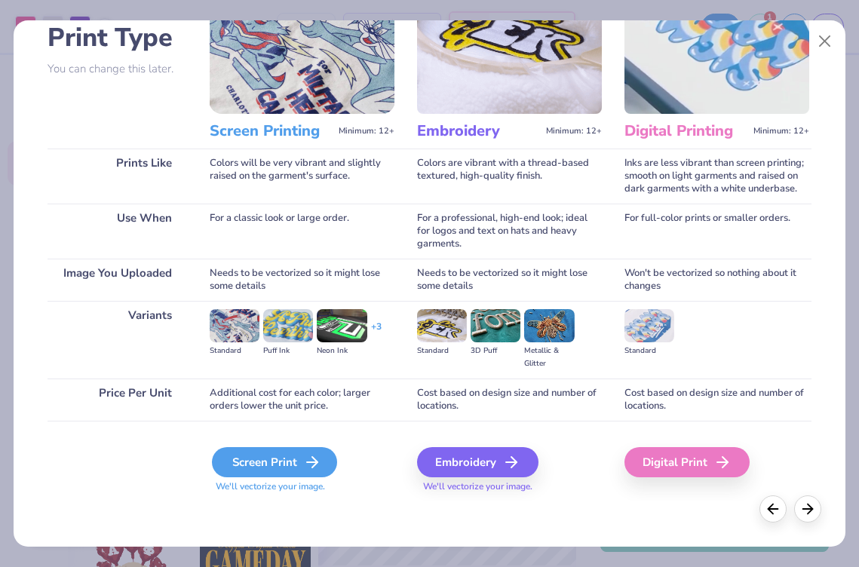
click at [249, 452] on div "Screen Print" at bounding box center [274, 462] width 125 height 30
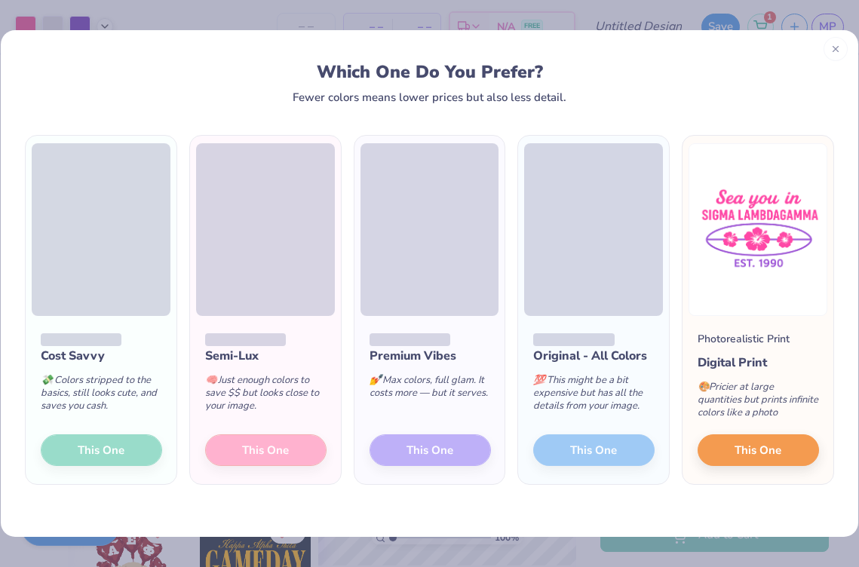
click at [838, 49] on icon at bounding box center [835, 49] width 11 height 11
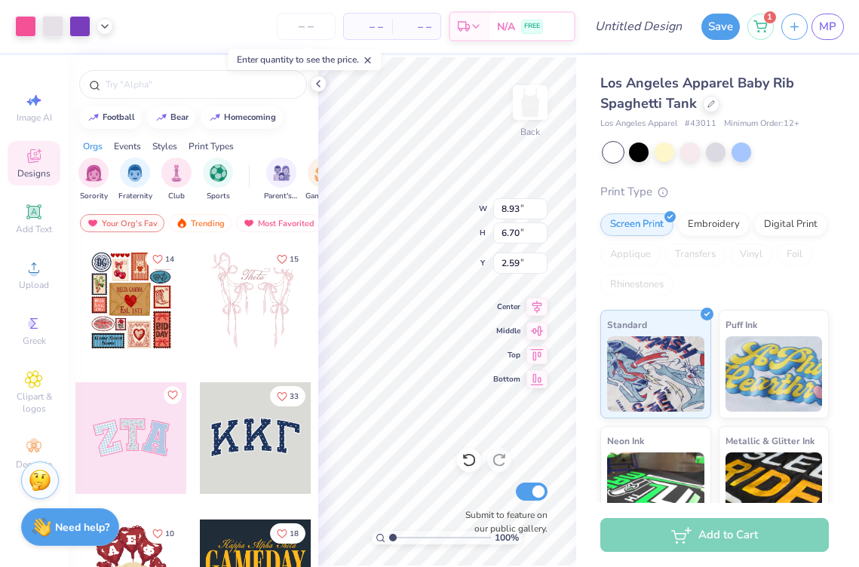
type input "2.59"
type input "2.64"
click at [299, 448] on div at bounding box center [256, 438] width 112 height 112
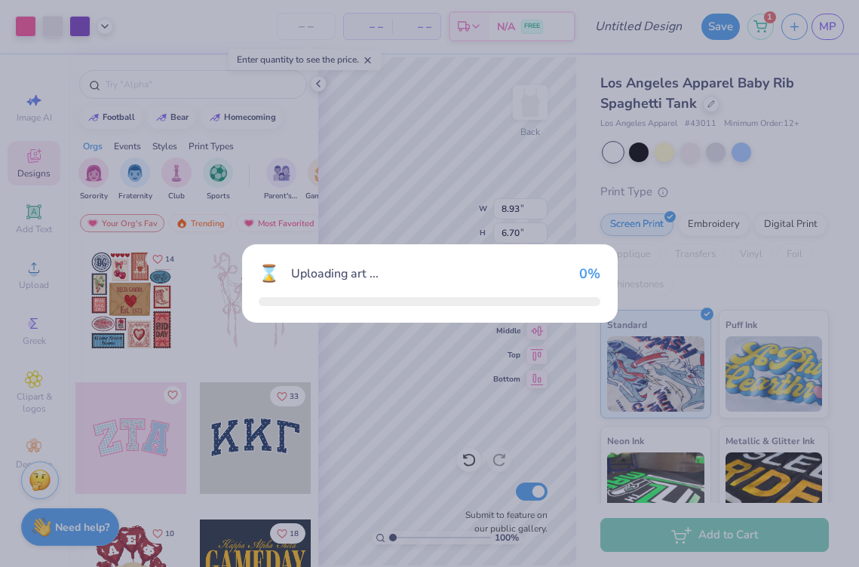
type input "7.16"
type input "3.15"
type input "4.93"
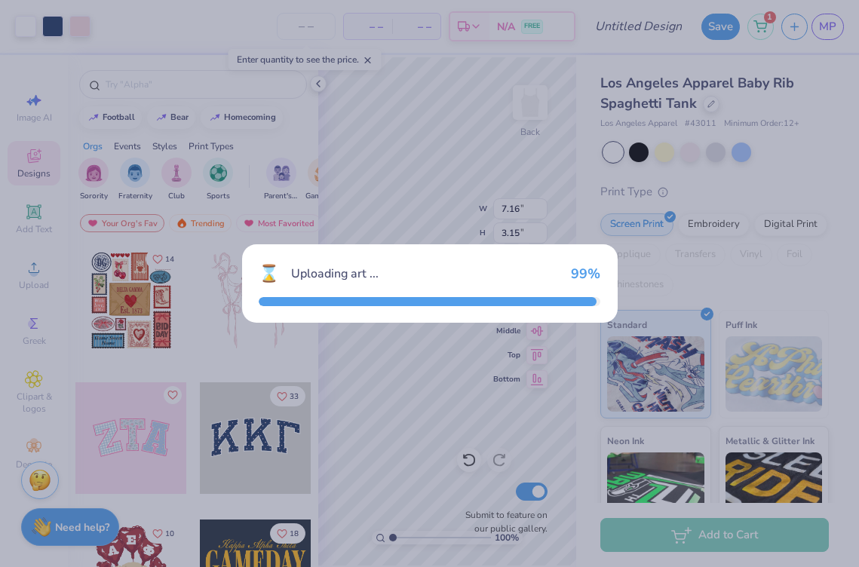
click at [359, 467] on div "⌛ Uploading art ... 99 %" at bounding box center [429, 283] width 859 height 567
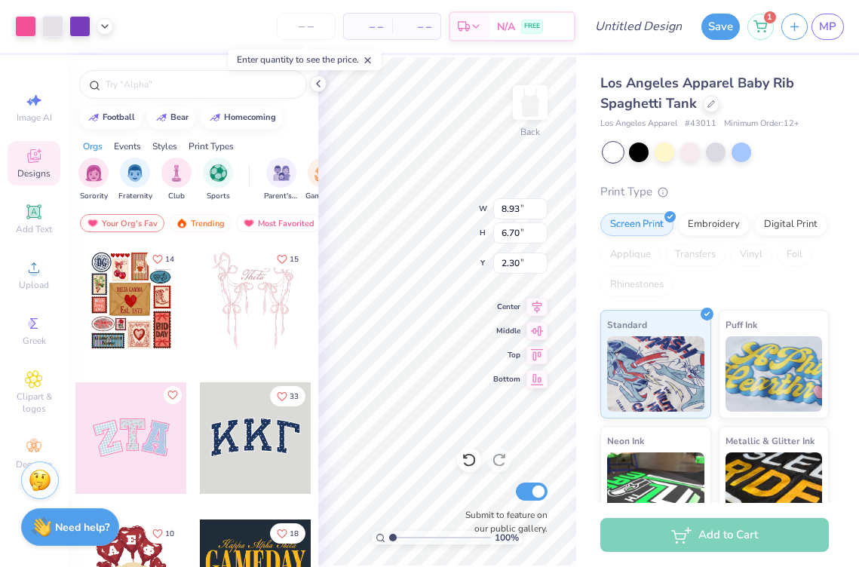
type input "2.30"
type input "2.29"
type input "2.30"
type input "0.58"
type input "0.40"
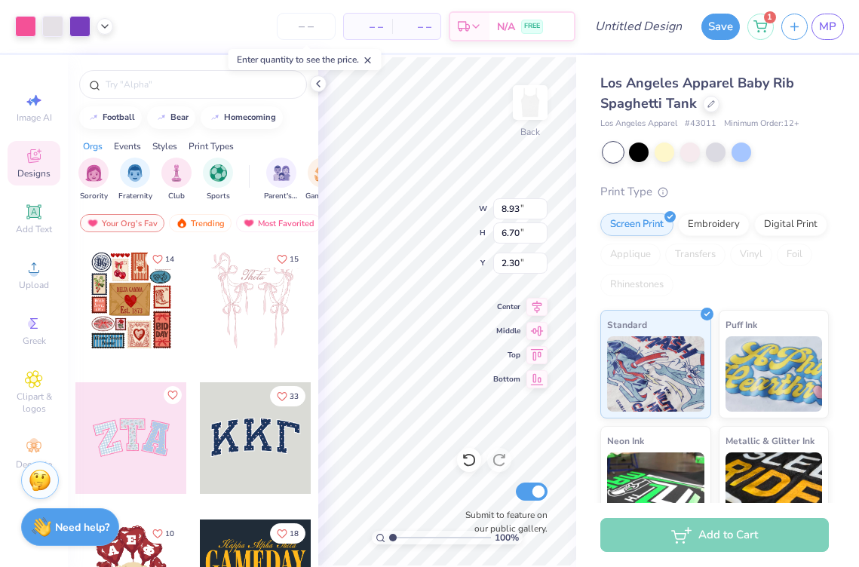
type input "7.33"
type input "7.39"
type input "1.38"
type input "0.80"
type input "2.73"
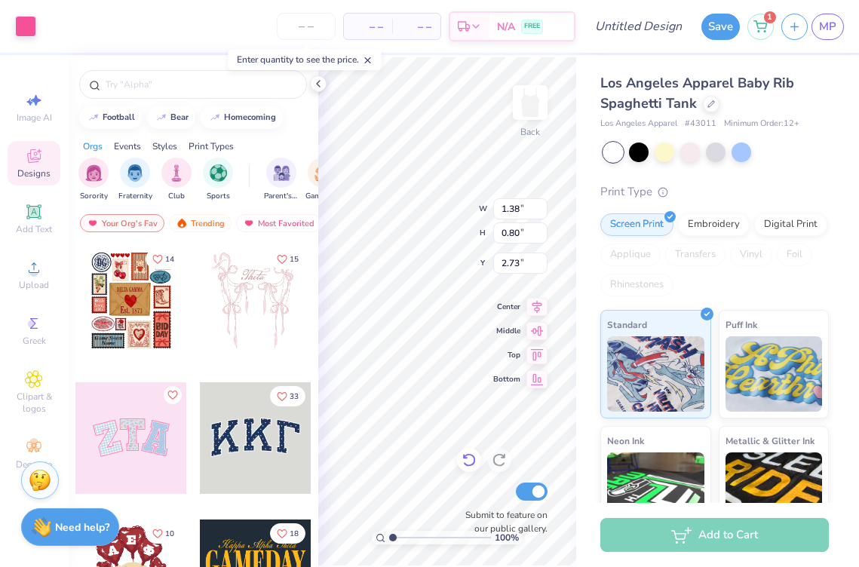
type input "0.91"
type input "0.93"
type input "4.46"
type input "4.99"
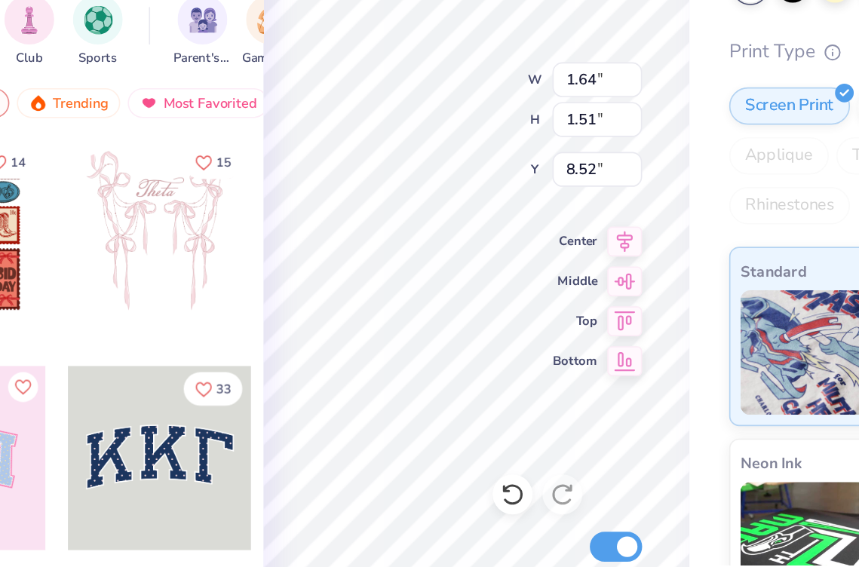
type input "8.52"
type input "9.00"
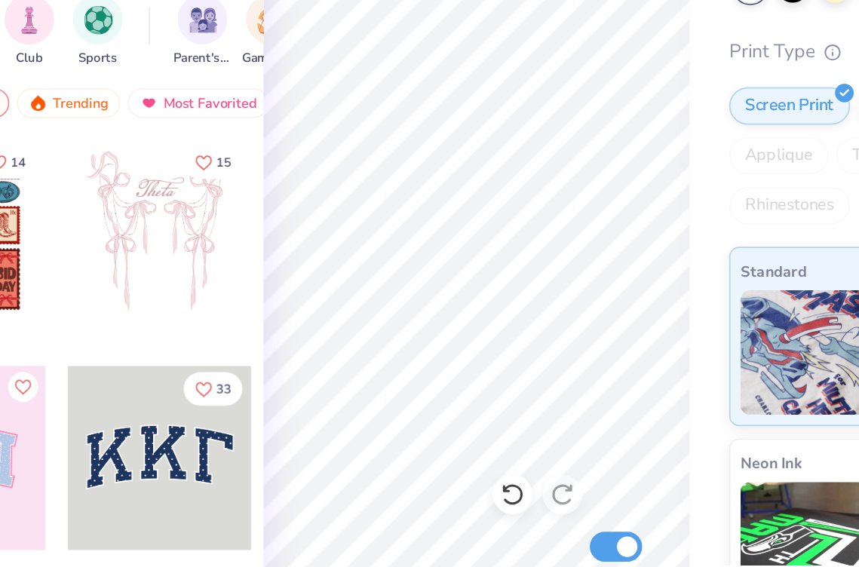
click at [508, 380] on div "100 % Back Submit to feature on our public gallery." at bounding box center [447, 311] width 258 height 512
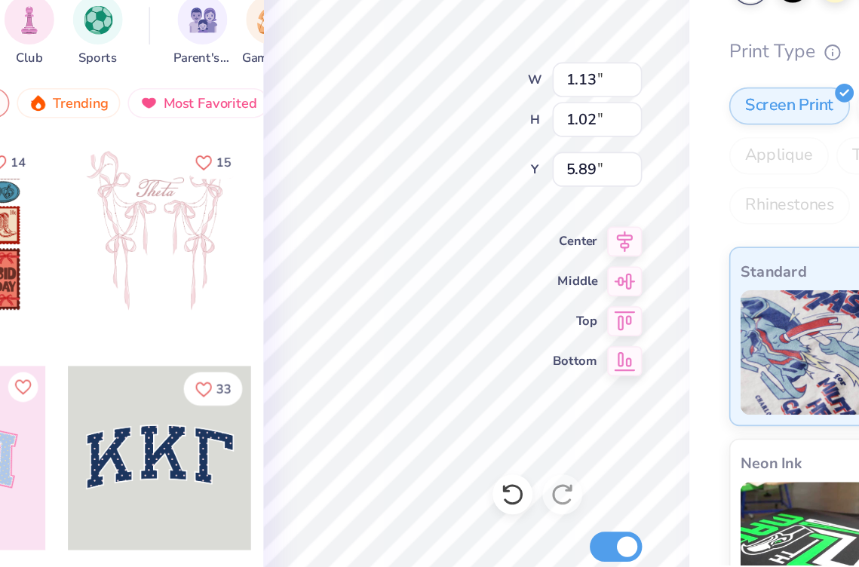
click at [504, 376] on div "100 % Back W 1.13 1.13 " H 1.02 1.02 " Y 5.89 5.89 " Center Middle Top Bottom S…" at bounding box center [447, 311] width 258 height 512
type input "8.95"
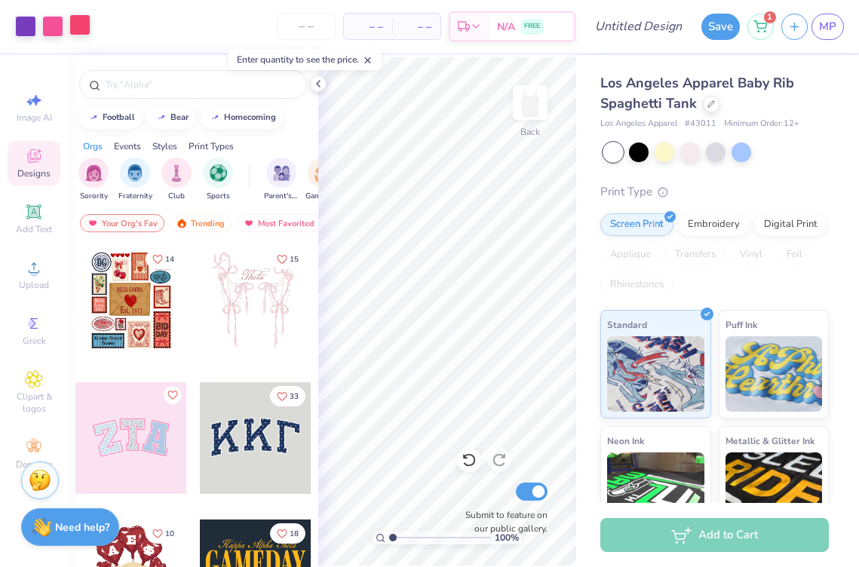
click at [75, 27] on div at bounding box center [79, 24] width 21 height 21
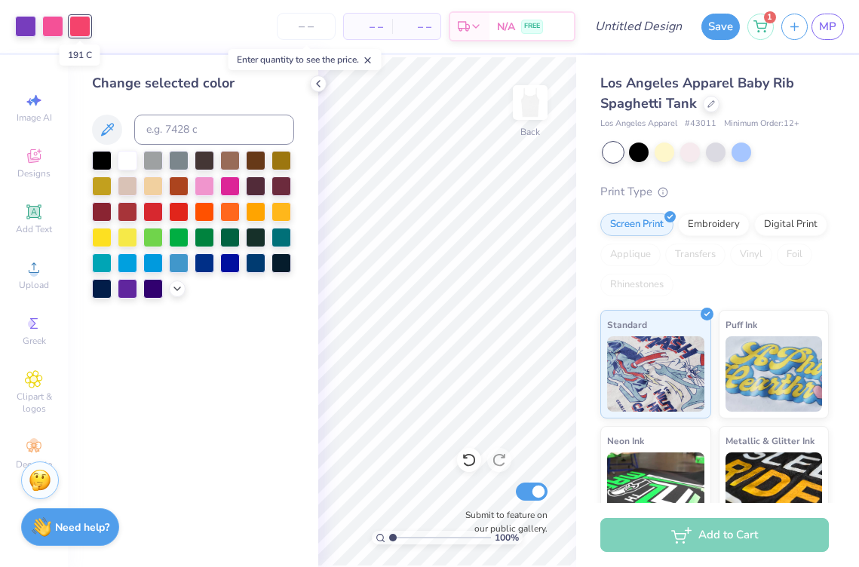
click at [75, 27] on div at bounding box center [79, 26] width 21 height 21
click at [114, 16] on div "– – Per Item – – Total Est. Delivery N/A FREE" at bounding box center [336, 26] width 477 height 53
click at [315, 79] on icon at bounding box center [318, 84] width 12 height 12
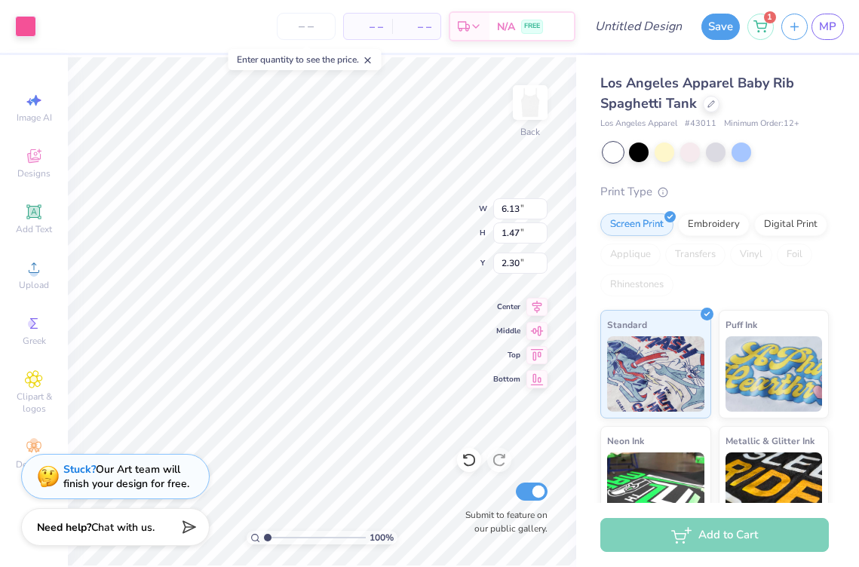
type input "1.57"
type input "3.37"
type input "8.93"
type input "2.78"
type input "4.99"
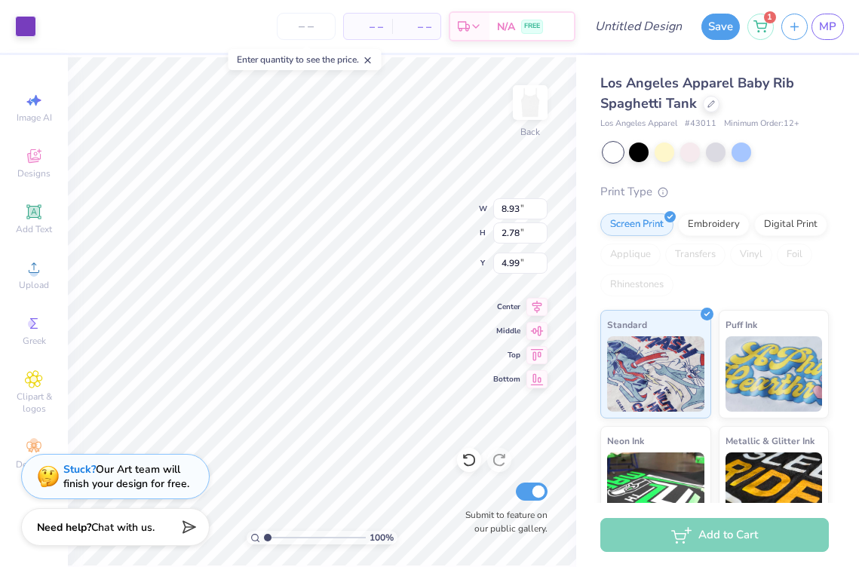
type input "0.77"
type input "1.00"
type input "3.35"
type input "3.40"
type input "1.15"
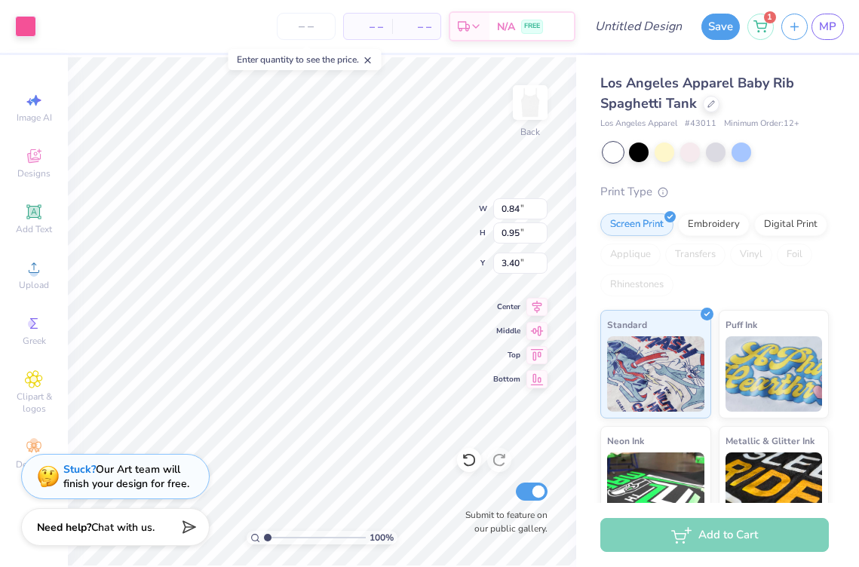
type input "0.73"
type input "2.67"
type input "1.11"
type input "0.91"
type input "2.57"
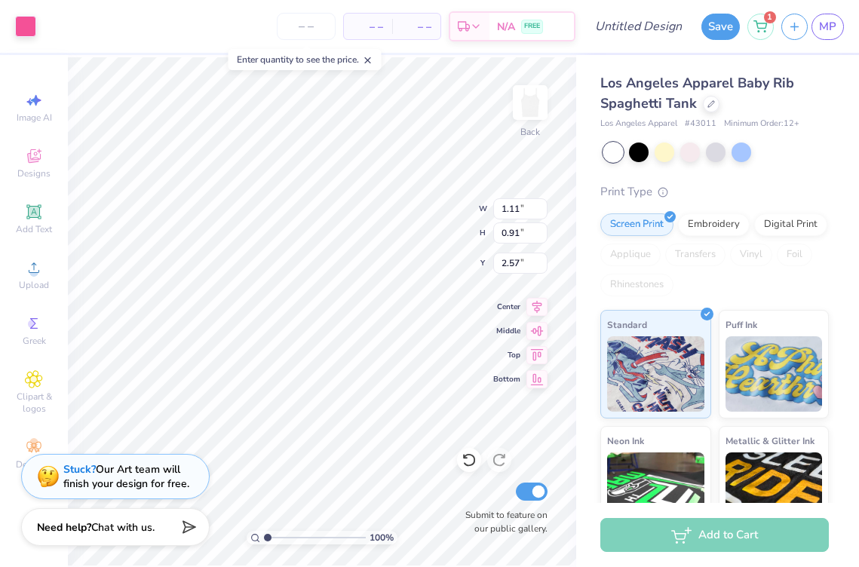
type input "2.35"
type input "0.19"
type input "0.17"
type input "2.01"
type input "2.13"
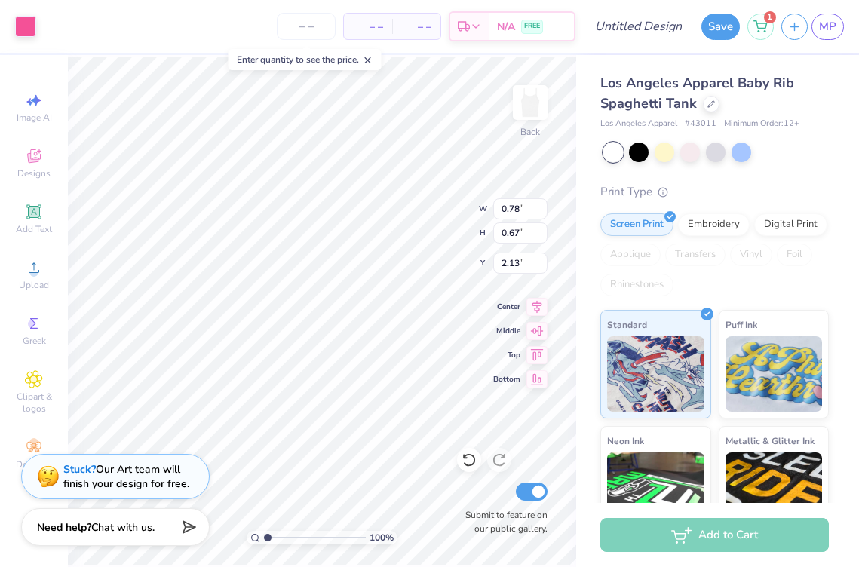
type input "1.53"
type input "1.20"
type input "2.01"
type input "1.60"
type input "1.11"
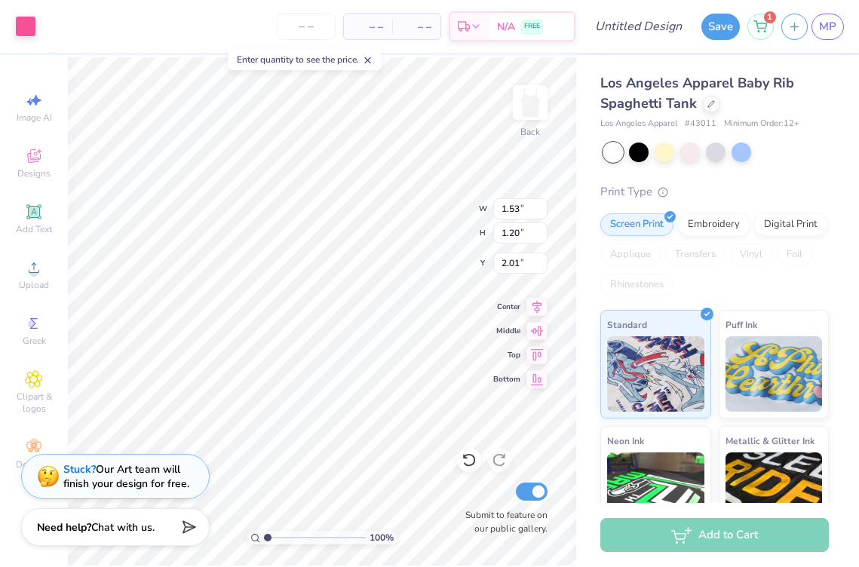
type input "2.02"
type input "1.61"
type input "1.12"
type input "2.01"
type input "1.56"
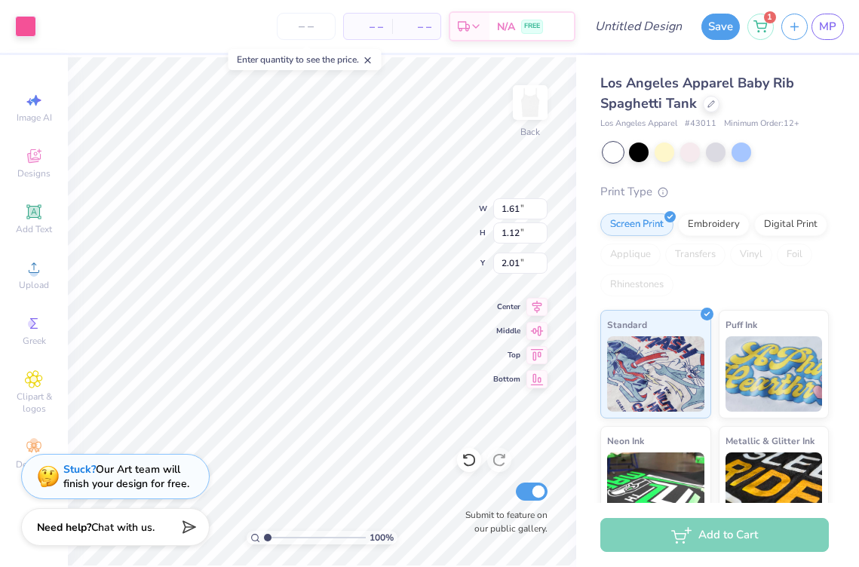
type input "1.16"
type input "2.01"
type input "2.34"
type input "1.12"
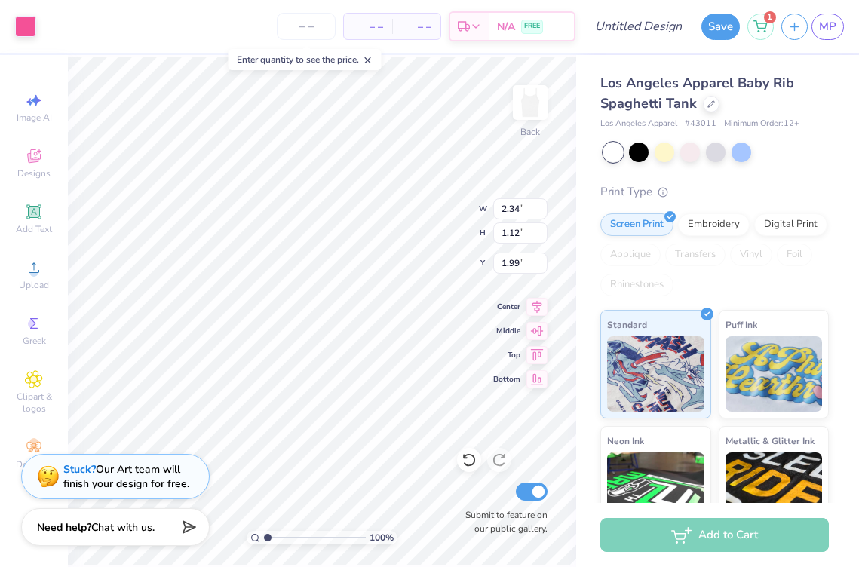
type input "2.03"
type input "0.70"
type input "0.99"
type input "3.37"
type input "3.40"
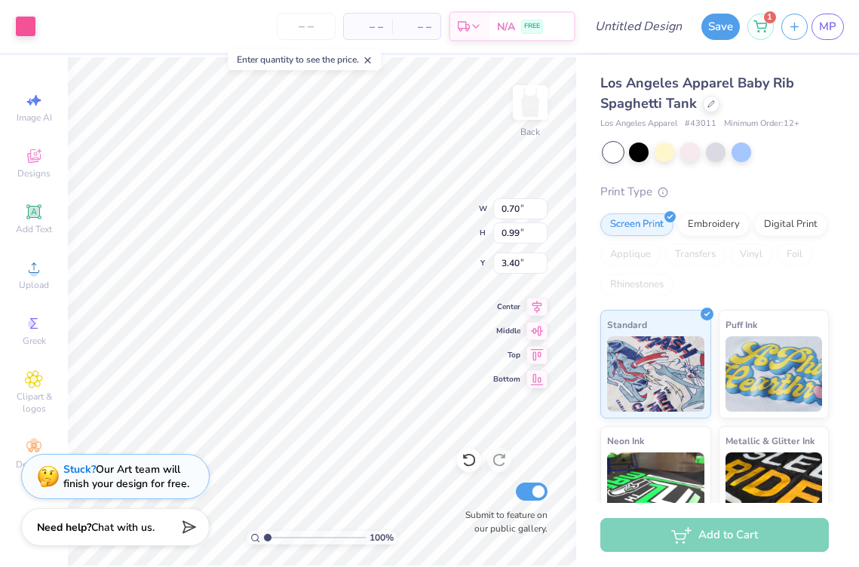
type input "0.77"
type input "1.00"
type input "3.35"
click at [463, 525] on div "100 % Back Submit to feature on our public gallery." at bounding box center [322, 311] width 508 height 512
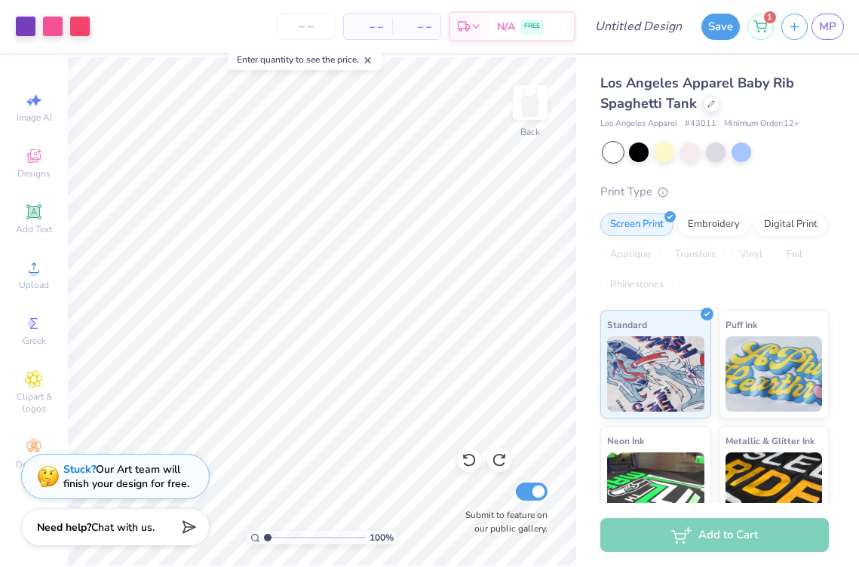
click at [525, 534] on div "100 % Back Submit to feature on our public gallery." at bounding box center [322, 311] width 508 height 512
click at [318, 29] on input "number" at bounding box center [306, 26] width 59 height 27
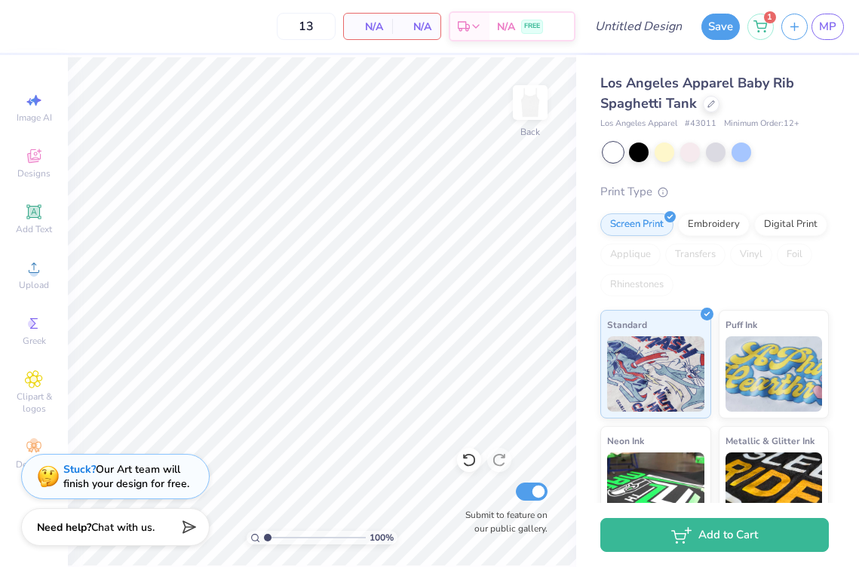
type input "13"
click at [54, 276] on div "Upload" at bounding box center [34, 275] width 53 height 44
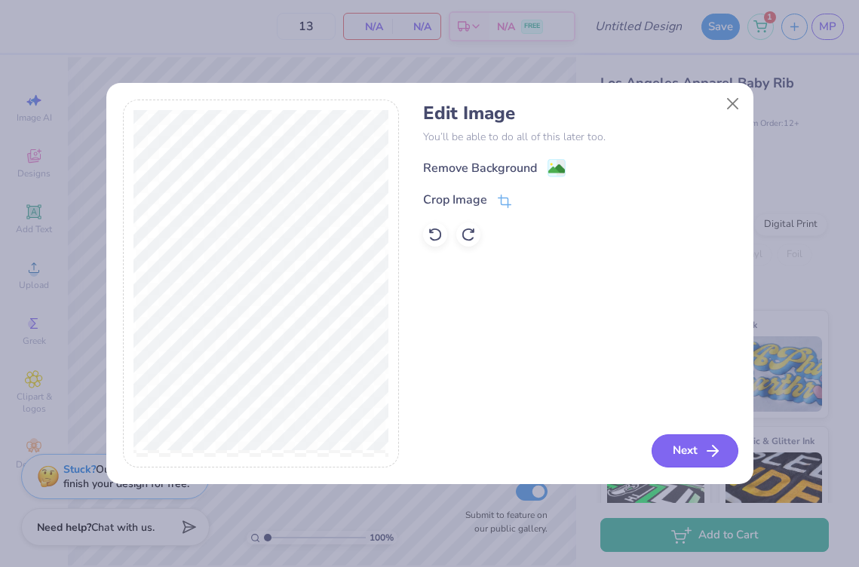
click at [698, 444] on button "Next" at bounding box center [694, 450] width 87 height 33
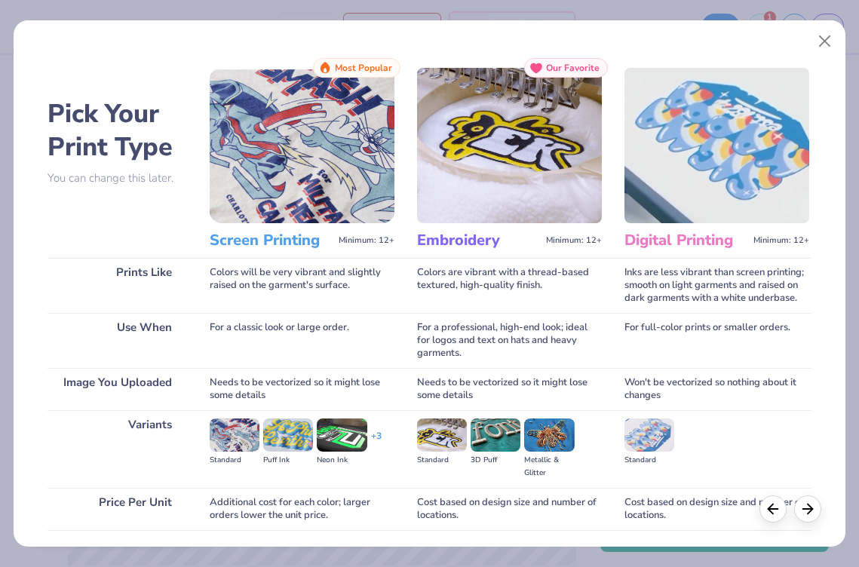
scroll to position [109, 0]
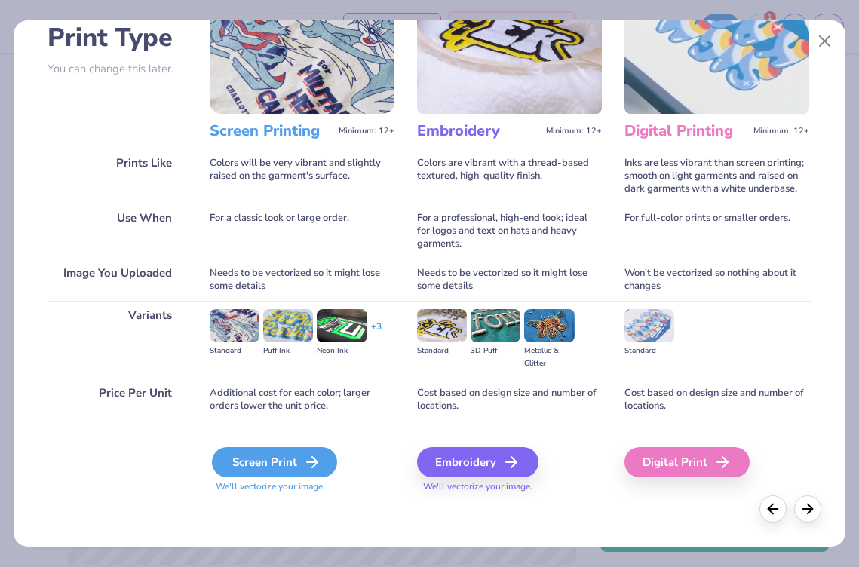
click at [293, 455] on div "Screen Print" at bounding box center [274, 462] width 125 height 30
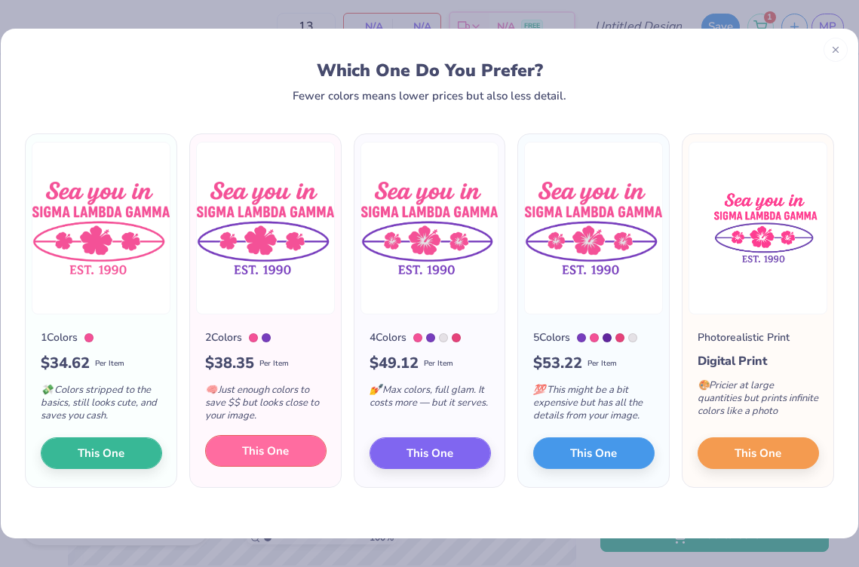
click at [299, 447] on button "This One" at bounding box center [265, 451] width 121 height 32
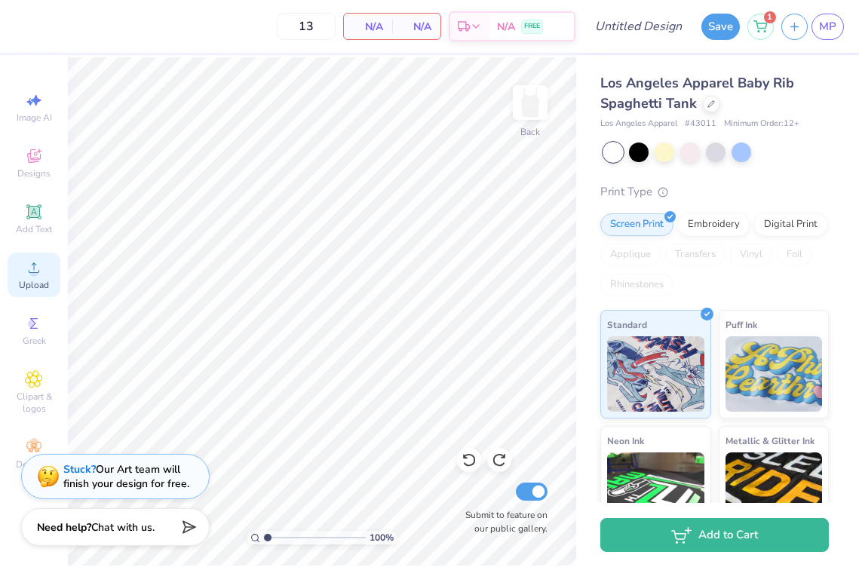
click at [38, 253] on div "Upload" at bounding box center [34, 275] width 53 height 44
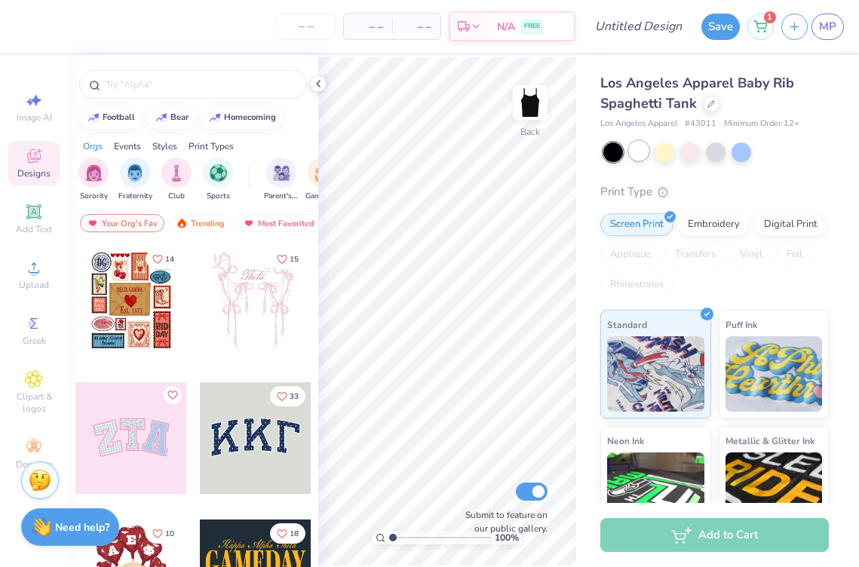
click at [640, 155] on div at bounding box center [639, 151] width 20 height 20
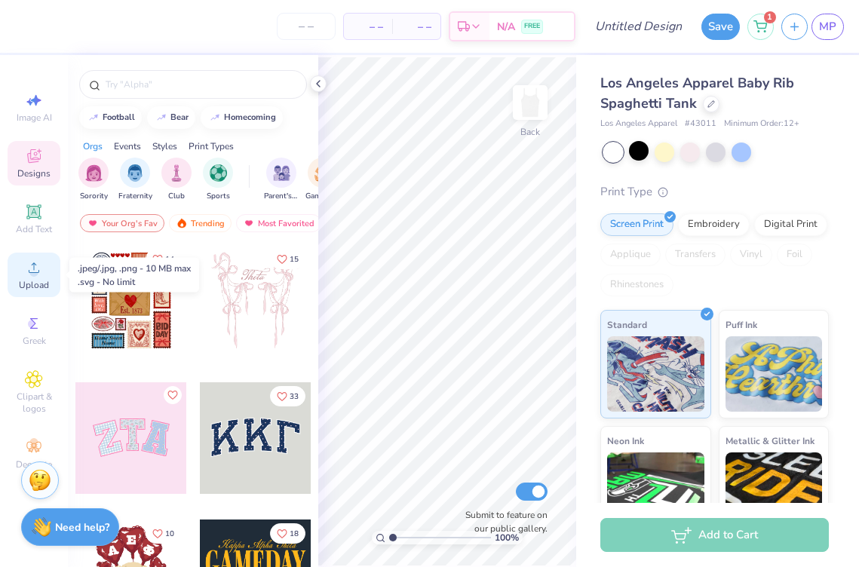
click at [22, 279] on span "Upload" at bounding box center [34, 285] width 30 height 12
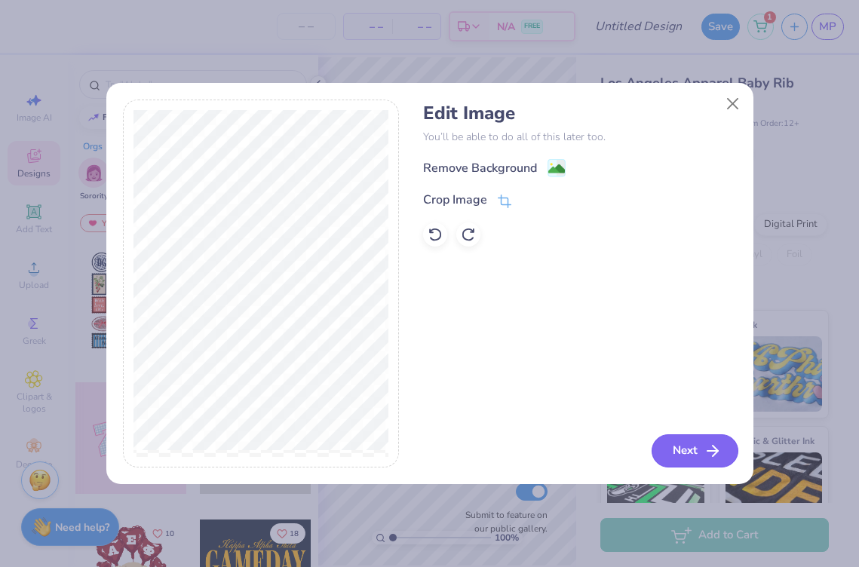
click at [668, 452] on button "Next" at bounding box center [694, 450] width 87 height 33
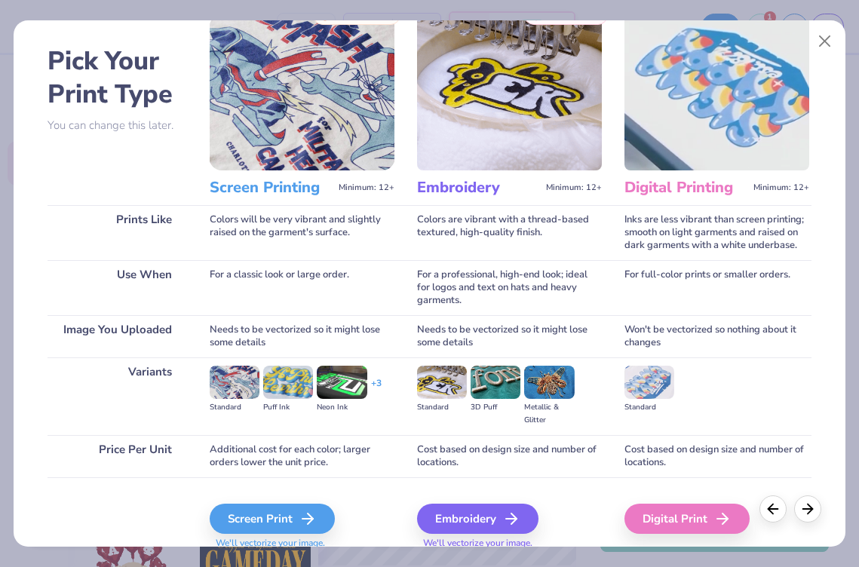
scroll to position [109, 0]
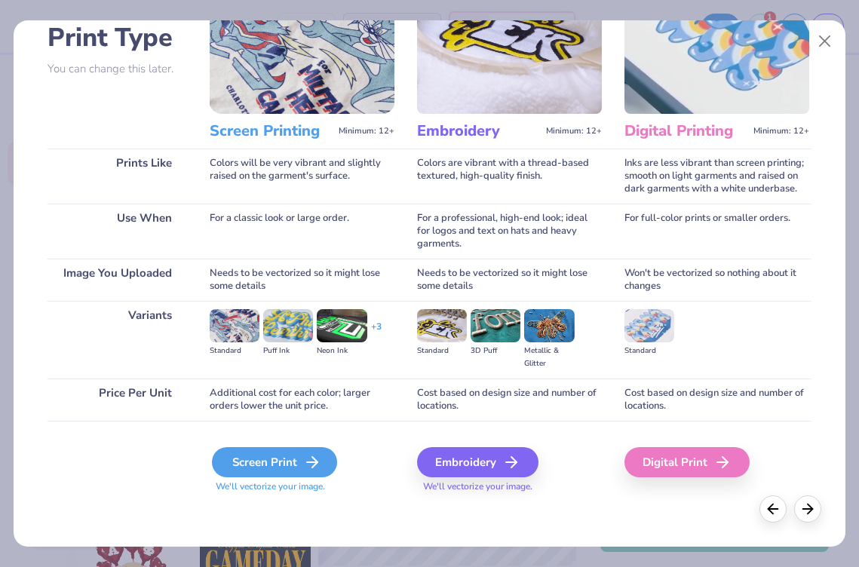
click at [294, 454] on div "Screen Print" at bounding box center [274, 462] width 125 height 30
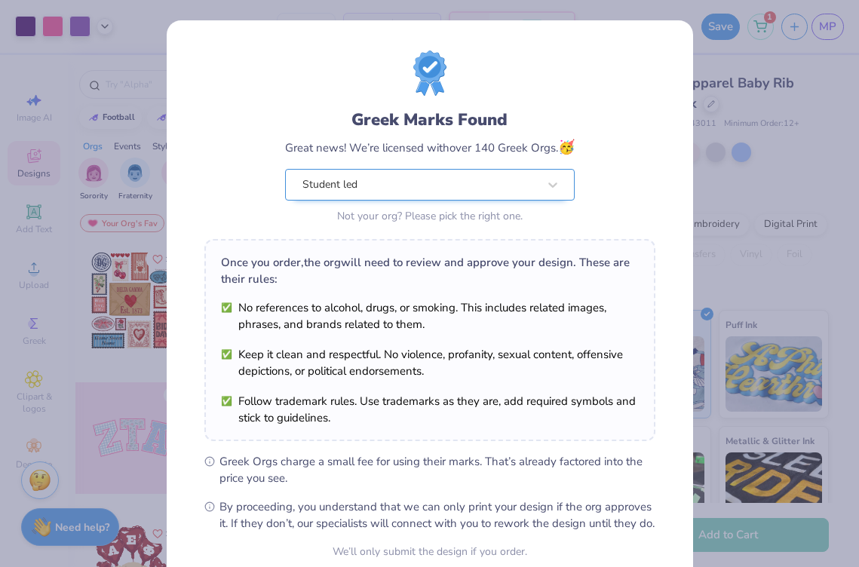
click at [440, 173] on div "Student led" at bounding box center [420, 185] width 238 height 30
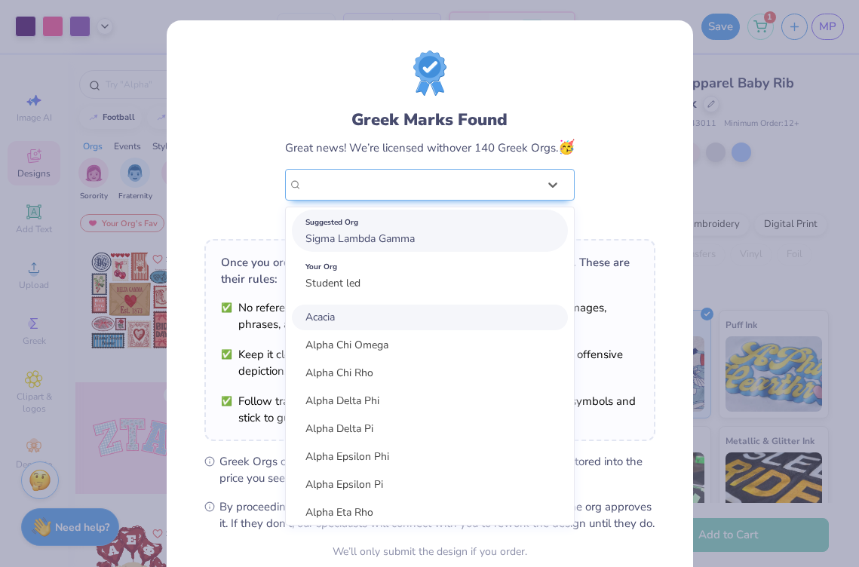
click at [431, 227] on div "Suggested Org" at bounding box center [429, 222] width 249 height 17
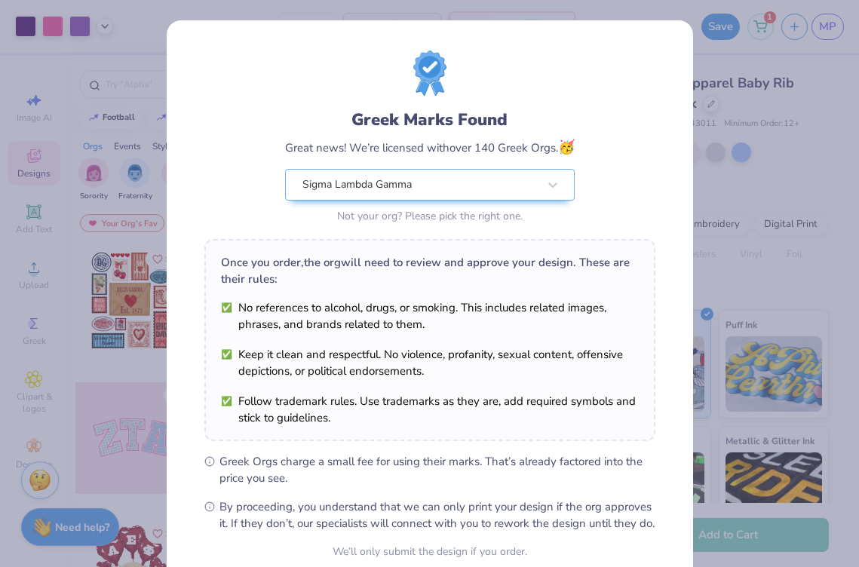
scroll to position [139, 0]
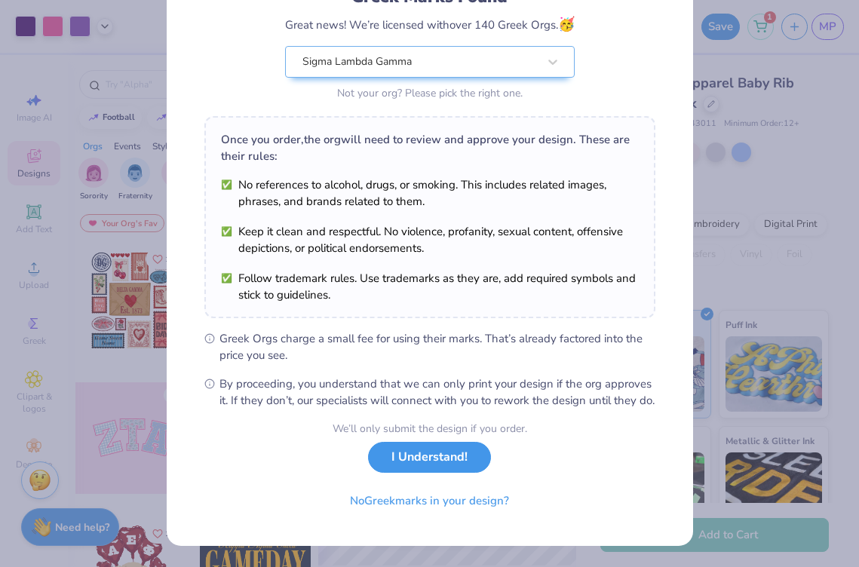
click at [450, 456] on button "I Understand!" at bounding box center [429, 457] width 123 height 31
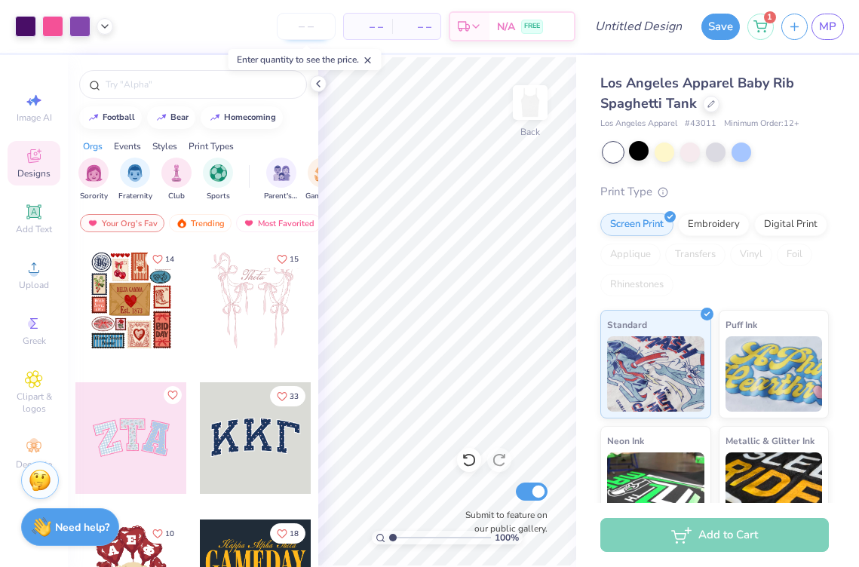
click at [304, 21] on input "number" at bounding box center [306, 26] width 59 height 27
type input "13"
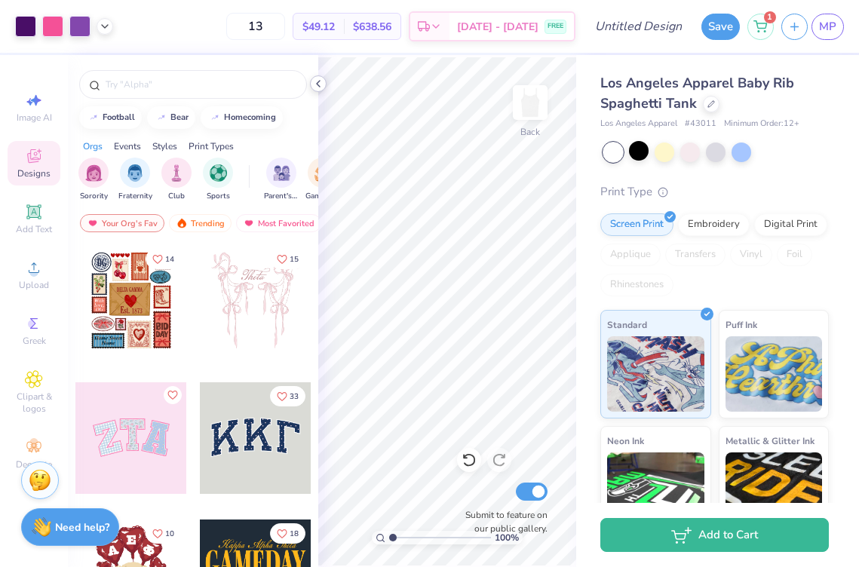
click at [317, 91] on div at bounding box center [318, 83] width 17 height 17
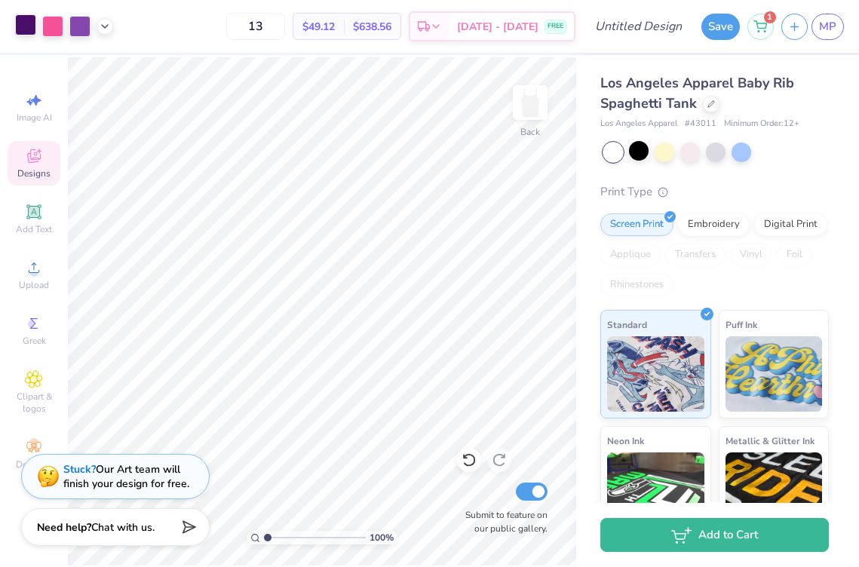
click at [26, 21] on div at bounding box center [25, 24] width 21 height 21
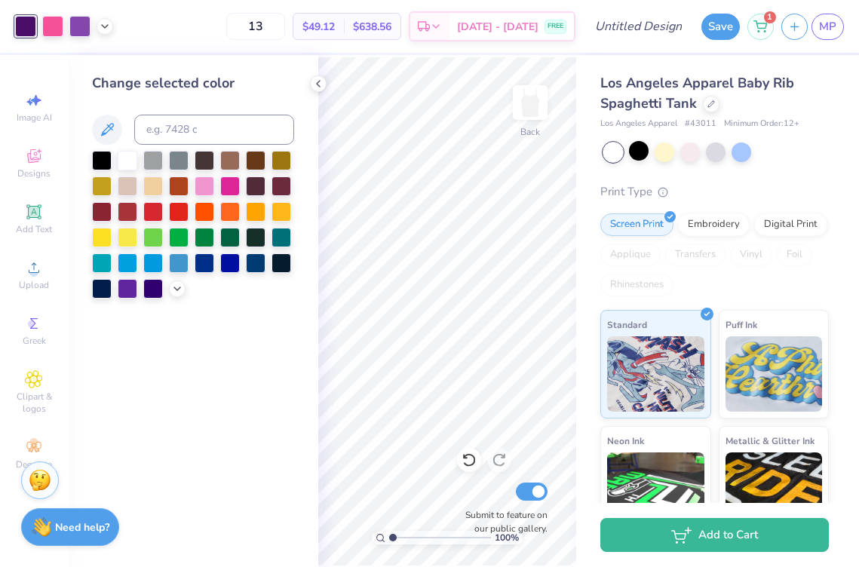
click at [27, 21] on div at bounding box center [25, 26] width 21 height 21
click at [21, 21] on div at bounding box center [25, 26] width 21 height 21
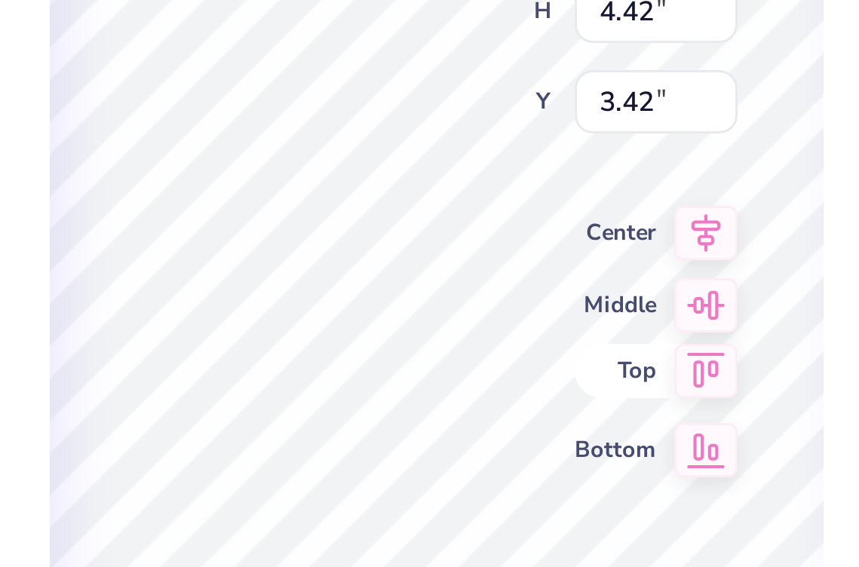
click at [503, 350] on span "Top" at bounding box center [506, 353] width 27 height 11
type input "0.50"
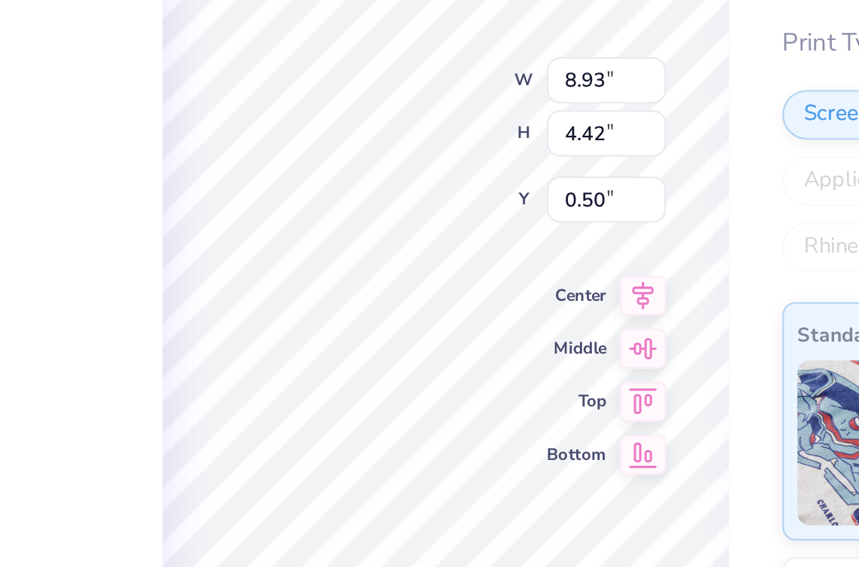
type input "0.85"
type input "1.38"
click at [497, 302] on span "Center" at bounding box center [506, 304] width 27 height 11
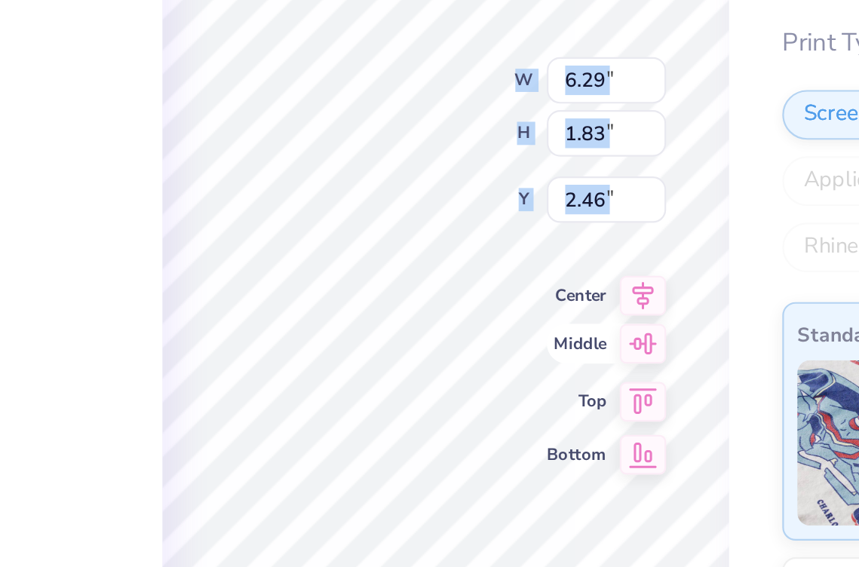
click at [501, 339] on div "100 % Back W 6.29 6.29 " H 1.83 1.83 " Y 2.46 2.46 " Center Middle Top Bottom S…" at bounding box center [447, 311] width 258 height 512
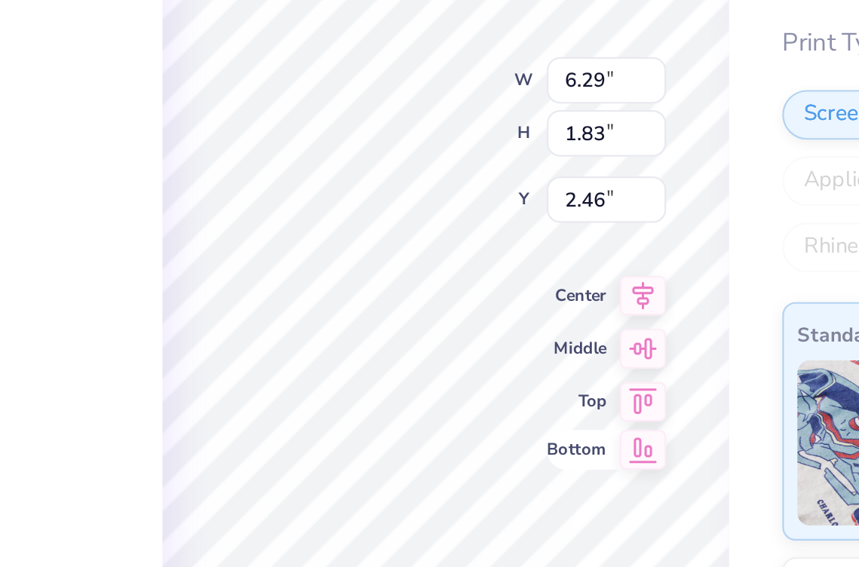
drag, startPoint x: 495, startPoint y: 302, endPoint x: 516, endPoint y: 384, distance: 85.6
click at [516, 384] on div "100 % Back W 6.29 6.29 " H 1.83 1.83 " Y 2.46 2.46 " Center Middle Top Bottom S…" at bounding box center [447, 311] width 258 height 512
type input "5.98"
type input "2.52"
type input "5.98"
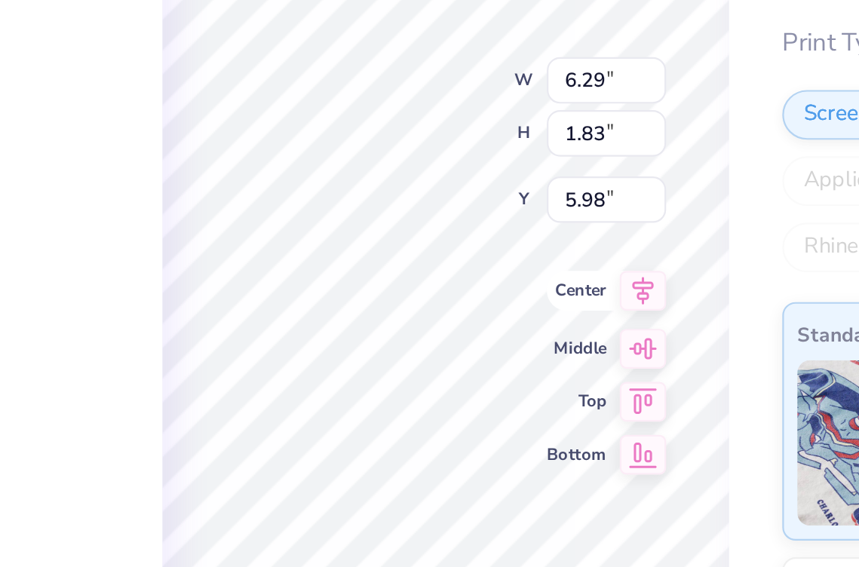
click at [500, 311] on div "100 % Back W 6.29 6.29 " H 1.83 1.83 " Y 5.98 5.98 " Center Middle Top Bottom S…" at bounding box center [447, 311] width 258 height 512
type input "2.21"
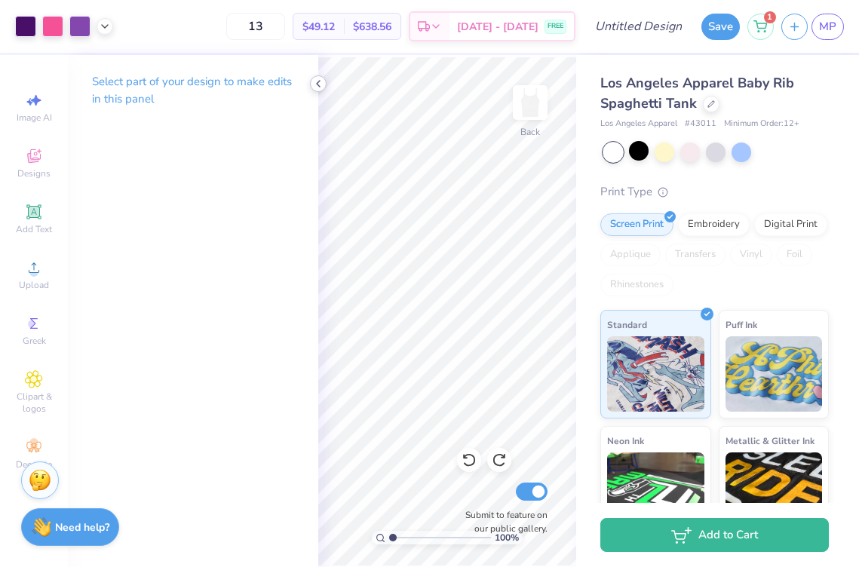
click at [317, 83] on polyline at bounding box center [318, 84] width 3 height 6
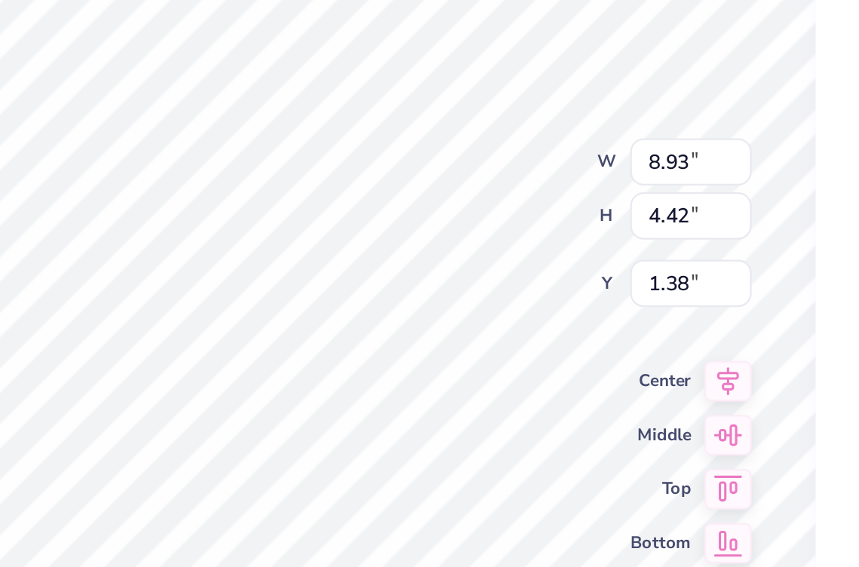
type input "1.41"
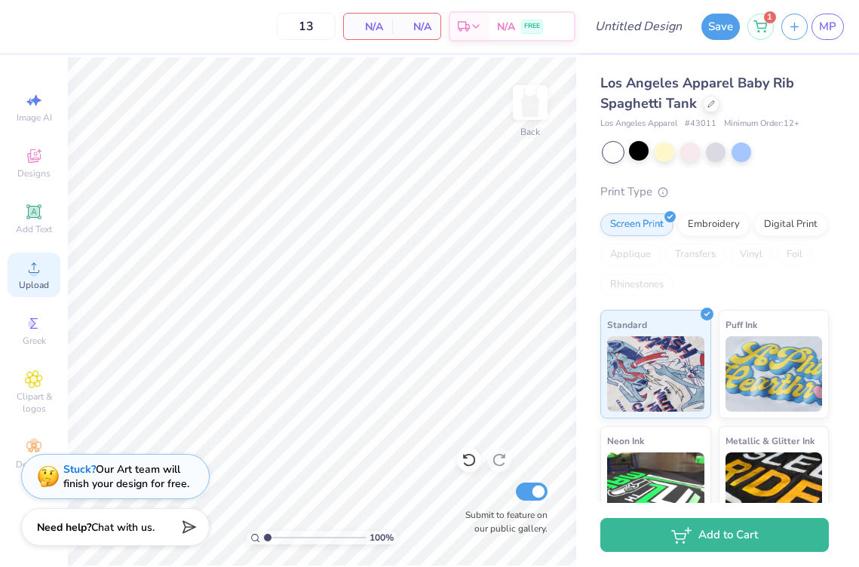
click at [46, 253] on div "Upload" at bounding box center [34, 275] width 53 height 44
click at [31, 259] on icon at bounding box center [34, 268] width 18 height 18
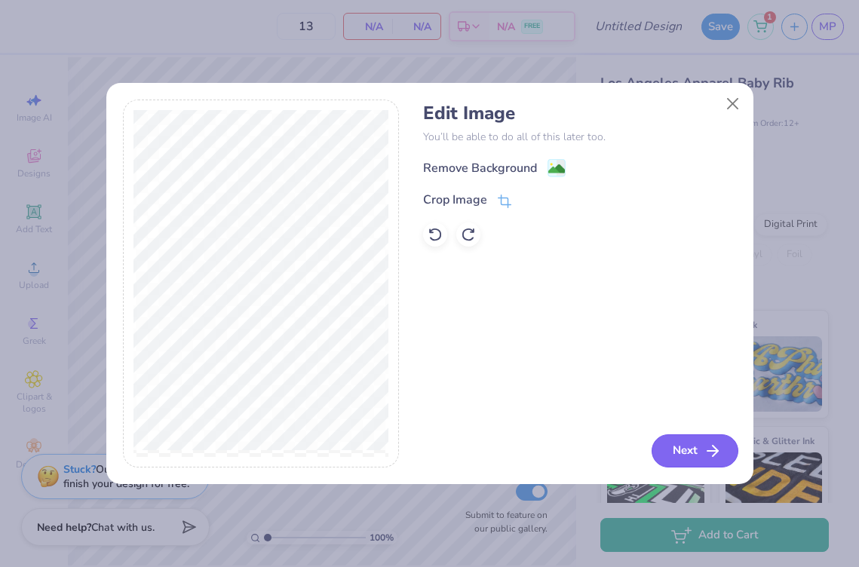
click at [693, 437] on button "Next" at bounding box center [694, 450] width 87 height 33
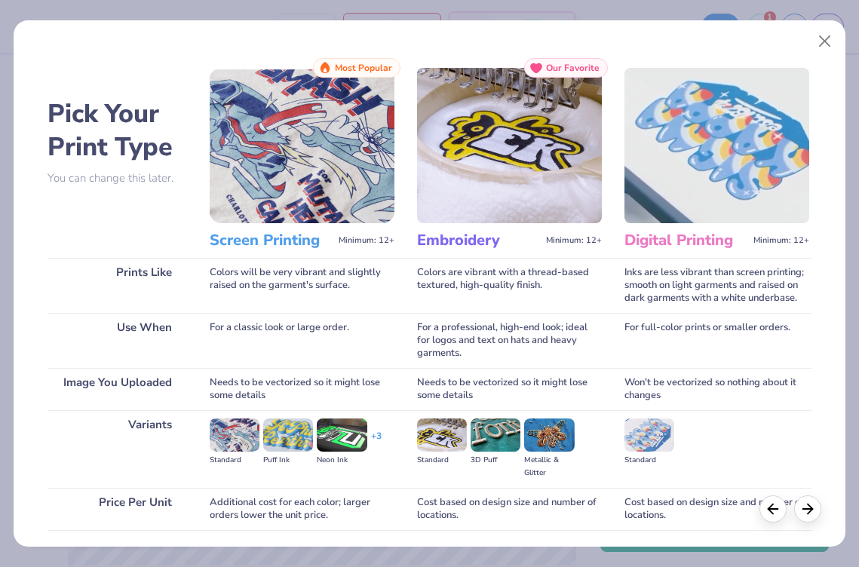
scroll to position [109, 0]
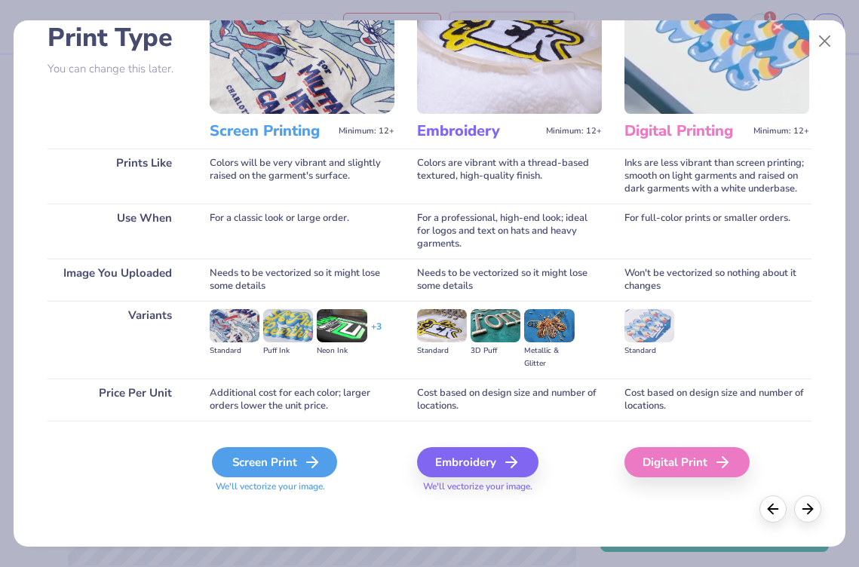
click at [295, 464] on div "Screen Print" at bounding box center [274, 462] width 125 height 30
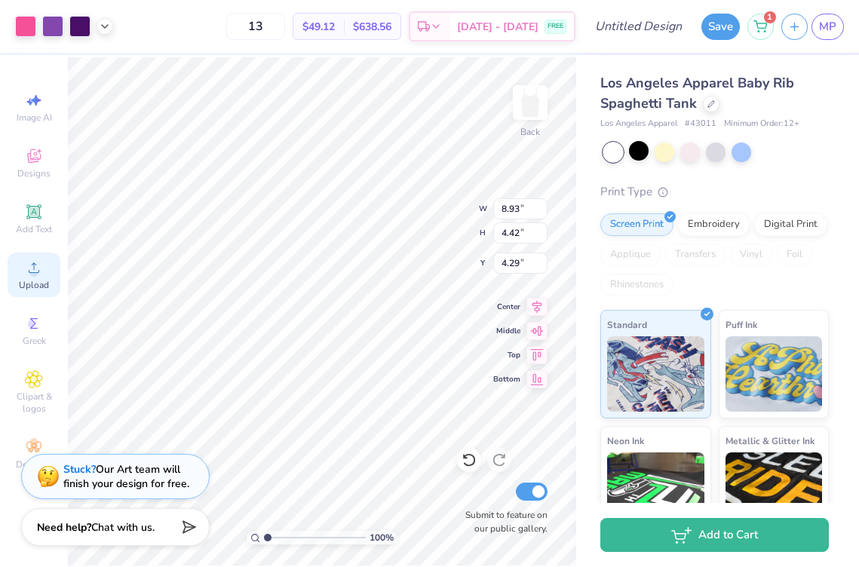
type input "2.51"
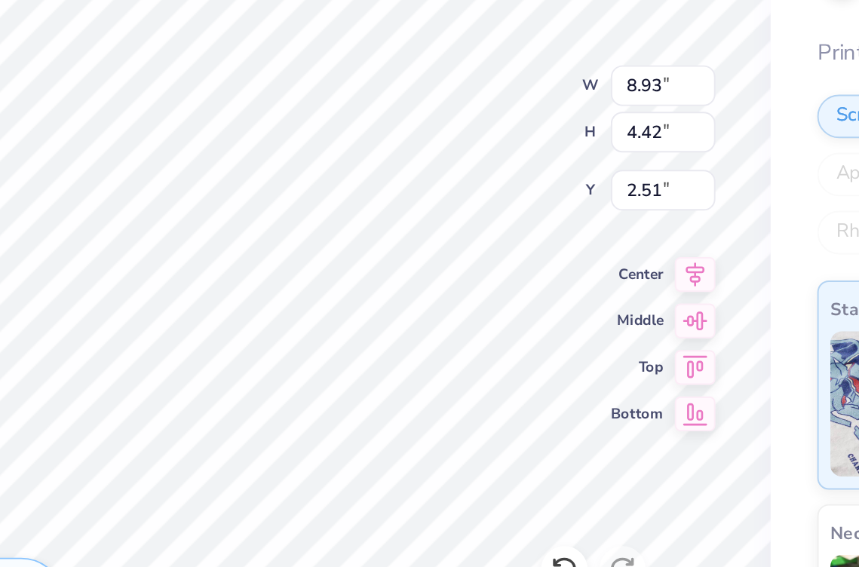
type input "2.63"
type input "8.26"
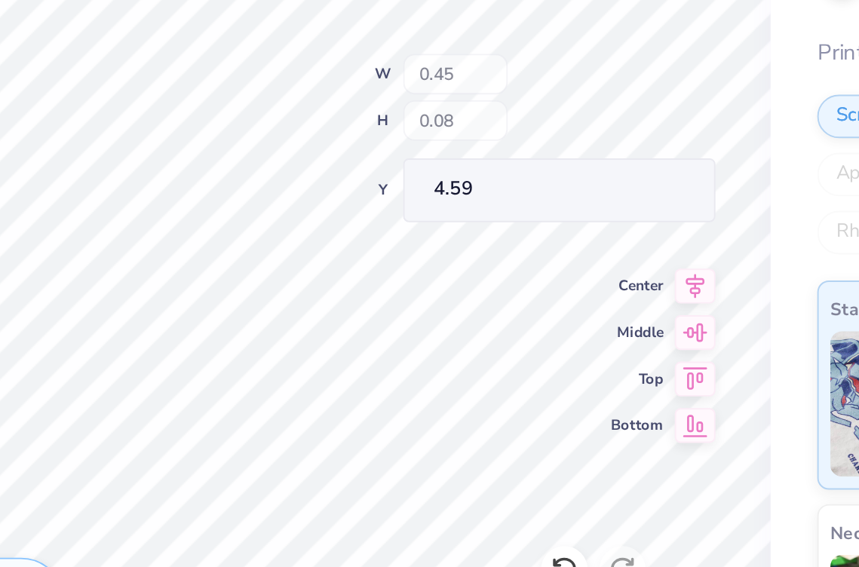
type input "6.29"
type input "1.83"
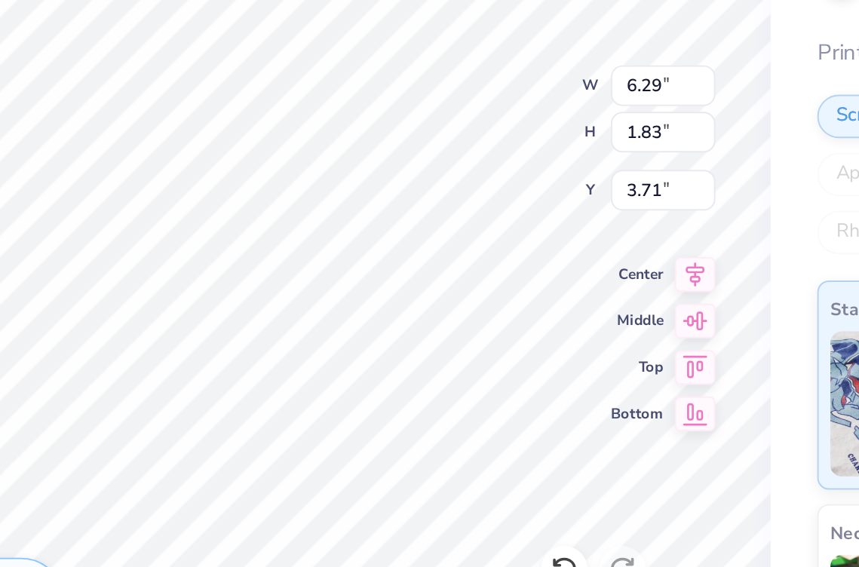
type input "7.20"
type input "3.76"
type input "0.48"
type input "0.49"
type input "4.43"
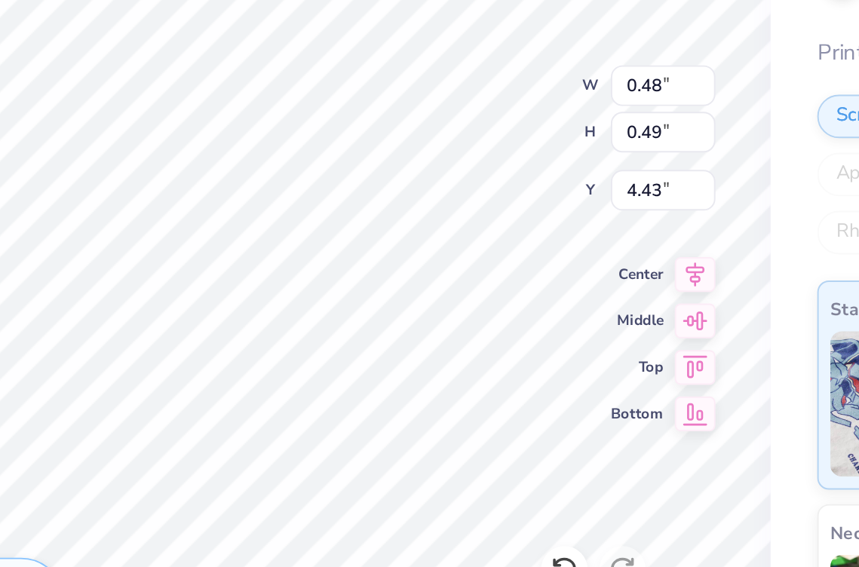
type input "0.45"
type input "0.08"
type input "4.59"
type input "0.50"
type input "0.57"
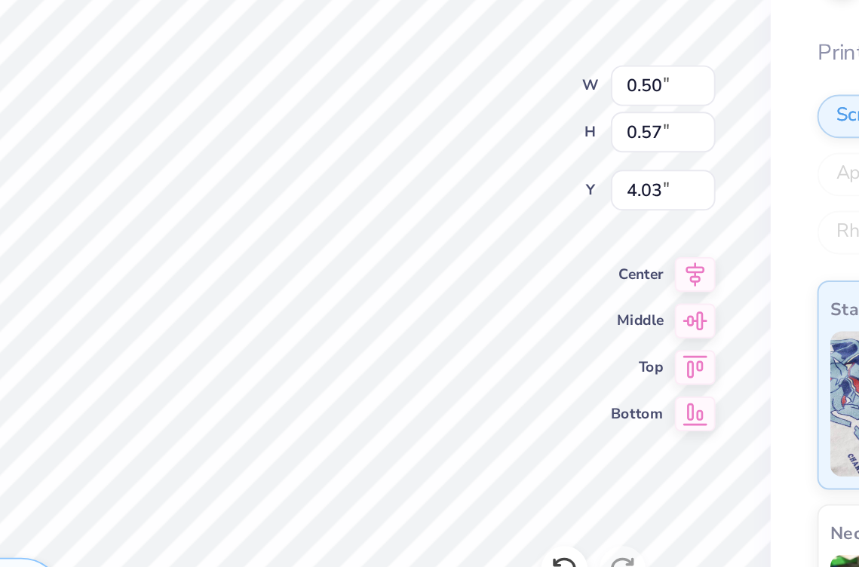
type input "3.91"
type input "6.29"
type input "1.83"
type input "3.76"
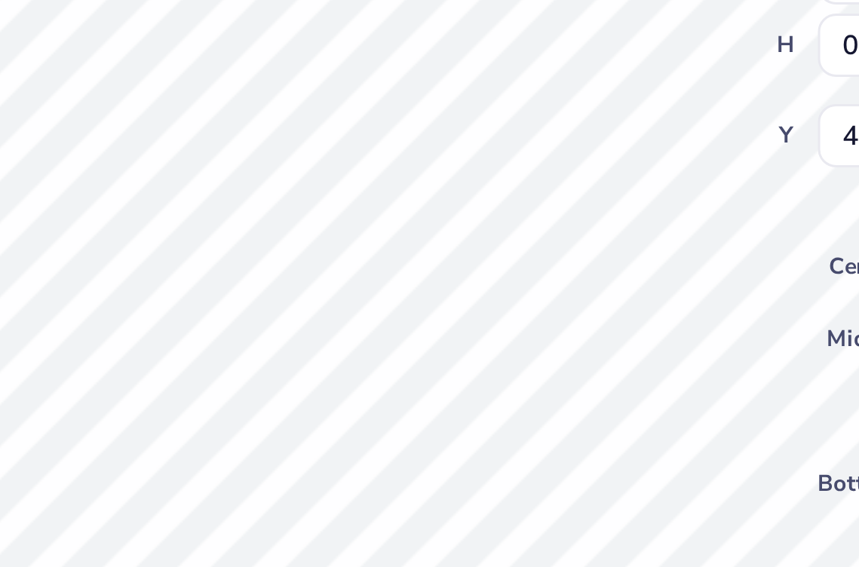
type input "0.53"
type input "0.09"
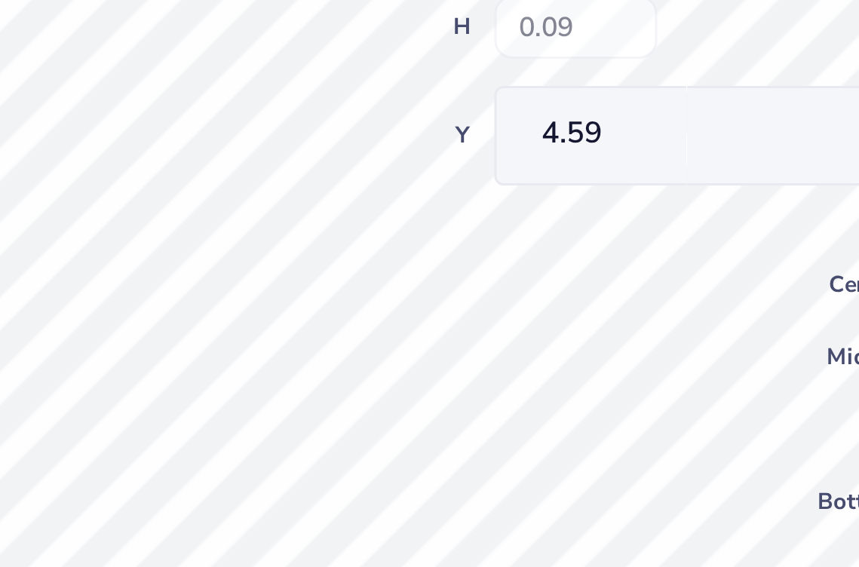
type input "6.29"
type input "1.83"
type input "3.76"
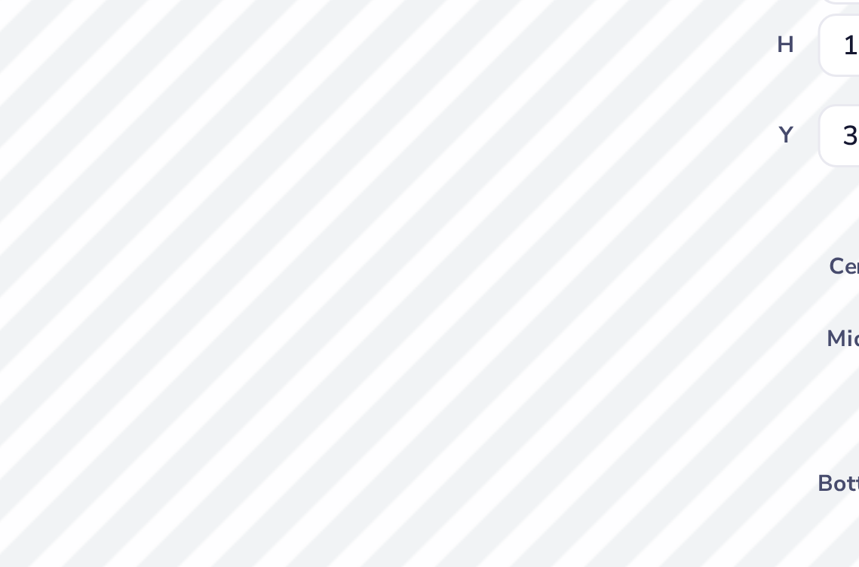
type input "0.53"
type input "0.09"
type input "4.58"
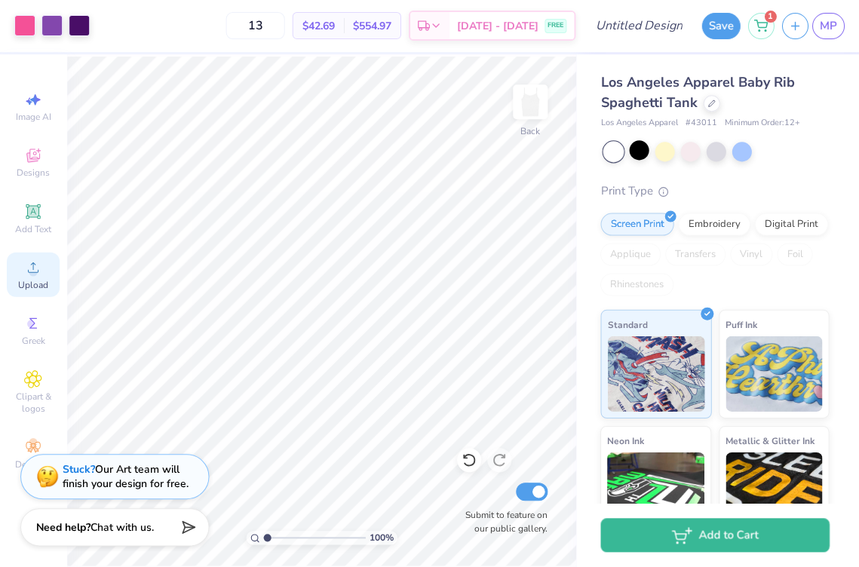
scroll to position [0, 0]
click at [84, 21] on div at bounding box center [79, 24] width 21 height 21
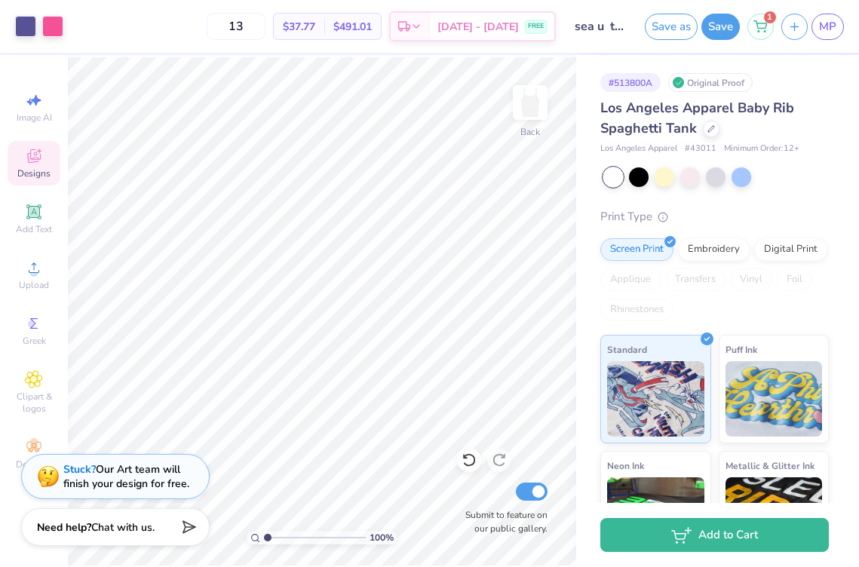
scroll to position [109, 0]
